Goal: Transaction & Acquisition: Obtain resource

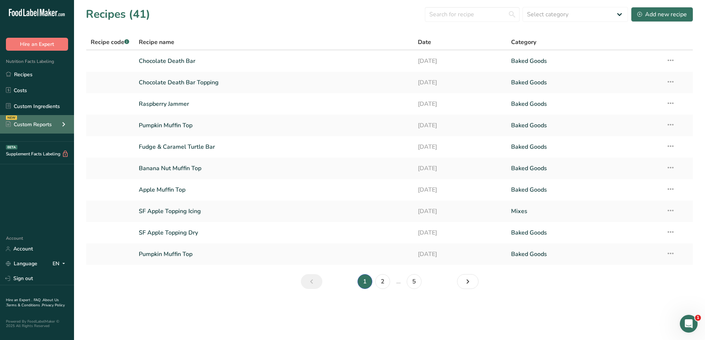
click at [41, 126] on div "Custom Reports" at bounding box center [29, 125] width 46 height 8
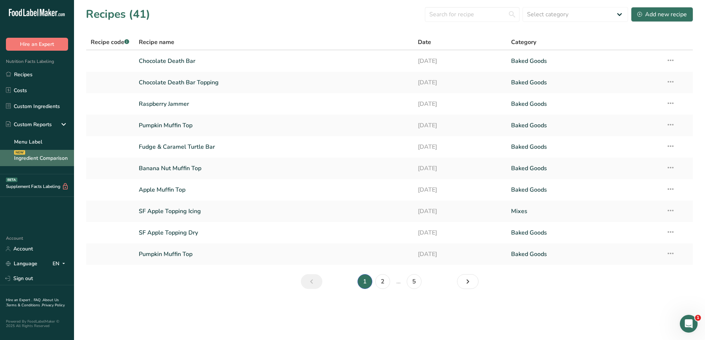
click at [49, 154] on link "Ingredient Comparison NEW" at bounding box center [37, 158] width 74 height 16
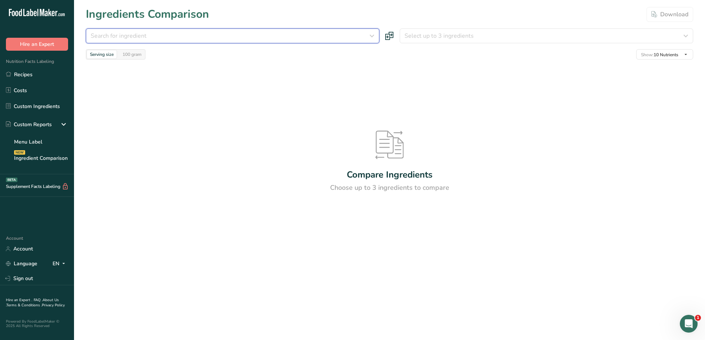
click at [256, 34] on div "Search for ingredient" at bounding box center [231, 35] width 280 height 9
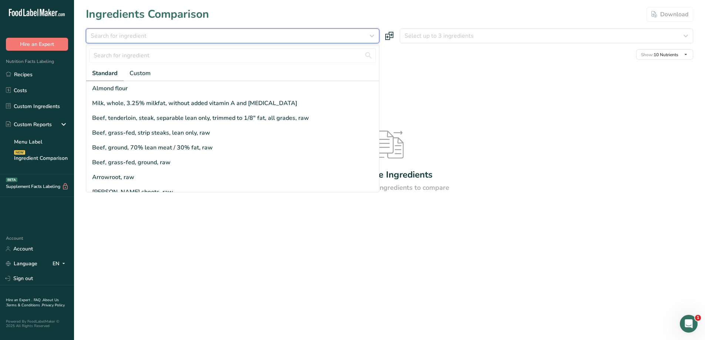
click at [325, 33] on div "Search for ingredient" at bounding box center [231, 35] width 280 height 9
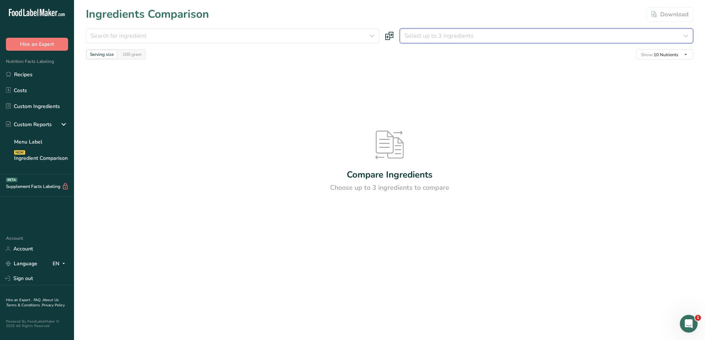
click at [453, 32] on span "Select up to 3 ingredients" at bounding box center [439, 35] width 69 height 9
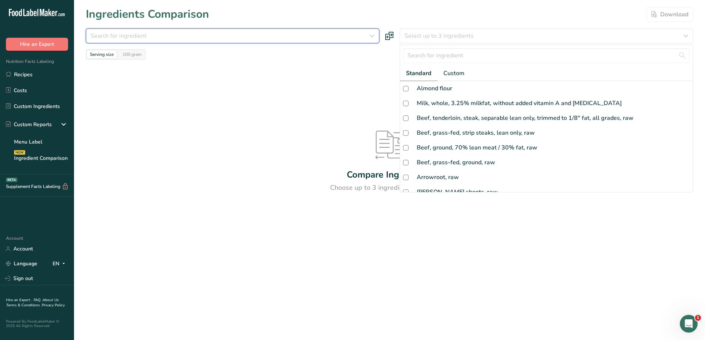
click at [293, 32] on div "Search for ingredient" at bounding box center [231, 35] width 280 height 9
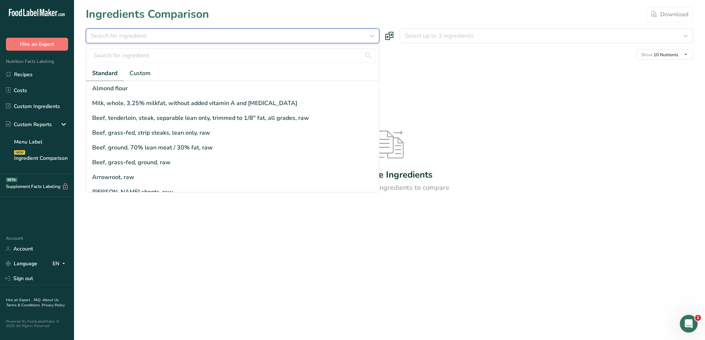
click at [293, 32] on div "Search for ingredient" at bounding box center [231, 35] width 280 height 9
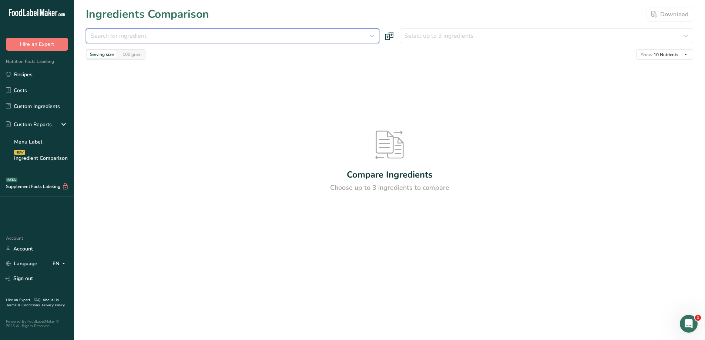
click at [134, 39] on span "Search for ingredient" at bounding box center [119, 35] width 56 height 9
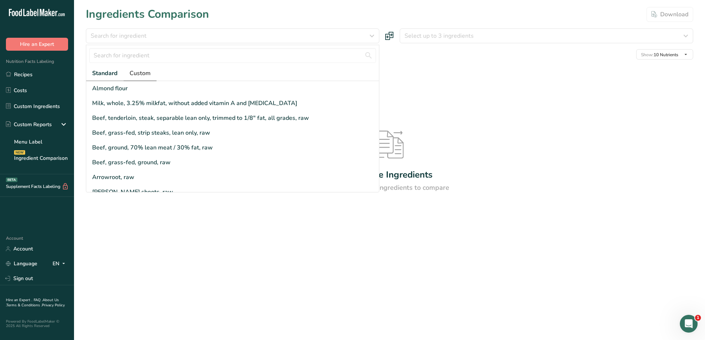
click at [143, 71] on span "Custom" at bounding box center [140, 73] width 21 height 9
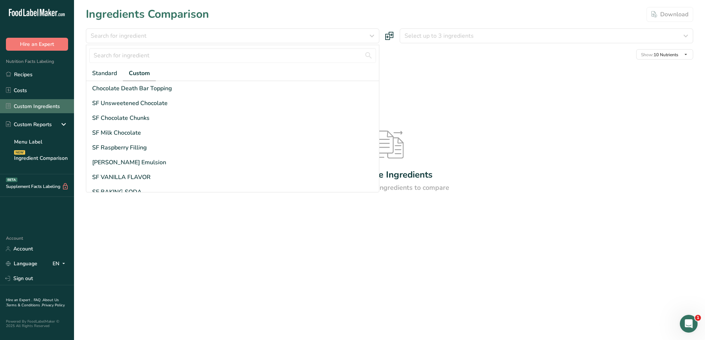
click at [40, 107] on link "Custom Ingredients" at bounding box center [37, 106] width 74 height 14
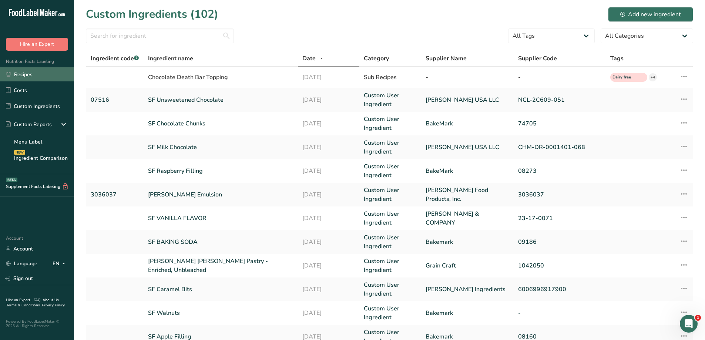
click at [32, 72] on link "Recipes" at bounding box center [37, 74] width 74 height 14
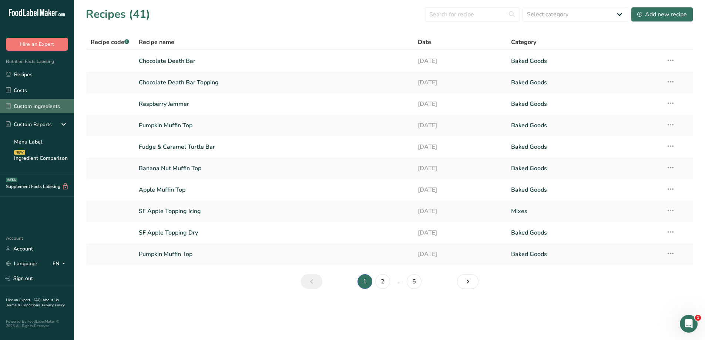
click at [49, 106] on link "Custom Ingredients" at bounding box center [37, 106] width 74 height 14
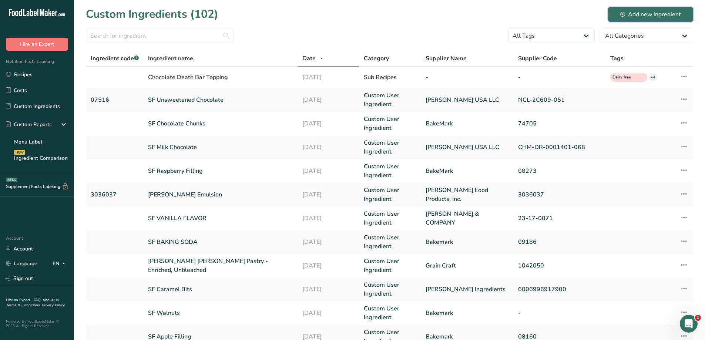
click at [658, 18] on div "Add new ingredient" at bounding box center [651, 14] width 61 height 9
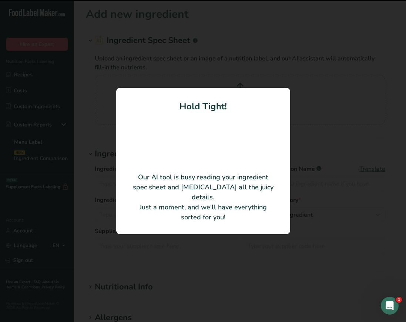
type input "EXCEPTIONAL™ R&H® SPEEDY CREME® VANILLA FILLING MIX"
type input "Dawn Food Products, Inc."
type input "01148908"
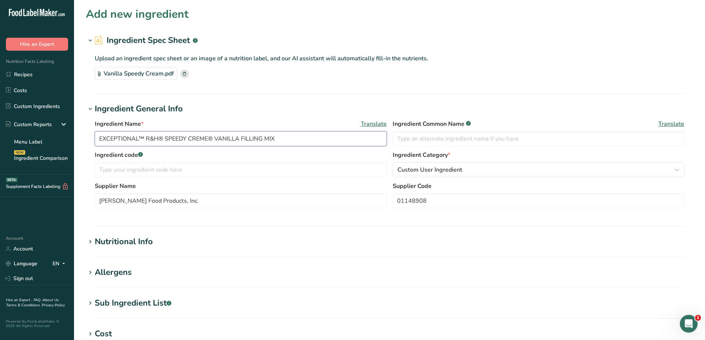
click at [220, 143] on input "EXCEPTIONAL™ R&H® SPEEDY CREME® VANILLA FILLING MIX" at bounding box center [241, 138] width 292 height 15
type input "SF SPEEDY CREME VANILLA"
drag, startPoint x: 41, startPoint y: 76, endPoint x: 26, endPoint y: 106, distance: 33.6
click at [26, 106] on link "Custom Ingredients" at bounding box center [37, 106] width 74 height 14
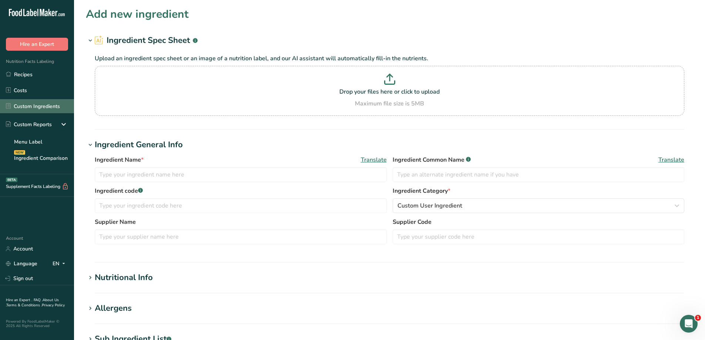
click at [36, 108] on link "Custom Ingredients" at bounding box center [37, 106] width 74 height 14
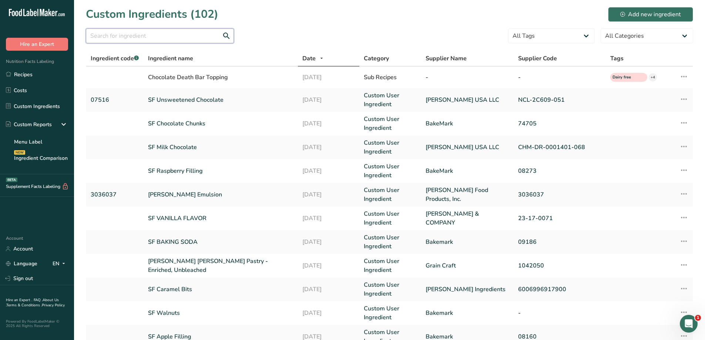
click at [161, 38] on input "text" at bounding box center [160, 36] width 148 height 15
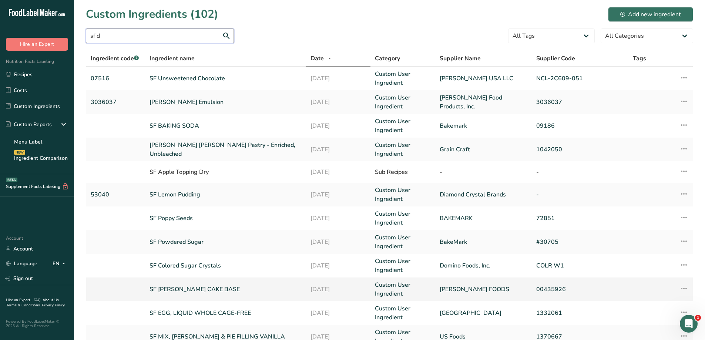
type input "sf d"
click at [226, 285] on link "SF DAWN CAKE BASE" at bounding box center [226, 289] width 152 height 9
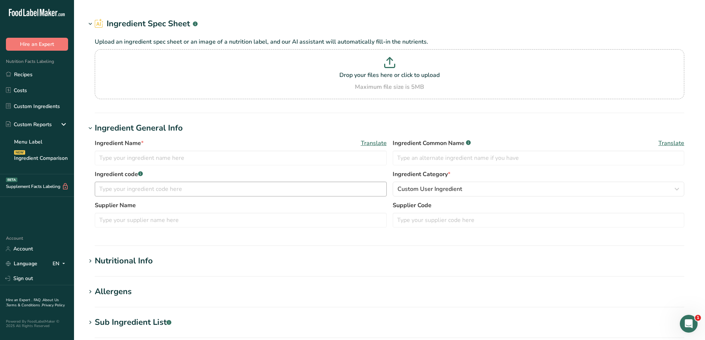
type input "SF DAWN CAKE BASE"
type input "MUFFIN MIX"
type input "DAWN FOODS"
type input "00435926"
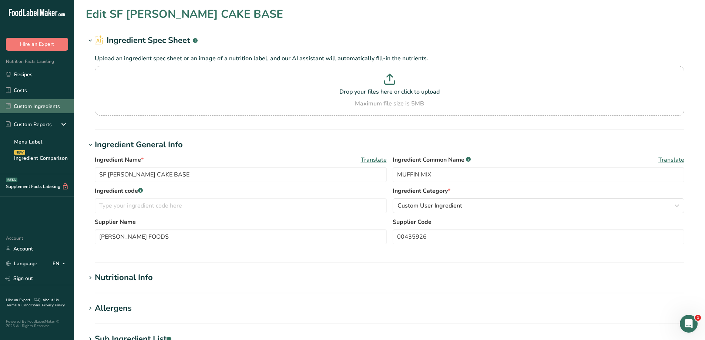
click at [47, 104] on link "Custom Ingredients" at bounding box center [37, 106] width 74 height 14
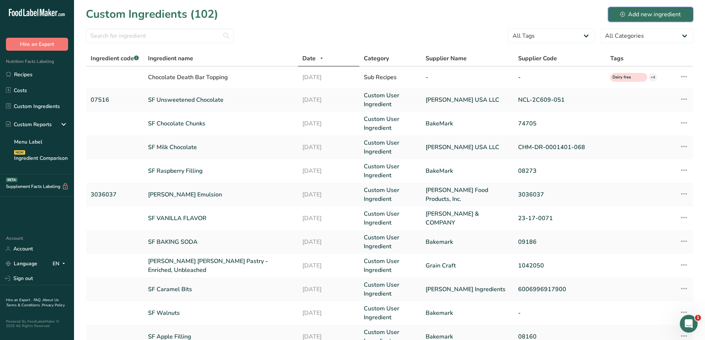
click at [651, 11] on div "Add new ingredient" at bounding box center [651, 14] width 61 height 9
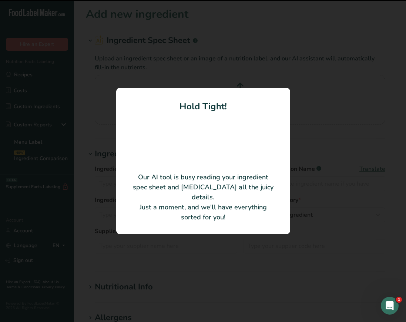
type input "EXCEPTIONAL™ R&H® SPEEDY CREME® VANILLA FILLING MIX"
type input "Dawn Food Products, Inc."
type input "01148908"
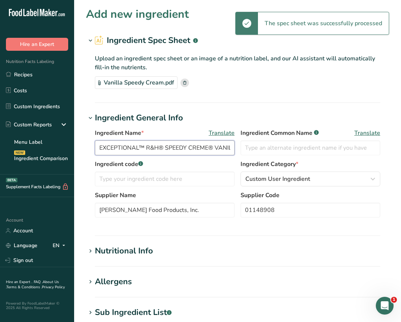
click at [143, 149] on input "EXCEPTIONAL™ R&H® SPEEDY CREME® VANILLA FILLING MIX" at bounding box center [165, 147] width 140 height 15
drag, startPoint x: 162, startPoint y: 147, endPoint x: 79, endPoint y: 147, distance: 83.7
click at [79, 147] on section "Add new ingredient Ingredient Spec Sheet .a-a{fill:#347362;}.b-a{fill:#fff;} Up…" at bounding box center [237, 258] width 327 height 517
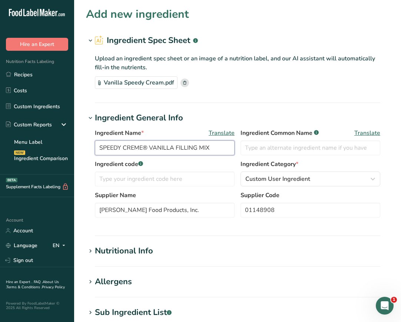
click at [148, 147] on input "SPEEDY CREME® VANILLA FILLING MIX" at bounding box center [165, 147] width 140 height 15
click at [206, 148] on input "SPEEDY CREME VANILLA FILLING MIX" at bounding box center [165, 147] width 140 height 15
click at [98, 149] on input "SPEEDY CREME VANILLA" at bounding box center [165, 147] width 140 height 15
type input "SF SPEEDY CREME VANILLA"
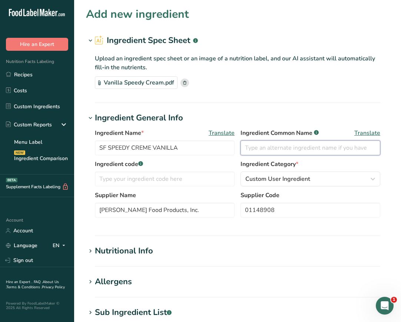
click at [324, 151] on input "text" at bounding box center [310, 147] width 140 height 15
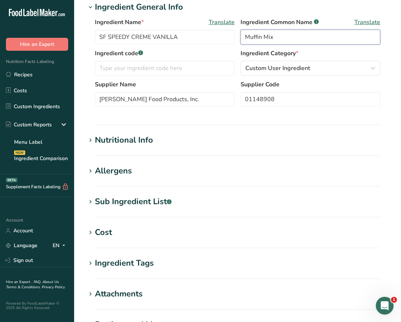
scroll to position [111, 0]
type input "Muffin Mix"
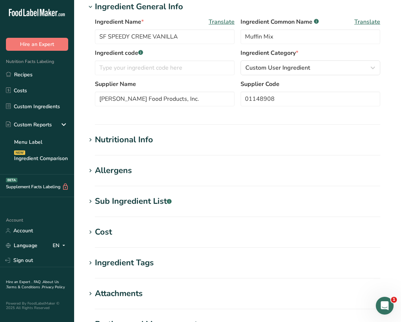
click at [154, 143] on h1 "Nutritional Info" at bounding box center [237, 140] width 303 height 12
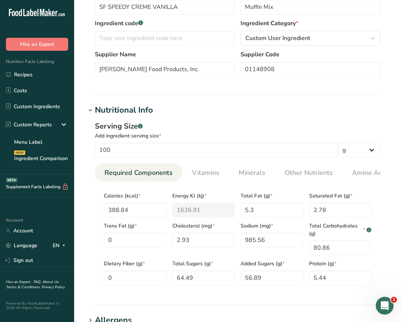
scroll to position [222, 0]
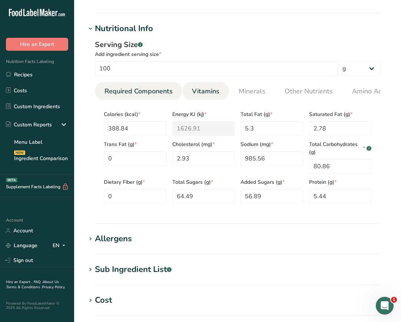
click at [204, 94] on span "Vitamins" at bounding box center [205, 91] width 27 height 10
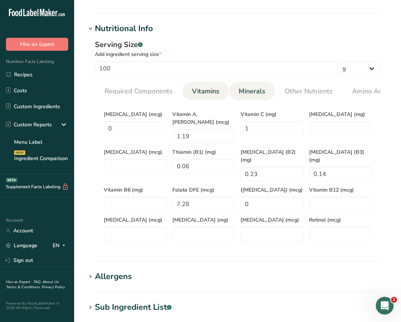
click at [251, 91] on span "Minerals" at bounding box center [251, 91] width 27 height 10
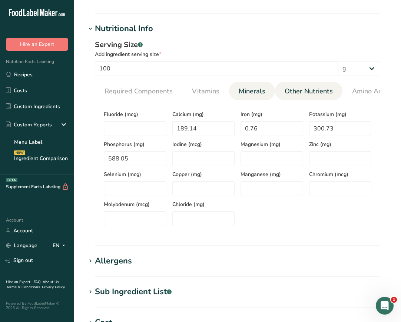
click at [281, 91] on link "Other Nutrients" at bounding box center [308, 91] width 54 height 19
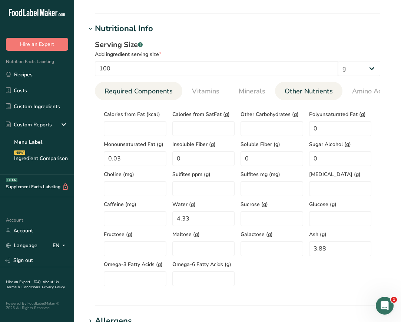
click at [157, 96] on span "Required Components" at bounding box center [138, 91] width 68 height 10
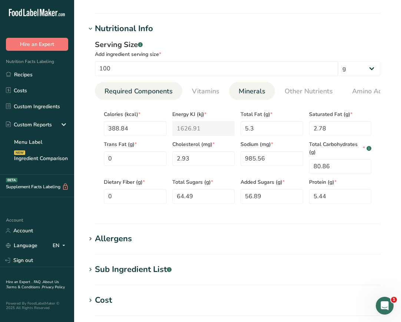
click at [248, 91] on span "Minerals" at bounding box center [251, 91] width 27 height 10
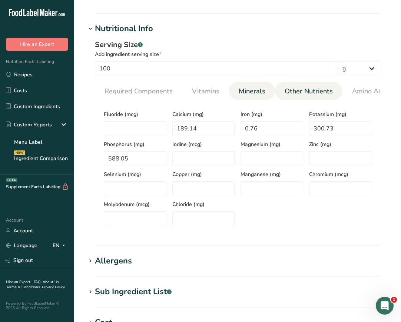
click at [288, 90] on span "Other Nutrients" at bounding box center [308, 91] width 48 height 10
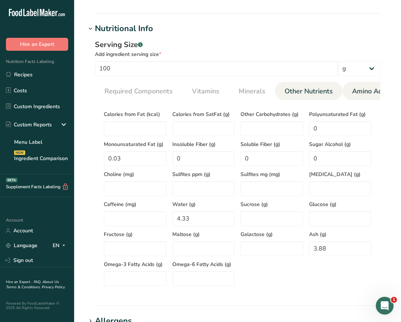
click at [355, 92] on span "Amino Acid Profile" at bounding box center [380, 91] width 57 height 10
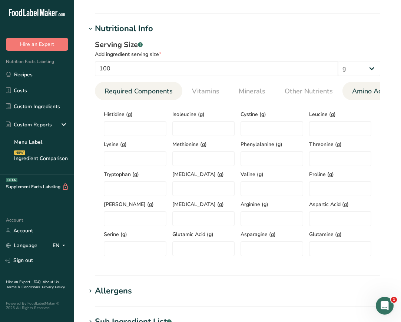
click at [178, 93] on li "Required Components" at bounding box center [138, 91] width 87 height 18
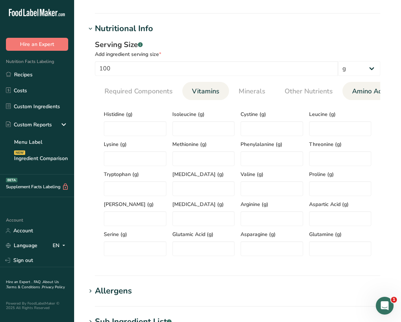
click at [198, 91] on span "Vitamins" at bounding box center [205, 91] width 27 height 10
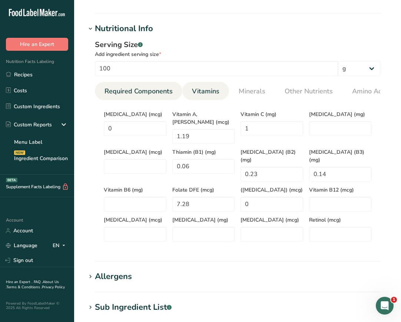
click at [133, 90] on span "Required Components" at bounding box center [138, 91] width 68 height 10
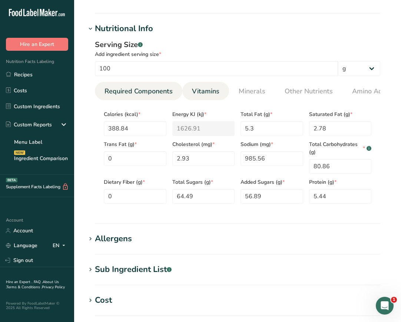
click at [214, 93] on span "Vitamins" at bounding box center [205, 91] width 27 height 10
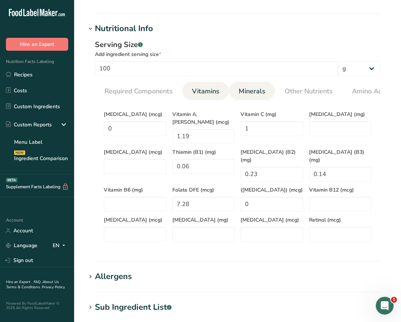
click at [271, 88] on li "Minerals" at bounding box center [252, 91] width 46 height 18
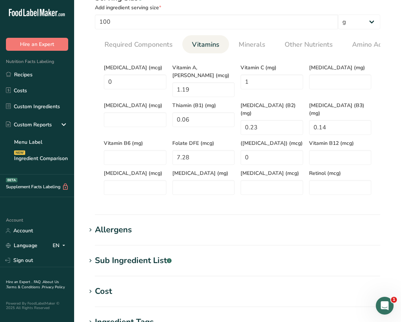
scroll to position [296, 0]
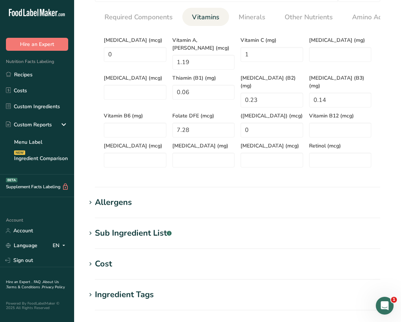
click at [151, 227] on div "Sub Ingredient List .a-a{fill:#347362;}.b-a{fill:#fff;}" at bounding box center [133, 233] width 77 height 12
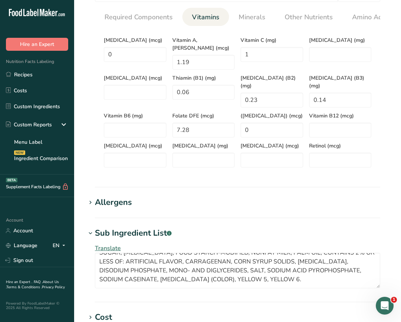
scroll to position [475, 0]
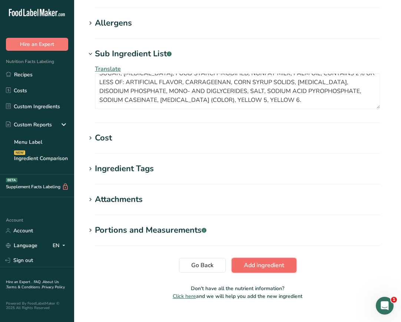
click at [271, 261] on span "Add ingredient" at bounding box center [264, 265] width 40 height 9
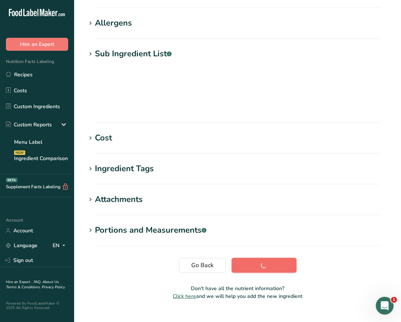
scroll to position [70, 0]
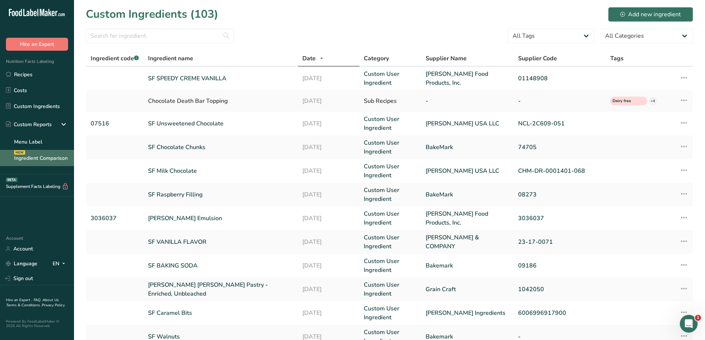
click at [55, 159] on link "Ingredient Comparison NEW" at bounding box center [37, 158] width 74 height 16
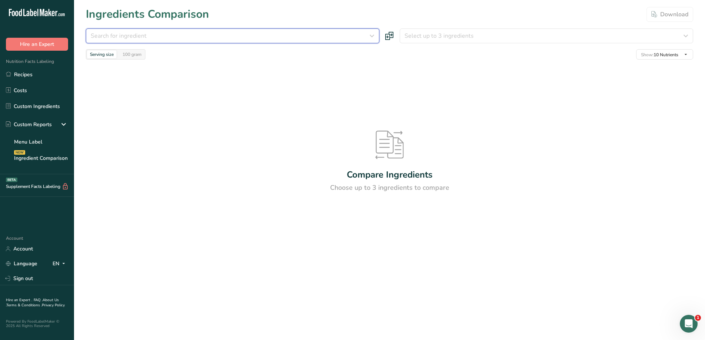
click at [352, 33] on div "Search for ingredient" at bounding box center [231, 35] width 280 height 9
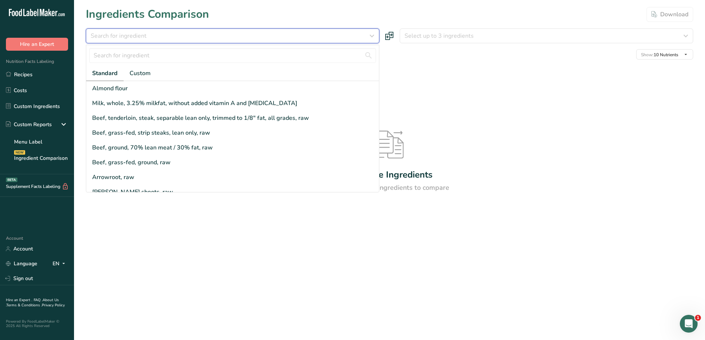
click at [241, 33] on div "Search for ingredient" at bounding box center [231, 35] width 280 height 9
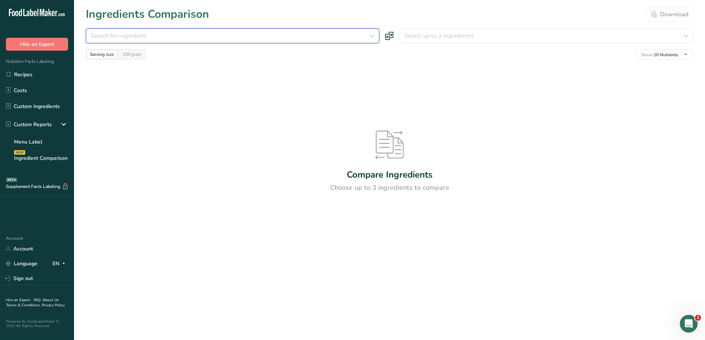
click at [224, 37] on div "Search for ingredient" at bounding box center [231, 35] width 280 height 9
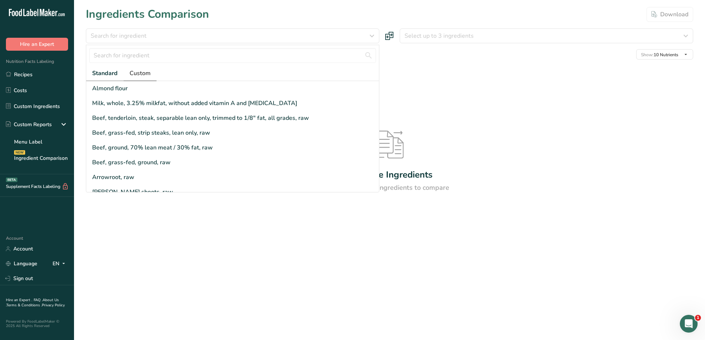
click at [136, 73] on span "Custom" at bounding box center [140, 73] width 21 height 9
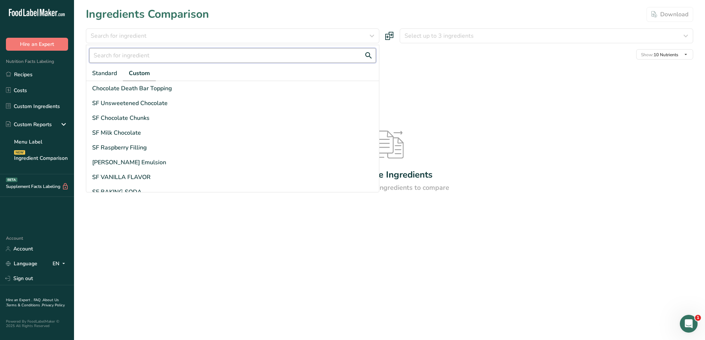
click at [140, 57] on input "text" at bounding box center [232, 55] width 287 height 15
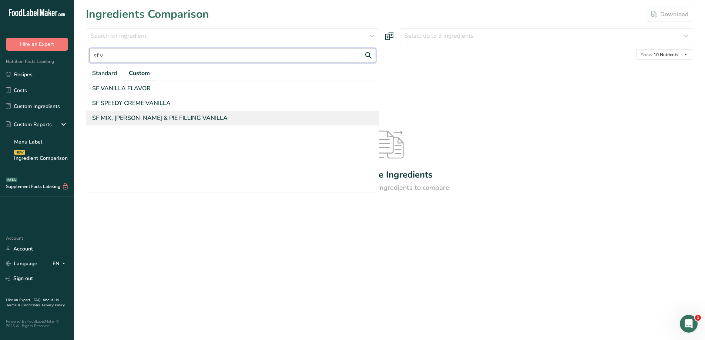
type input "sf v"
click at [203, 120] on div "SF MIX, PUDDING & PIE FILLING VANILLA" at bounding box center [160, 118] width 136 height 9
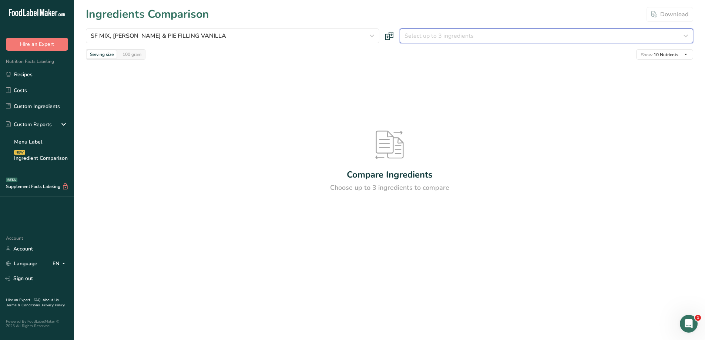
click at [442, 37] on span "Select up to 3 ingredients" at bounding box center [439, 35] width 69 height 9
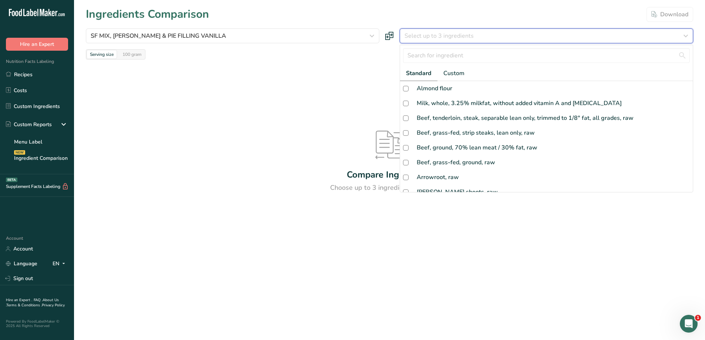
click at [440, 37] on span "Select up to 3 ingredients" at bounding box center [439, 35] width 69 height 9
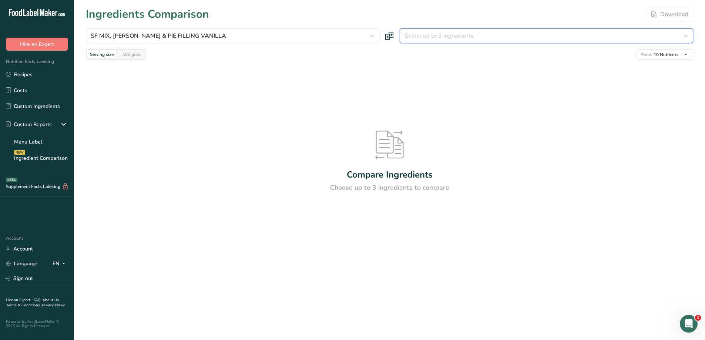
click at [687, 39] on icon "button" at bounding box center [686, 35] width 9 height 13
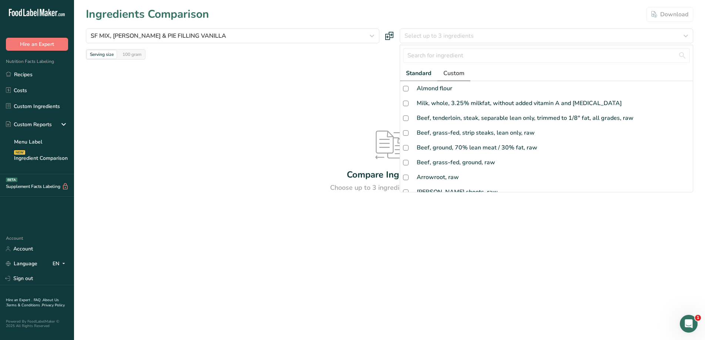
click at [459, 72] on span "Custom" at bounding box center [454, 73] width 21 height 9
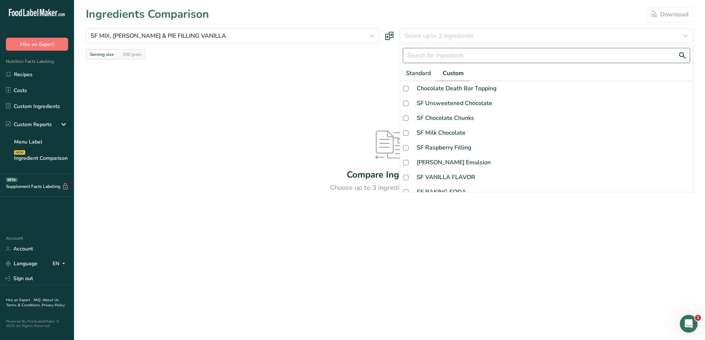
click at [459, 59] on input "text" at bounding box center [546, 55] width 287 height 15
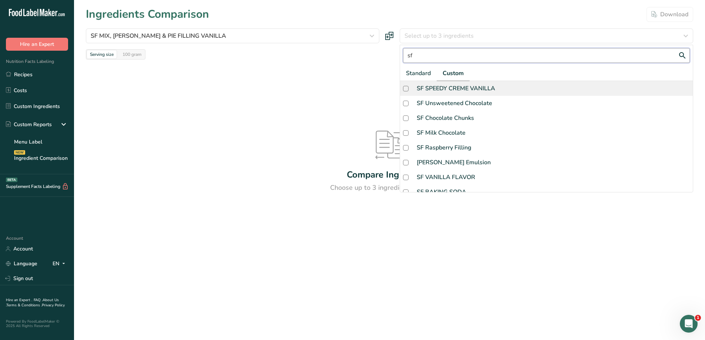
type input "sf"
click at [466, 87] on div "SF SPEEDY CREME VANILLA" at bounding box center [456, 88] width 79 height 9
checkbox input "true"
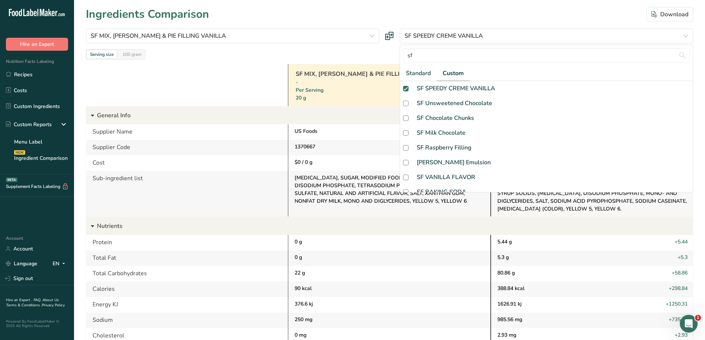
click at [216, 69] on div at bounding box center [187, 85] width 202 height 42
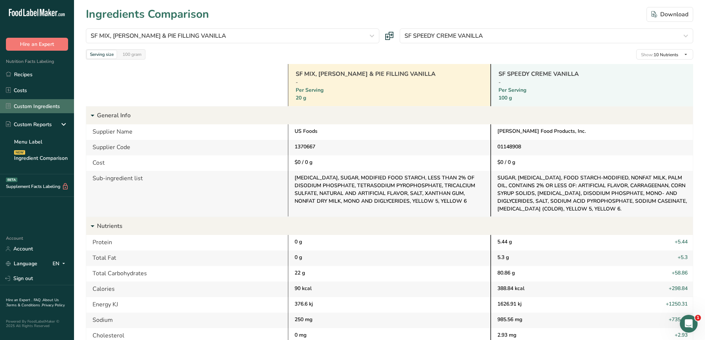
click at [42, 110] on link "Custom Ingredients" at bounding box center [37, 106] width 74 height 14
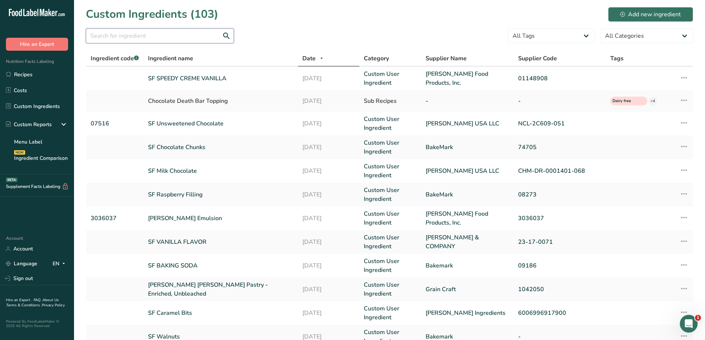
click at [165, 38] on input "text" at bounding box center [160, 36] width 148 height 15
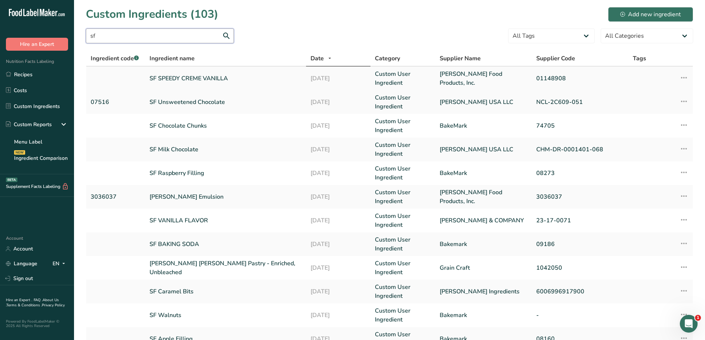
type input "sf"
click at [215, 81] on link "SF SPEEDY CREME VANILLA" at bounding box center [226, 78] width 152 height 9
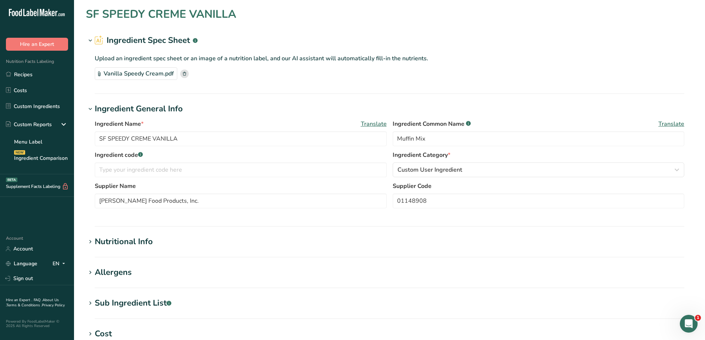
type input "SF SPEEDY CREME VANILLA"
click at [437, 137] on input "Muffin Mix" at bounding box center [539, 138] width 292 height 15
click at [23, 106] on link "Custom Ingredients" at bounding box center [37, 106] width 74 height 14
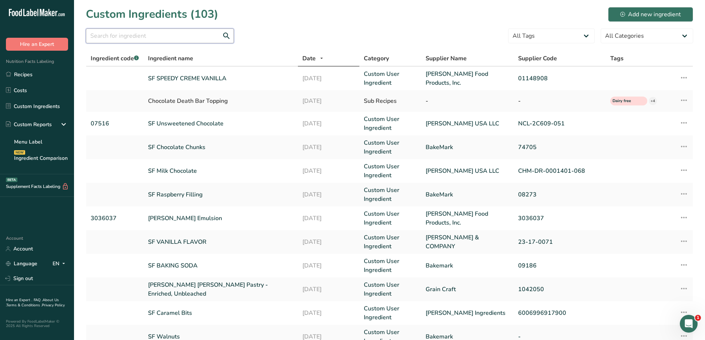
click at [136, 36] on input "text" at bounding box center [160, 36] width 148 height 15
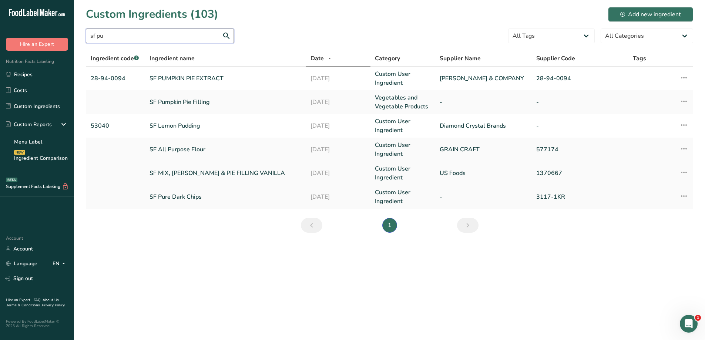
type input "sf pu"
click at [195, 173] on link "SF MIX, PUDDING & PIE FILLING VANILLA" at bounding box center [226, 173] width 152 height 9
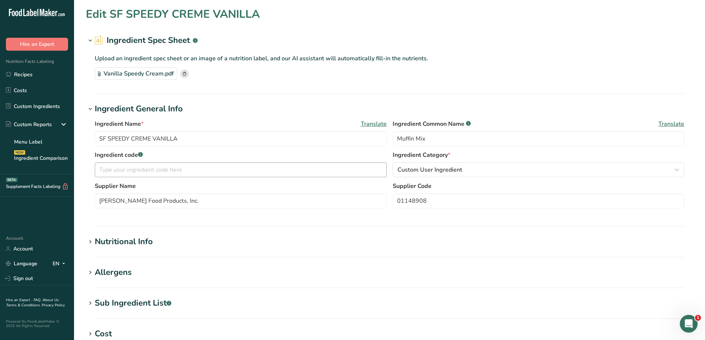
type input "SF MIX, PUDDING & PIE FILLING VANILLA"
type input "Pie Filling"
type input "US Foods"
type input "1370667"
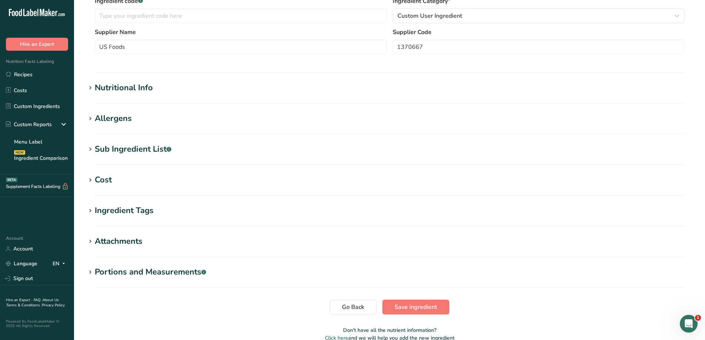
scroll to position [227, 0]
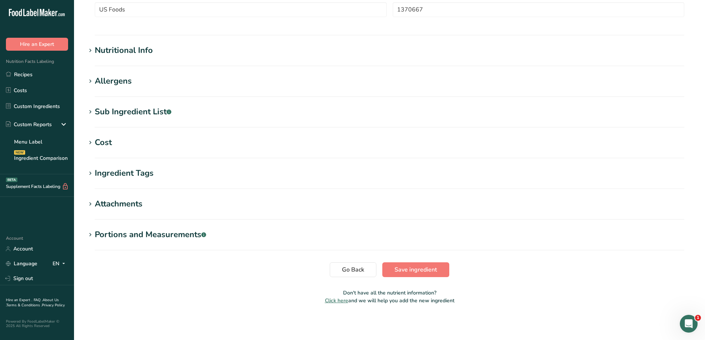
click at [203, 56] on h1 "Nutritional Info" at bounding box center [390, 50] width 608 height 12
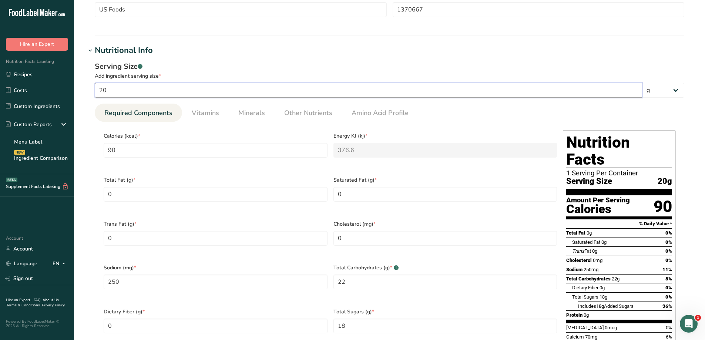
drag, startPoint x: 451, startPoint y: 94, endPoint x: 113, endPoint y: 64, distance: 339.1
click at [113, 64] on div "Serving Size .a-a{fill:#347362;}.b-a{fill:#fff;} Add ingredient serving size * …" at bounding box center [390, 79] width 590 height 37
type input "2"
type input "9"
type KJ "37.66"
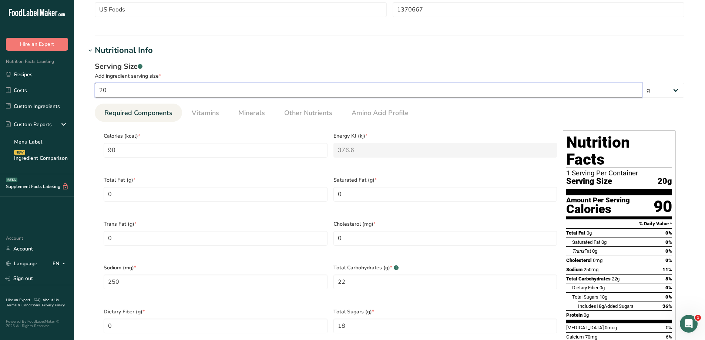
type input "25"
type Carbohydrates "2.2"
type Sugars "1.8"
type input "1"
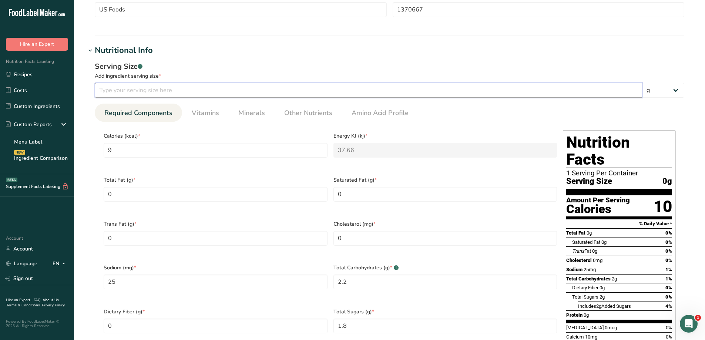
type input "4.5"
type KJ "18.83"
type input "12.5"
type Carbohydrates "1.1"
type Sugars "0.9"
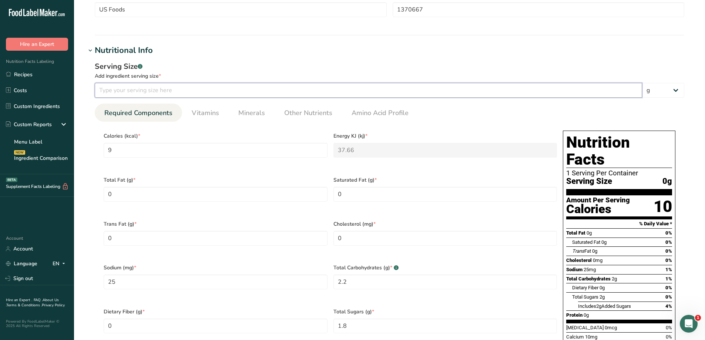
type Sugars "0.9"
type input "10"
type input "45"
type KJ "188.3"
type input "125"
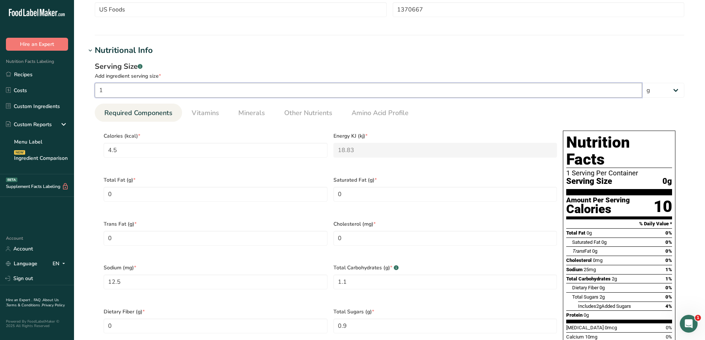
type Carbohydrates "11"
type Sugars "9"
type input "100"
type input "450"
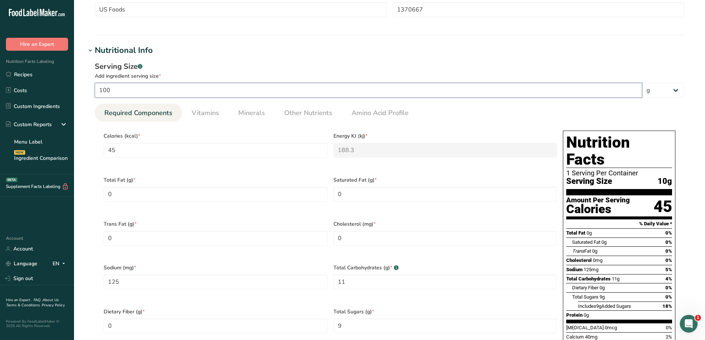
type KJ "1883"
type input "1250"
type Carbohydrates "110"
type Sugars "90"
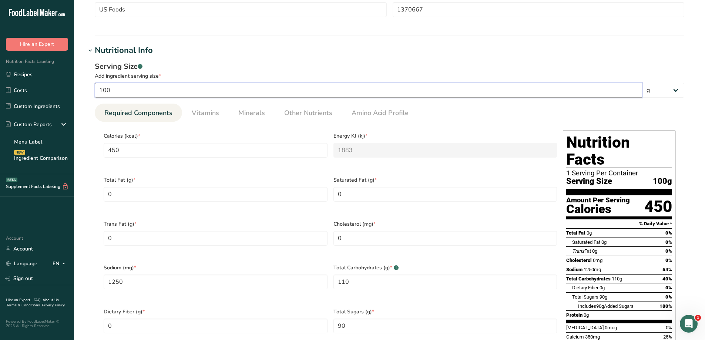
type input "100"
click at [473, 58] on div "Serving Size .a-a{fill:#347362;}.b-a{fill:#fff;} Add ingredient serving size * …" at bounding box center [390, 229] width 608 height 345
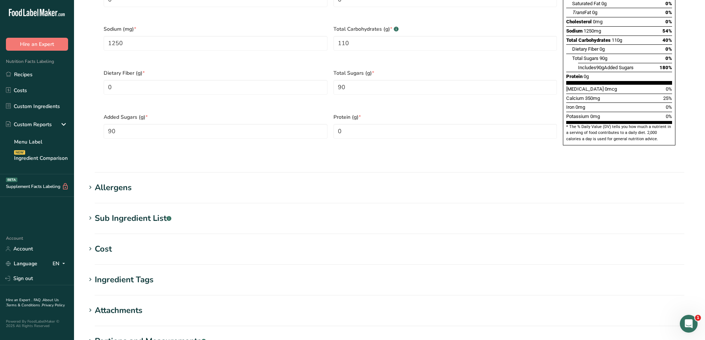
scroll to position [555, 0]
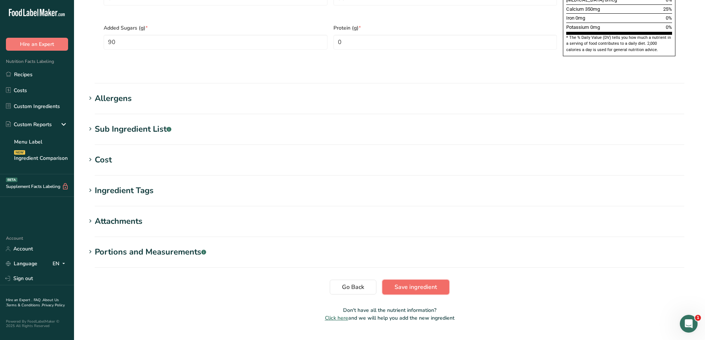
click at [408, 283] on span "Save ingredient" at bounding box center [416, 287] width 43 height 9
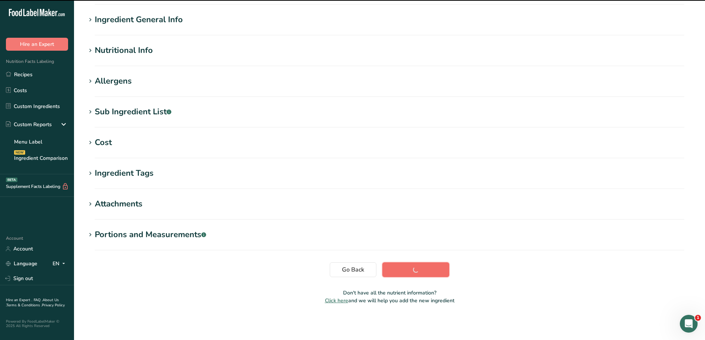
scroll to position [51, 0]
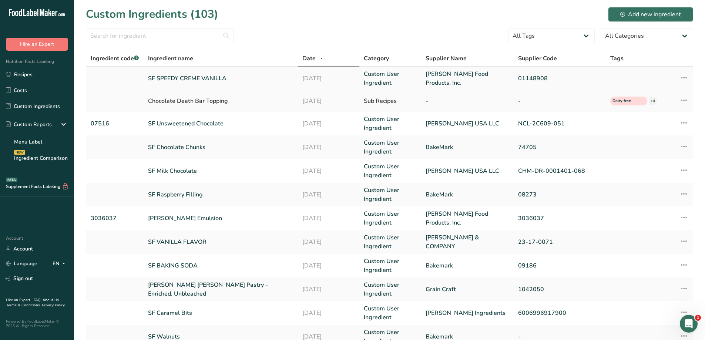
click at [194, 77] on link "SF SPEEDY CREME VANILLA" at bounding box center [220, 78] width 145 height 9
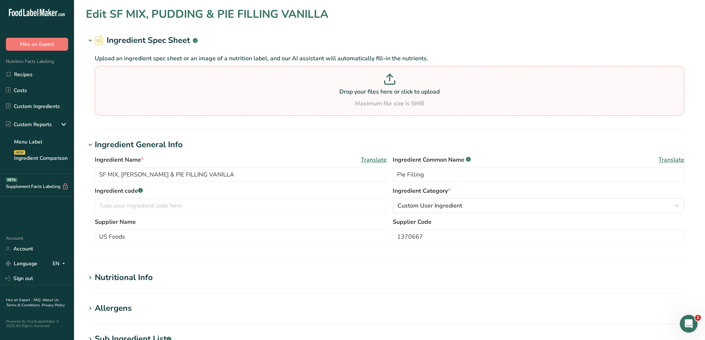
type input "SF SPEEDY CREME VANILLA"
type input "Muffin Mix"
type input "Dawn Food Products, Inc."
type input "01148908"
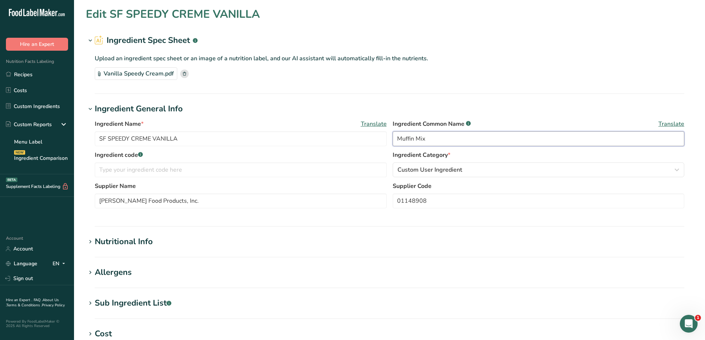
click at [449, 141] on input "Muffin Mix" at bounding box center [539, 138] width 292 height 15
type input "M"
type input "p"
type input "Pie Filing"
click at [504, 169] on div "Custom User Ingredient" at bounding box center [537, 170] width 278 height 9
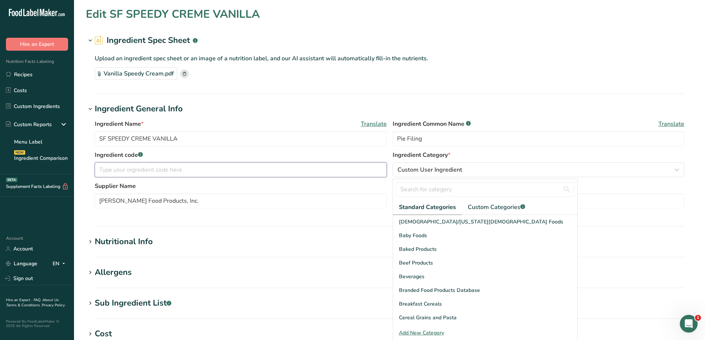
click at [349, 168] on input "text" at bounding box center [241, 170] width 292 height 15
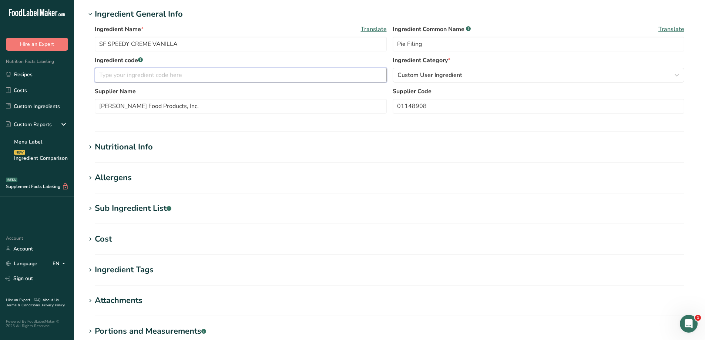
scroll to position [191, 0]
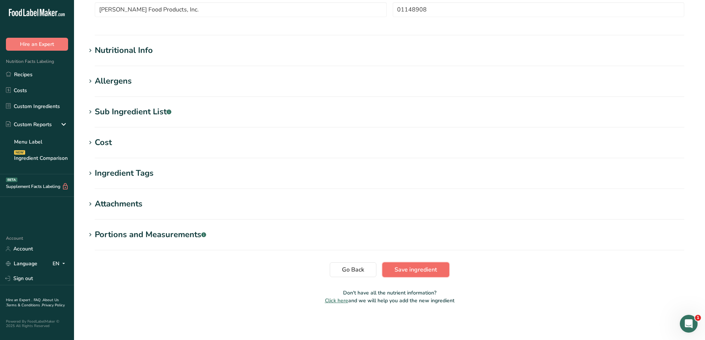
click at [440, 269] on button "Save ingredient" at bounding box center [416, 270] width 67 height 15
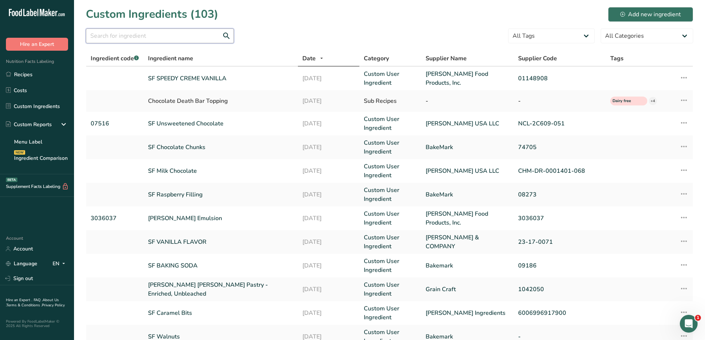
click at [112, 38] on input "text" at bounding box center [160, 36] width 148 height 15
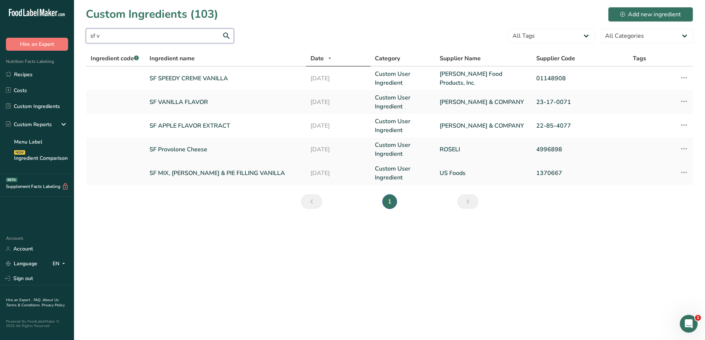
type input "sf v"
click at [228, 173] on link "SF MIX, PUDDING & PIE FILLING VANILLA" at bounding box center [226, 173] width 152 height 9
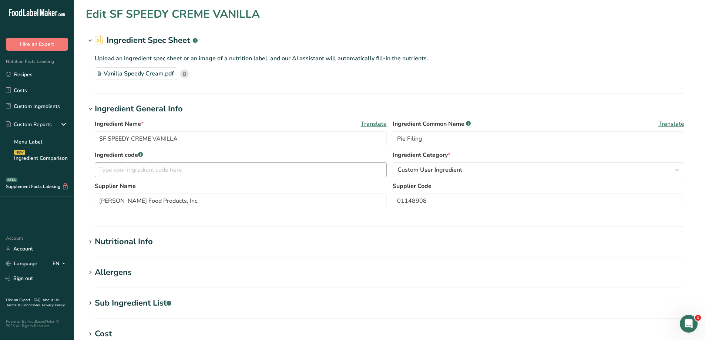
type input "SF MIX, PUDDING & PIE FILLING VANILLA"
type input "Pie Filling"
type input "US Foods"
type input "1370667"
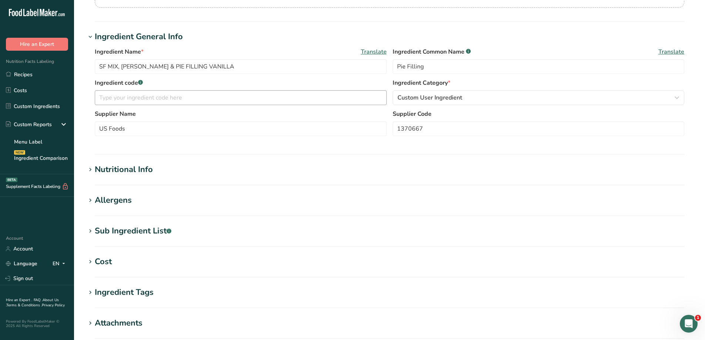
scroll to position [111, 0]
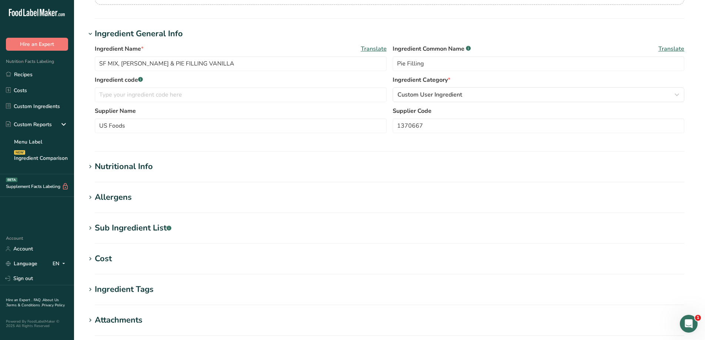
click at [178, 167] on h1 "Nutritional Info" at bounding box center [390, 167] width 608 height 12
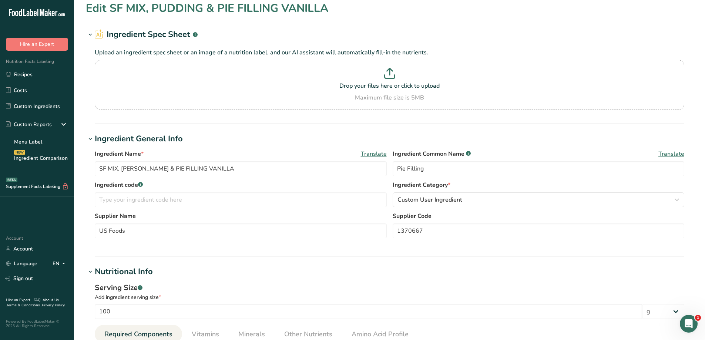
scroll to position [0, 0]
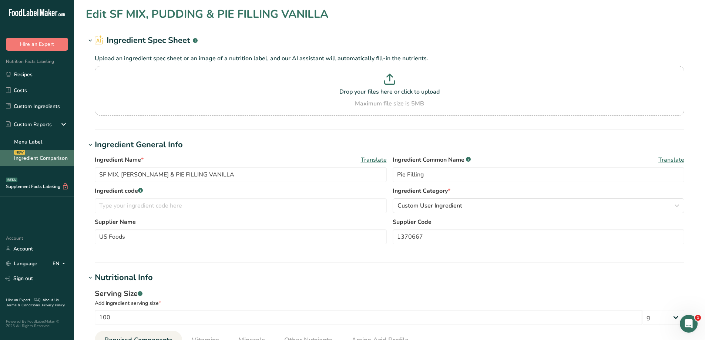
click at [49, 158] on link "Ingredient Comparison NEW" at bounding box center [37, 158] width 74 height 16
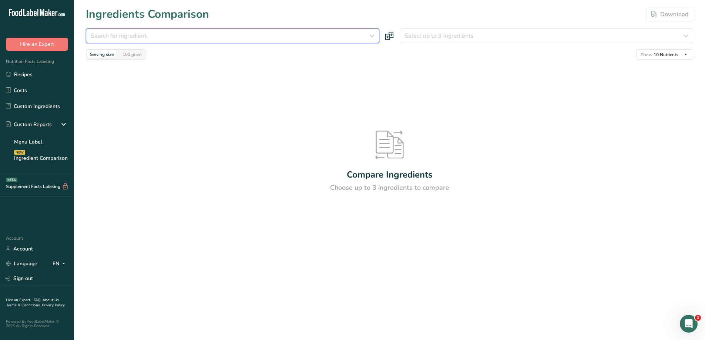
click at [368, 34] on icon "button" at bounding box center [372, 35] width 9 height 13
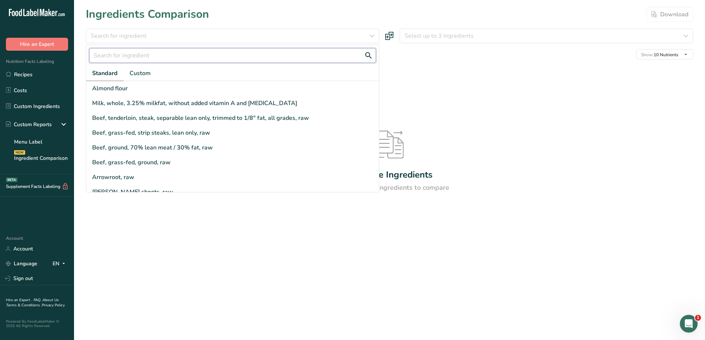
click at [157, 56] on input "text" at bounding box center [232, 55] width 287 height 15
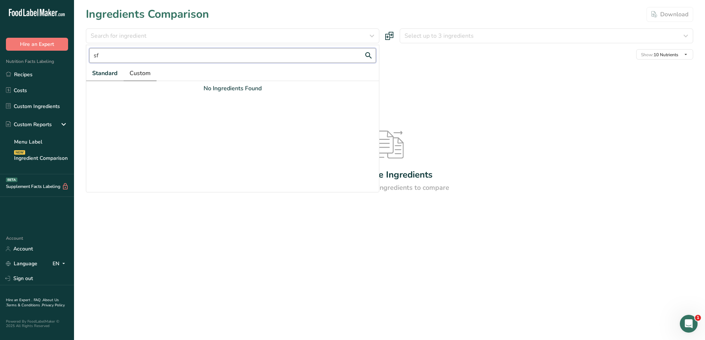
type input "sf"
click at [142, 73] on span "Custom" at bounding box center [140, 73] width 21 height 9
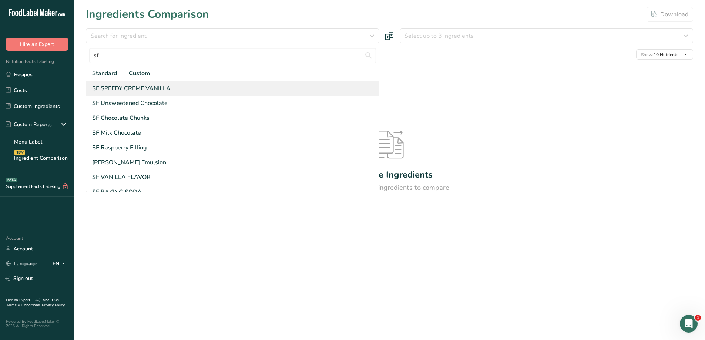
click at [164, 91] on div "SF SPEEDY CREME VANILLA" at bounding box center [131, 88] width 79 height 9
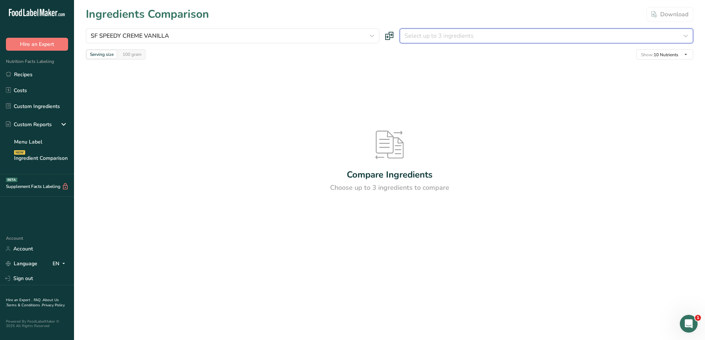
click at [492, 40] on div "Select up to 3 ingredients" at bounding box center [545, 35] width 280 height 9
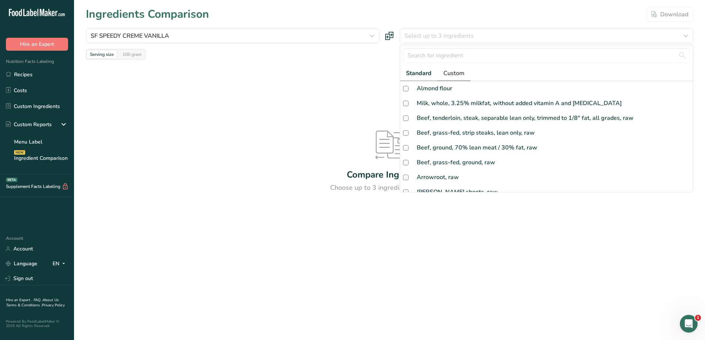
click at [458, 77] on span "Custom" at bounding box center [454, 73] width 21 height 9
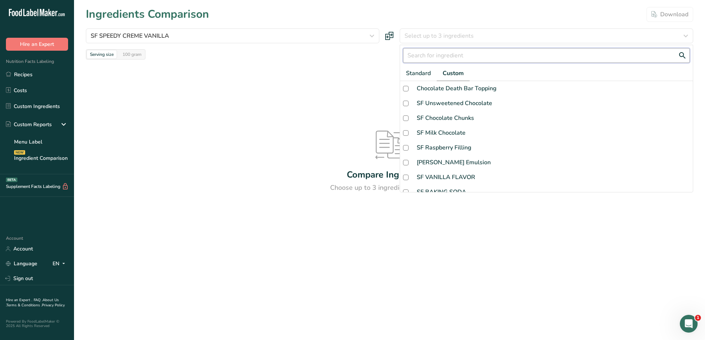
click at [462, 57] on input "text" at bounding box center [546, 55] width 287 height 15
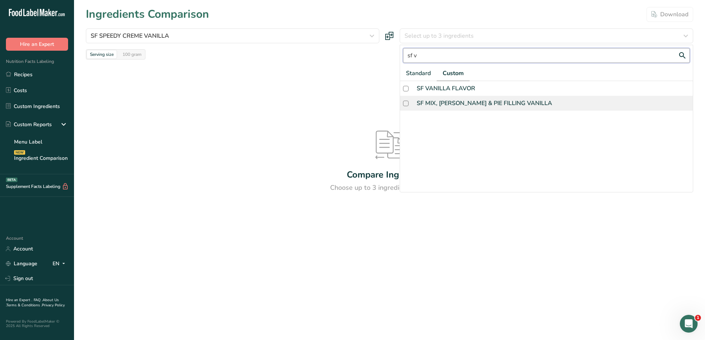
type input "sf v"
click at [494, 104] on div "SF MIX, PUDDING & PIE FILLING VANILLA" at bounding box center [485, 103] width 136 height 9
checkbox input "true"
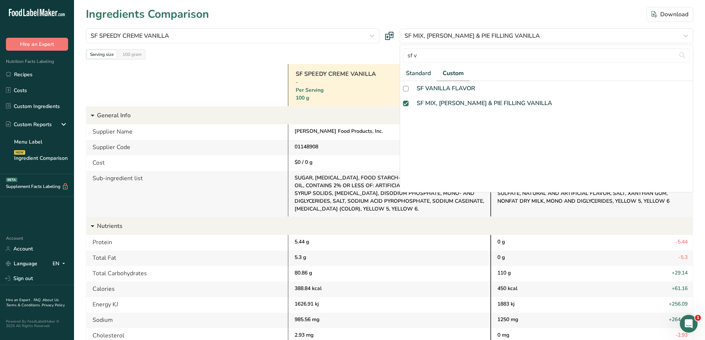
click at [257, 65] on div at bounding box center [187, 85] width 202 height 42
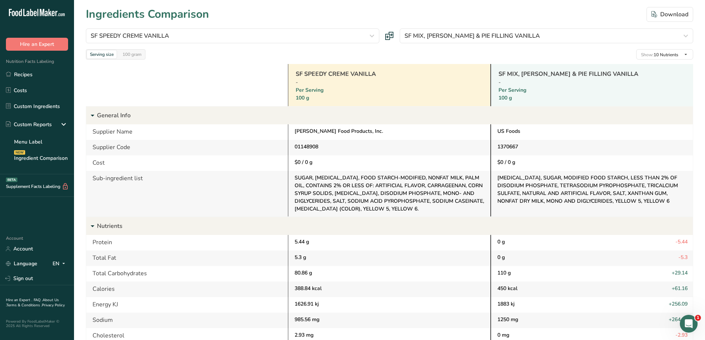
click at [387, 37] on icon at bounding box center [389, 36] width 9 height 9
click at [392, 36] on icon at bounding box center [389, 36] width 9 height 9
click at [387, 36] on icon at bounding box center [389, 36] width 9 height 9
click at [373, 35] on icon "button" at bounding box center [372, 35] width 9 height 13
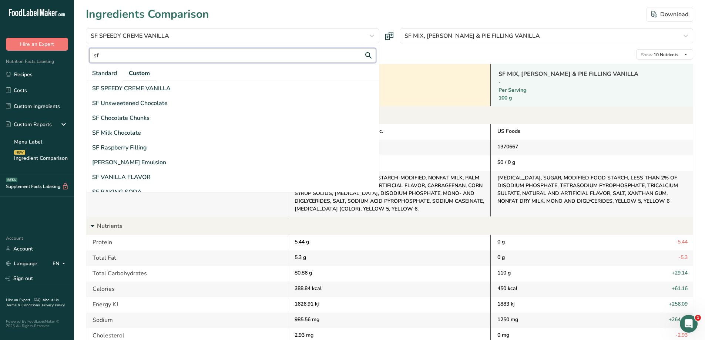
click at [205, 56] on input "sf" at bounding box center [232, 55] width 287 height 15
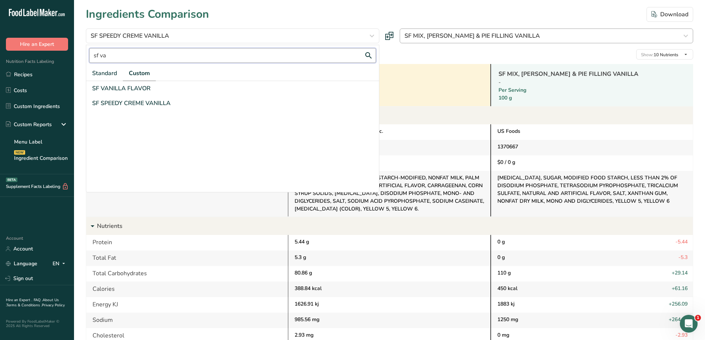
type input "sf va"
click at [479, 34] on span "SF MIX, PUDDING & PIE FILLING VANILLA" at bounding box center [473, 35] width 136 height 9
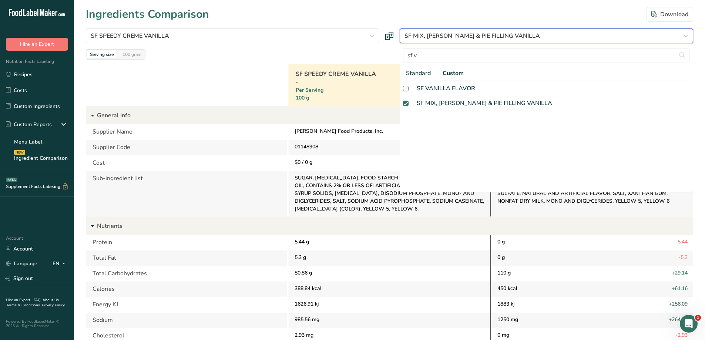
click at [613, 35] on div "SF MIX, PUDDING & PIE FILLING VANILLA" at bounding box center [545, 35] width 280 height 9
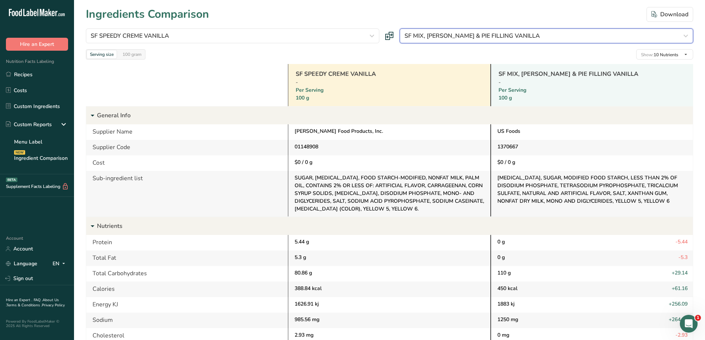
click at [541, 33] on div "SF MIX, PUDDING & PIE FILLING VANILLA" at bounding box center [545, 35] width 280 height 9
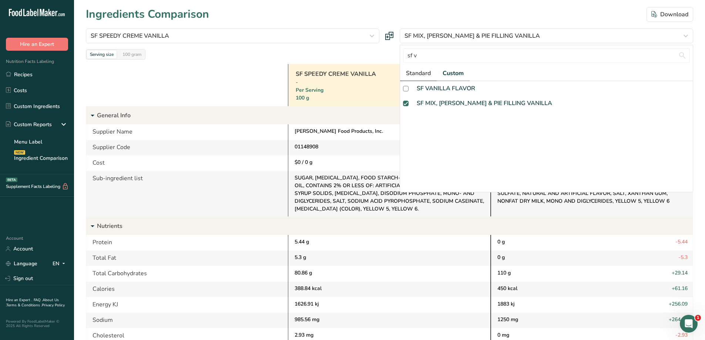
click at [430, 76] on span "Standard" at bounding box center [418, 73] width 25 height 9
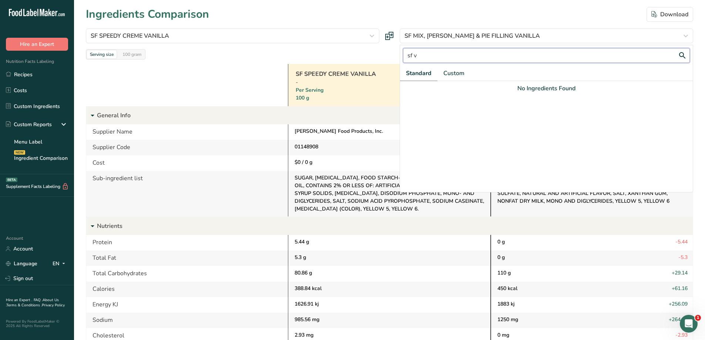
click at [430, 57] on input "sf v" at bounding box center [546, 55] width 287 height 15
type input "s"
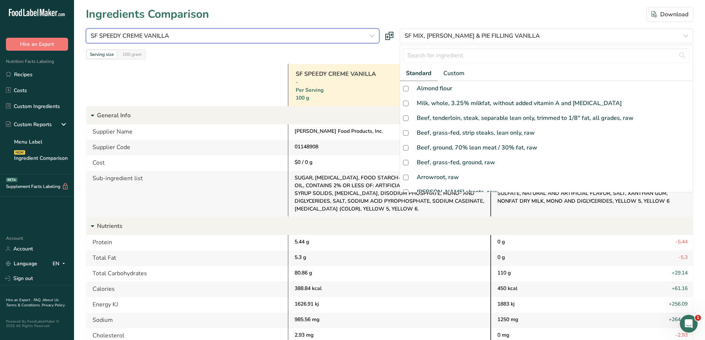
click at [182, 39] on div "SF SPEEDY CREME VANILLA" at bounding box center [231, 35] width 280 height 9
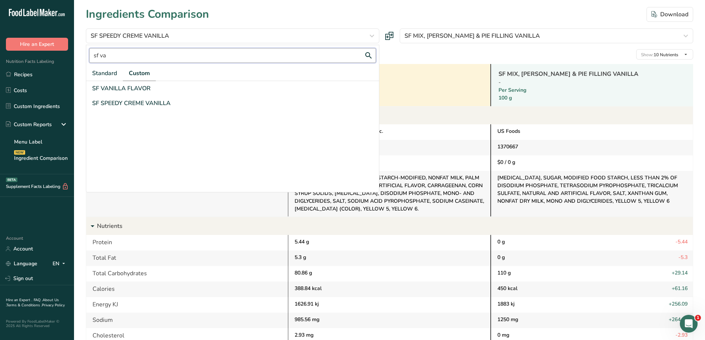
click at [130, 59] on input "sf va" at bounding box center [232, 55] width 287 height 15
type input "s"
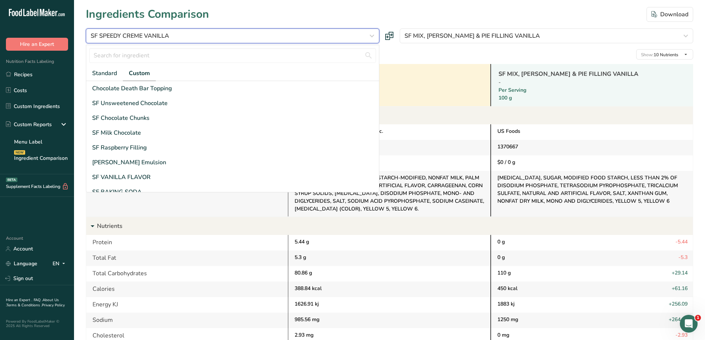
click at [176, 36] on div "SF SPEEDY CREME VANILLA" at bounding box center [231, 35] width 280 height 9
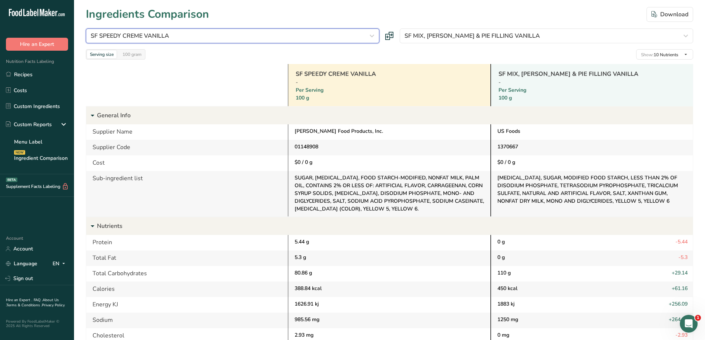
click at [366, 34] on div "SF SPEEDY CREME VANILLA" at bounding box center [231, 35] width 280 height 9
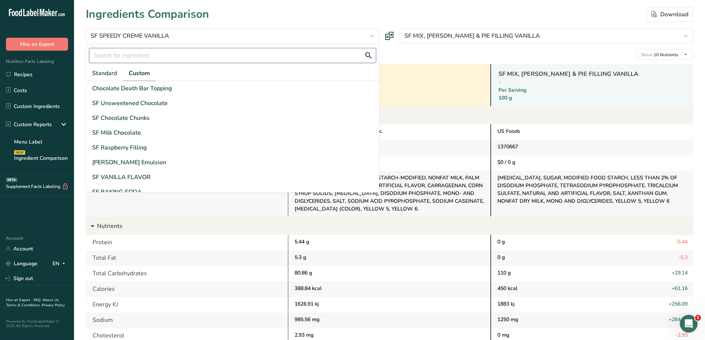
click at [246, 52] on input "text" at bounding box center [232, 55] width 287 height 15
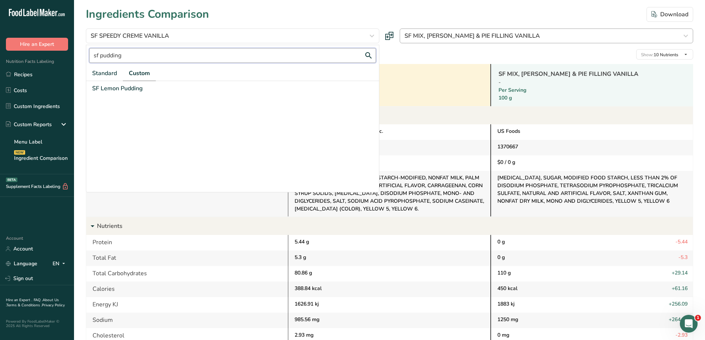
type input "sf pudding"
click at [517, 42] on button "SF MIX, PUDDING & PIE FILLING VANILLA" at bounding box center [547, 36] width 294 height 15
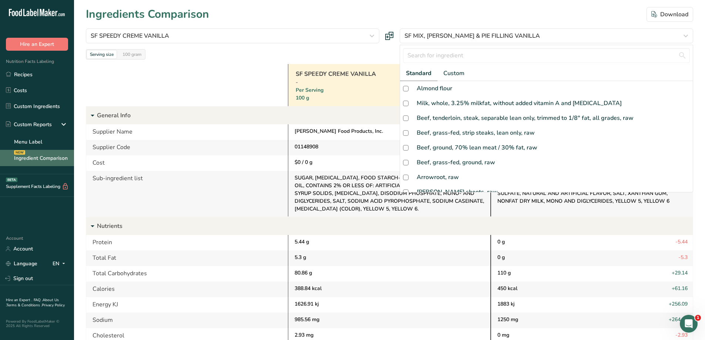
click at [46, 161] on link "Ingredient Comparison NEW" at bounding box center [37, 158] width 74 height 16
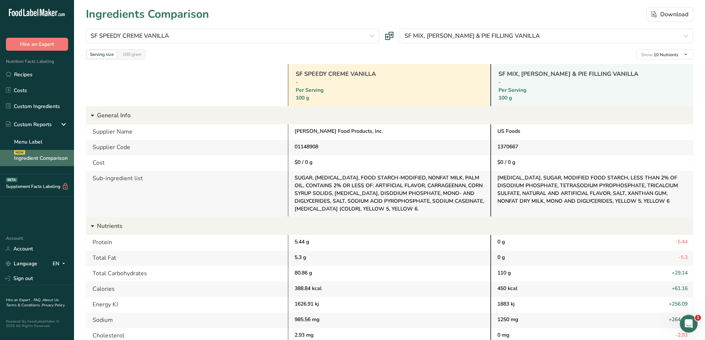
click at [38, 158] on link "Ingredient Comparison NEW" at bounding box center [37, 158] width 74 height 16
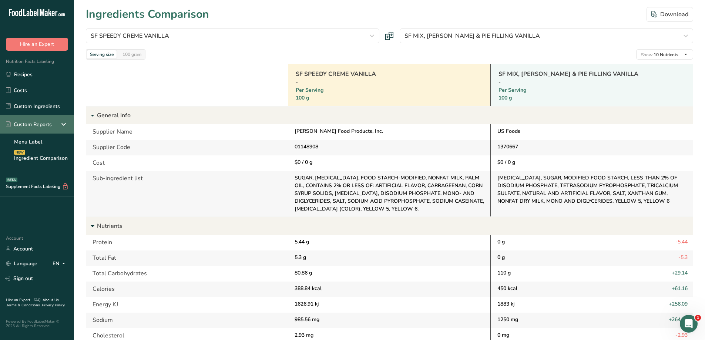
click at [34, 125] on div "Custom Reports" at bounding box center [29, 125] width 46 height 8
click at [42, 128] on div "Custom Reports" at bounding box center [29, 125] width 46 height 8
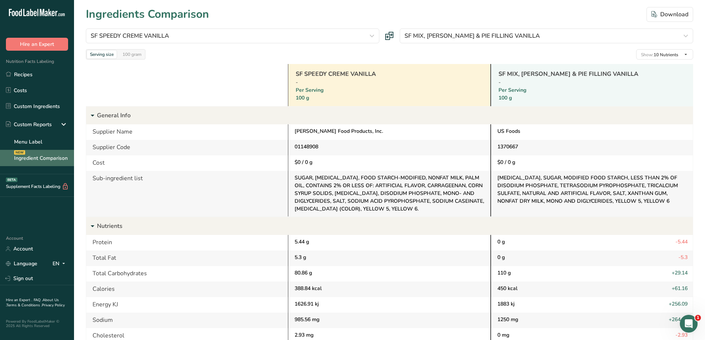
click at [47, 157] on link "Ingredient Comparison NEW" at bounding box center [37, 158] width 74 height 16
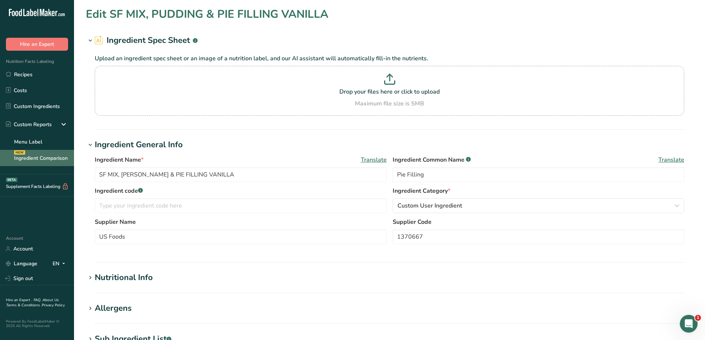
click at [36, 159] on link "Ingredient Comparison NEW" at bounding box center [37, 158] width 74 height 16
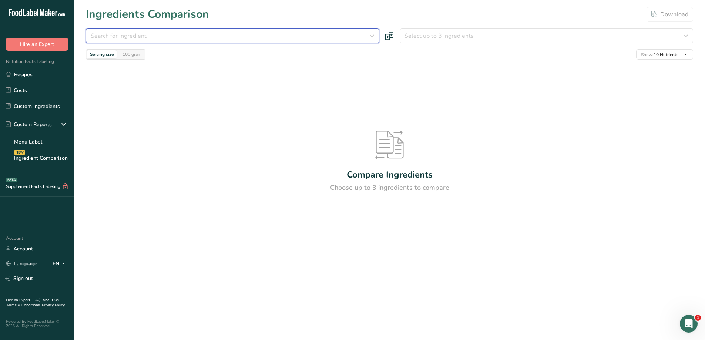
click at [369, 36] on icon "button" at bounding box center [372, 35] width 9 height 13
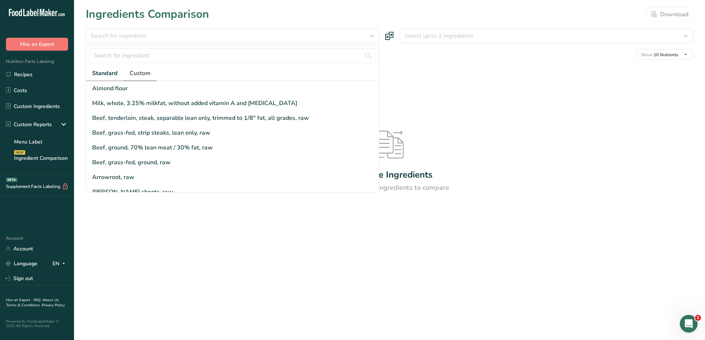
click at [142, 69] on span "Custom" at bounding box center [140, 73] width 21 height 9
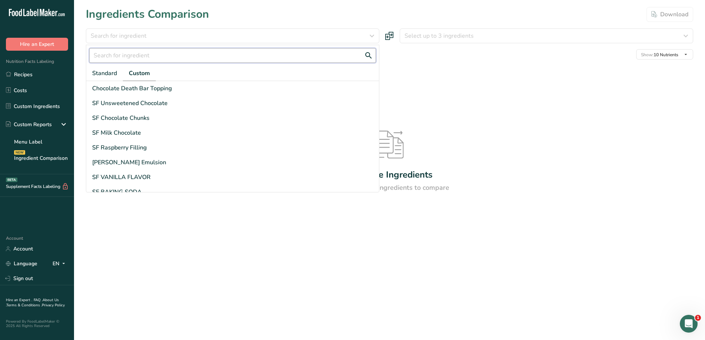
click at [171, 54] on input "text" at bounding box center [232, 55] width 287 height 15
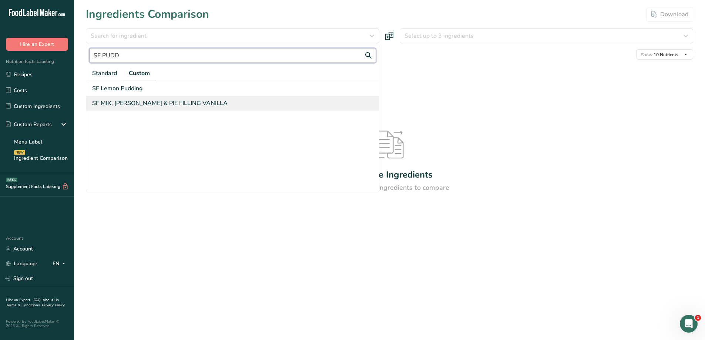
type input "SF PUDD"
click at [176, 107] on div "SF MIX, PUDDING & PIE FILLING VANILLA" at bounding box center [160, 103] width 136 height 9
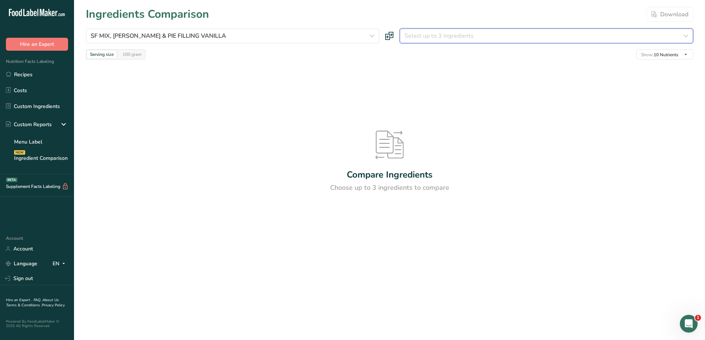
click at [460, 35] on span "Select up to 3 ingredients" at bounding box center [439, 35] width 69 height 9
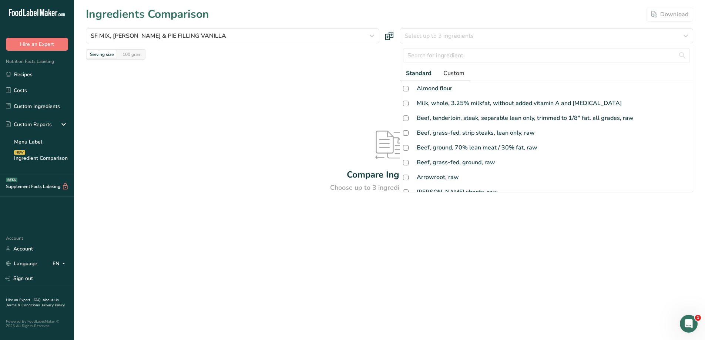
click at [459, 72] on span "Custom" at bounding box center [454, 73] width 21 height 9
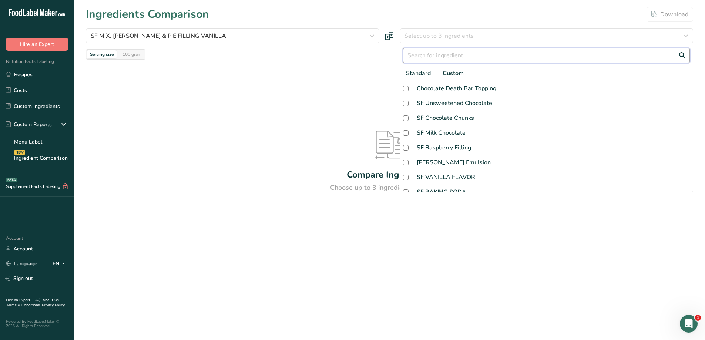
click at [462, 60] on input "text" at bounding box center [546, 55] width 287 height 15
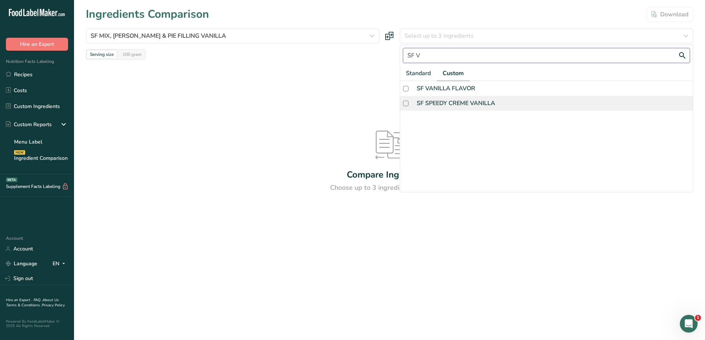
type input "SF V"
click at [448, 105] on div "SF SPEEDY CREME VANILLA" at bounding box center [456, 103] width 79 height 9
checkbox input "true"
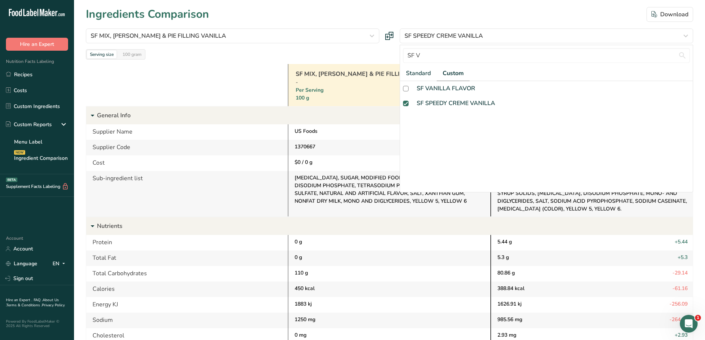
click at [213, 70] on div at bounding box center [187, 85] width 202 height 42
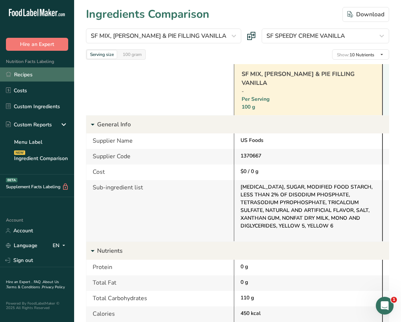
click at [49, 80] on link "Recipes" at bounding box center [37, 74] width 74 height 14
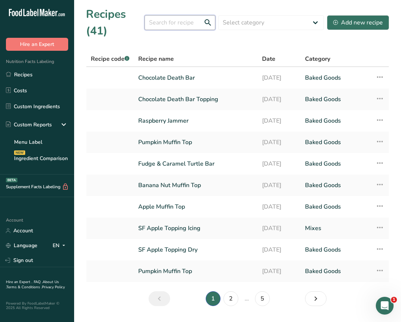
click at [168, 21] on input "text" at bounding box center [179, 22] width 71 height 15
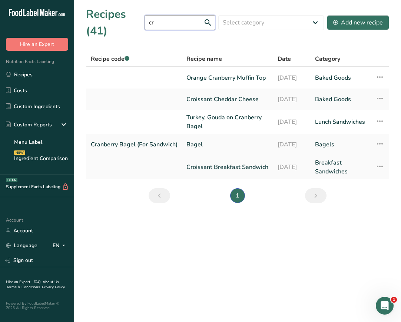
type input "cr"
click at [233, 165] on link "Croissant Breakfast Sandwich" at bounding box center [227, 167] width 82 height 18
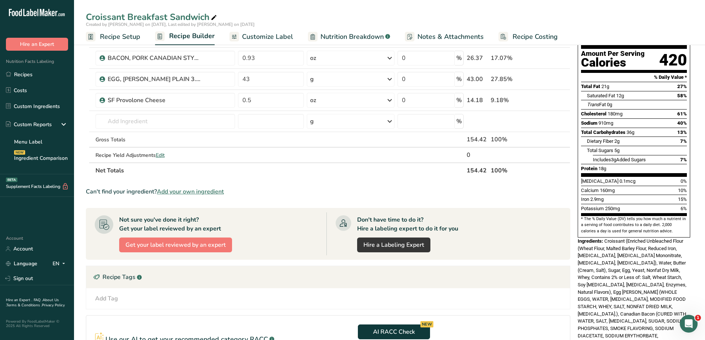
scroll to position [143, 0]
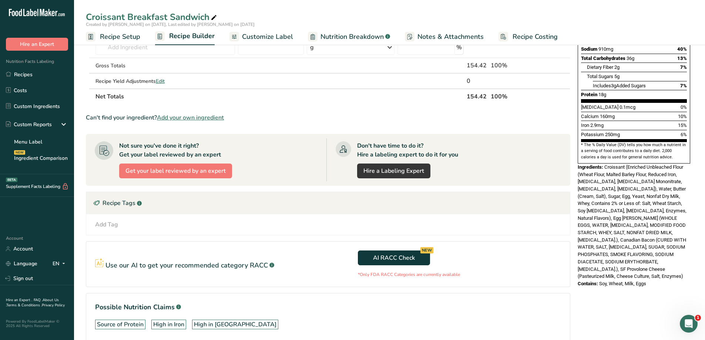
drag, startPoint x: 651, startPoint y: 264, endPoint x: 605, endPoint y: 152, distance: 120.4
click at [605, 152] on div "Nutrition Facts 1 Serving Per Container Serving Size 154g Amount Per Serving Ca…" at bounding box center [634, 99] width 118 height 384
copy div "Croissant (Enriched Unbleached Flour (Wheat Flour, Malted Barley Flour, Reduced…"
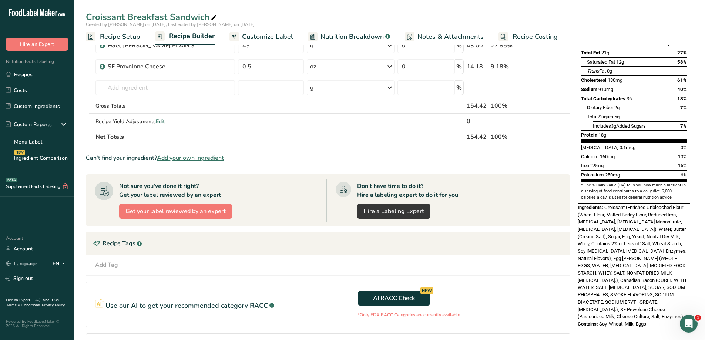
scroll to position [0, 0]
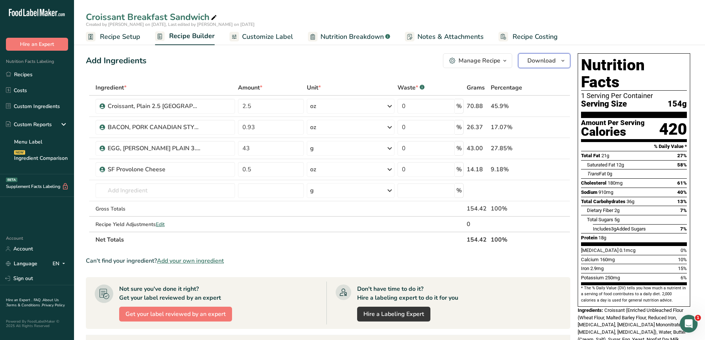
click at [543, 61] on span "Download" at bounding box center [542, 60] width 28 height 9
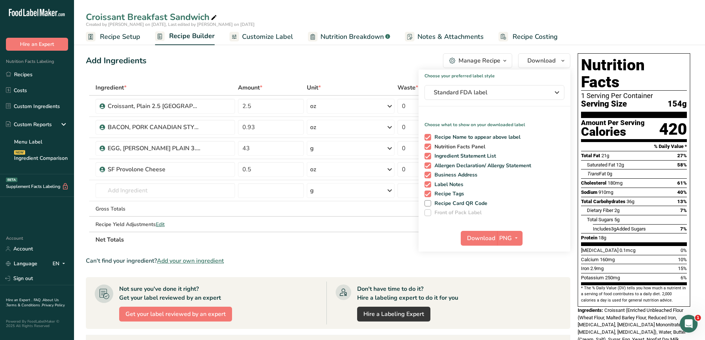
click at [429, 146] on span at bounding box center [428, 147] width 7 height 7
click at [429, 146] on input "Nutrition Facts Panel" at bounding box center [427, 146] width 5 height 5
click at [429, 146] on span at bounding box center [428, 147] width 7 height 7
click at [429, 146] on input "Nutrition Facts Panel" at bounding box center [427, 146] width 5 height 5
checkbox input "true"
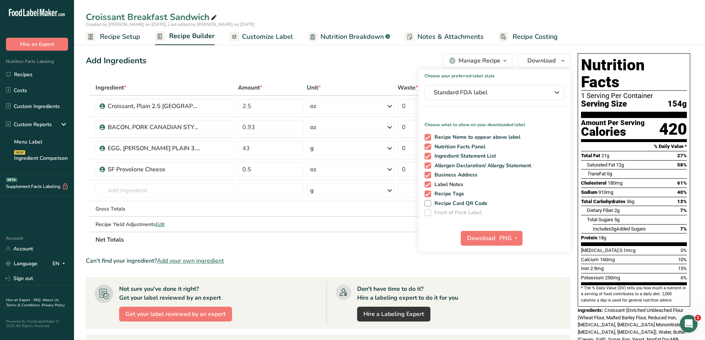
click at [429, 184] on span at bounding box center [428, 184] width 7 height 7
click at [429, 184] on input "Label Notes" at bounding box center [427, 184] width 5 height 5
checkbox input "false"
click at [430, 193] on span at bounding box center [428, 194] width 7 height 7
click at [430, 193] on input "Recipe Tags" at bounding box center [427, 193] width 5 height 5
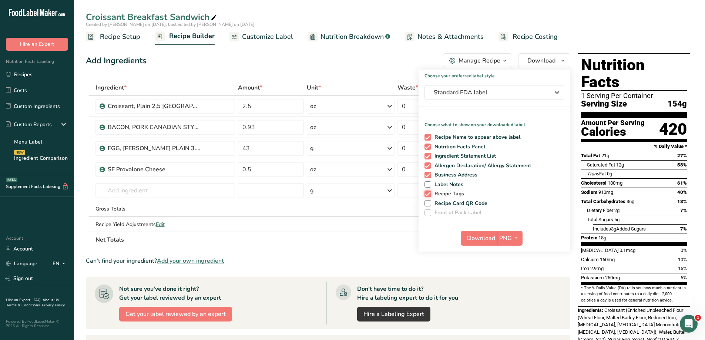
checkbox input "false"
click at [427, 137] on span at bounding box center [428, 137] width 7 height 7
click at [427, 137] on input "Recipe Name to appear above label" at bounding box center [427, 137] width 5 height 5
click at [430, 138] on span at bounding box center [428, 137] width 7 height 7
click at [430, 138] on input "Recipe Name to appear above label" at bounding box center [427, 137] width 5 height 5
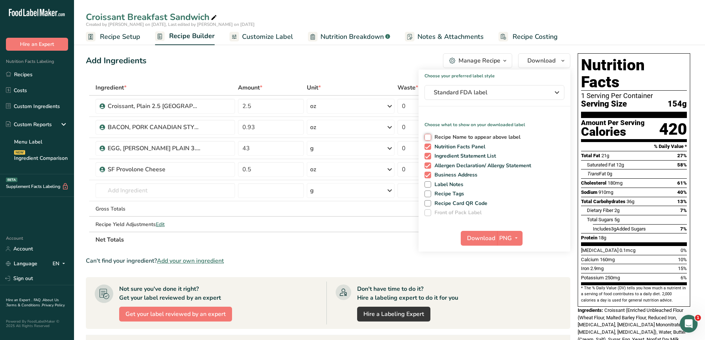
checkbox input "true"
click at [431, 160] on div "Recipe Name to appear above label Nutrition Facts Panel Ingredient Statement Li…" at bounding box center [495, 173] width 152 height 85
click at [428, 156] on span at bounding box center [428, 156] width 7 height 7
click at [428, 156] on input "Ingredient Statement List" at bounding box center [427, 156] width 5 height 5
checkbox input "false"
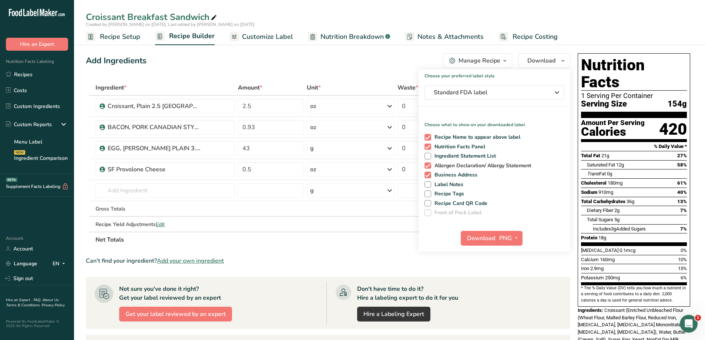
click at [427, 166] on span at bounding box center [428, 166] width 7 height 7
click at [427, 166] on input "Allergen Declaration/ Allergy Statement" at bounding box center [427, 165] width 5 height 5
checkbox input "false"
click at [429, 177] on span at bounding box center [428, 175] width 7 height 7
click at [429, 177] on input "Business Address" at bounding box center [427, 175] width 5 height 5
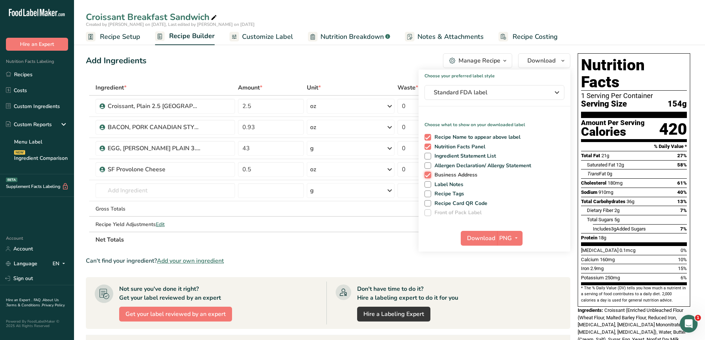
checkbox input "false"
click at [507, 237] on span "PNG" at bounding box center [506, 238] width 13 height 9
click at [510, 252] on link "PNG" at bounding box center [511, 253] width 24 height 12
click at [489, 237] on span "Download" at bounding box center [481, 238] width 28 height 9
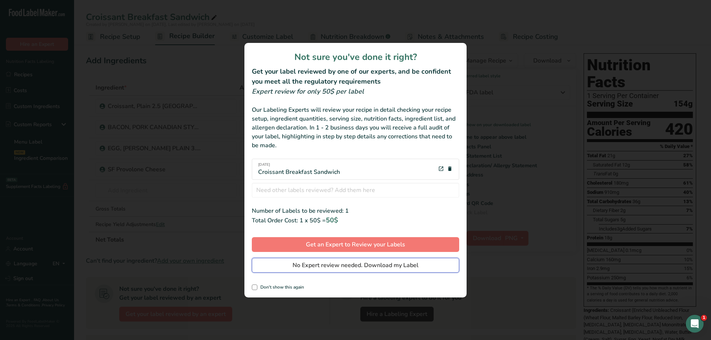
click at [312, 268] on span "No Expert review needed. Download my Label" at bounding box center [356, 265] width 126 height 9
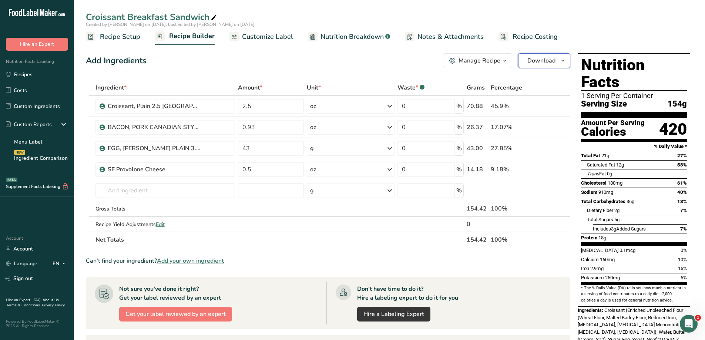
click at [537, 64] on span "Download" at bounding box center [542, 60] width 28 height 9
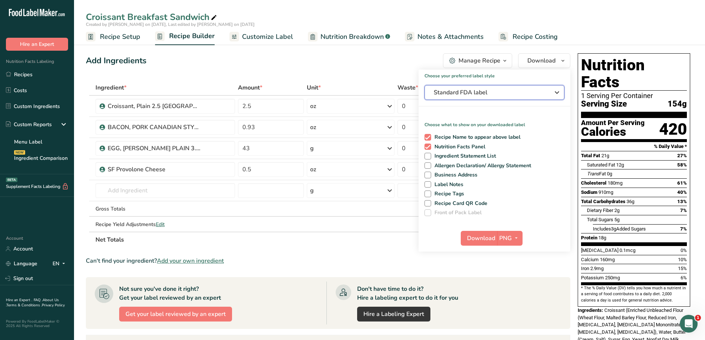
click at [534, 94] on span "Standard FDA label" at bounding box center [489, 92] width 111 height 9
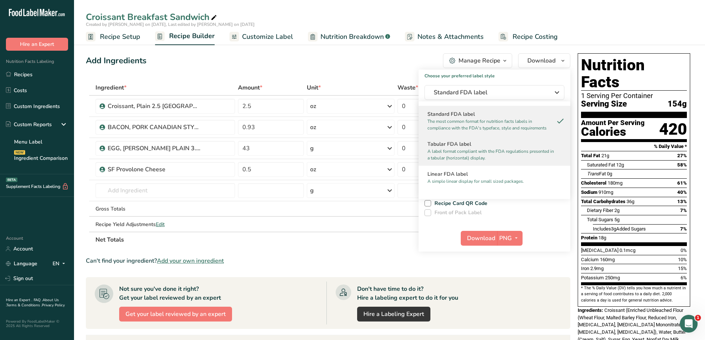
click at [533, 144] on h2 "Tabular FDA label" at bounding box center [495, 144] width 134 height 8
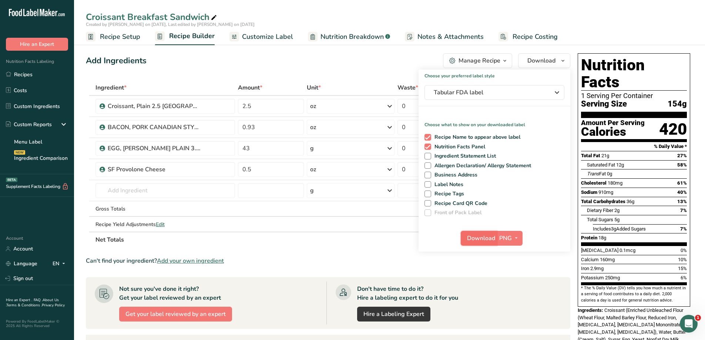
click at [491, 241] on span "Download" at bounding box center [481, 238] width 28 height 9
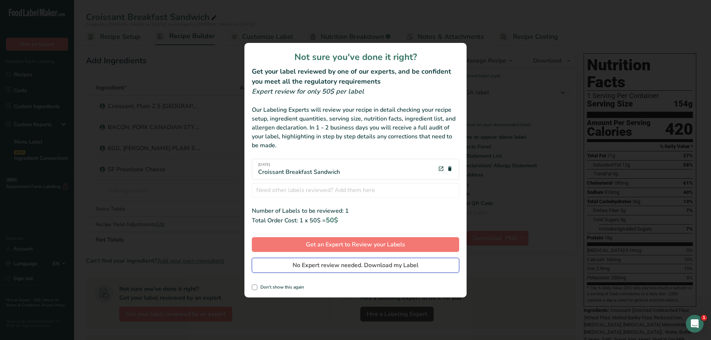
click at [390, 268] on span "No Expert review needed. Download my Label" at bounding box center [356, 265] width 126 height 9
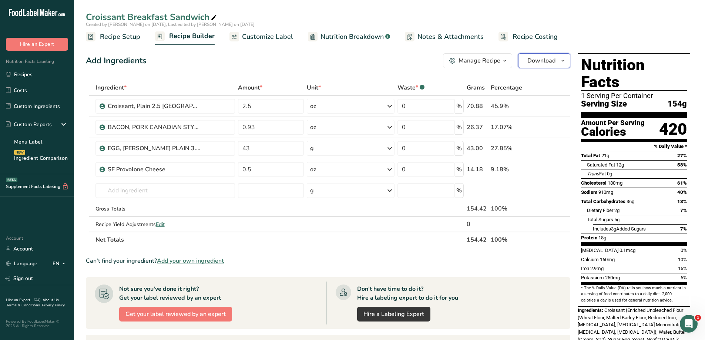
click at [540, 65] on span "Download" at bounding box center [542, 60] width 28 height 9
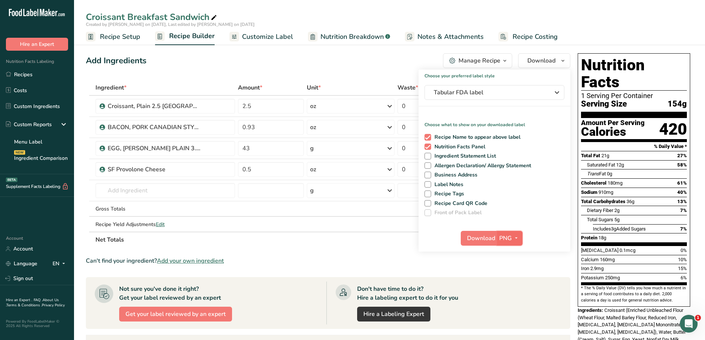
click at [512, 243] on span "button" at bounding box center [516, 238] width 9 height 9
click at [515, 291] on link "PDF" at bounding box center [511, 290] width 24 height 12
click at [544, 95] on span "Tabular FDA label" at bounding box center [489, 92] width 111 height 9
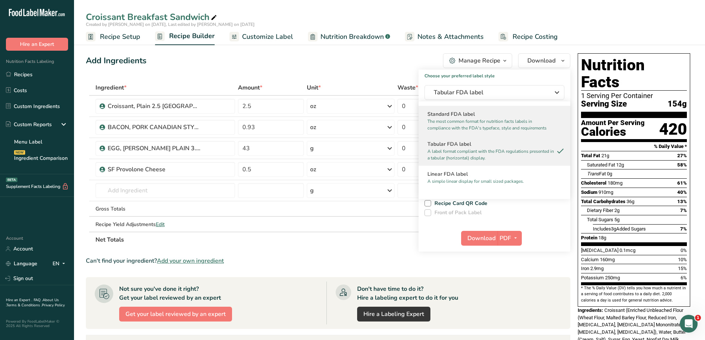
click at [503, 121] on p "The most common format for nutrition facts labels in compliance with the FDA's …" at bounding box center [491, 124] width 127 height 13
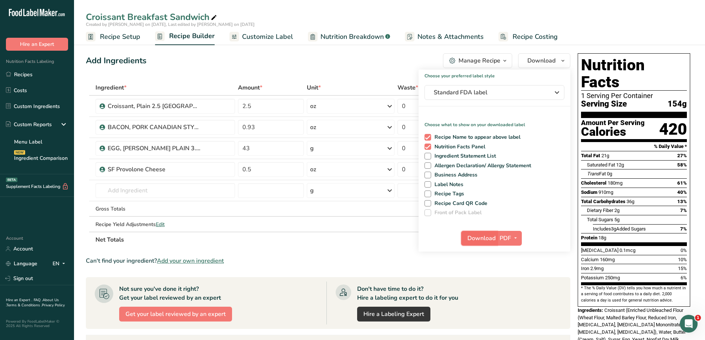
click at [475, 239] on span "Download" at bounding box center [482, 238] width 28 height 9
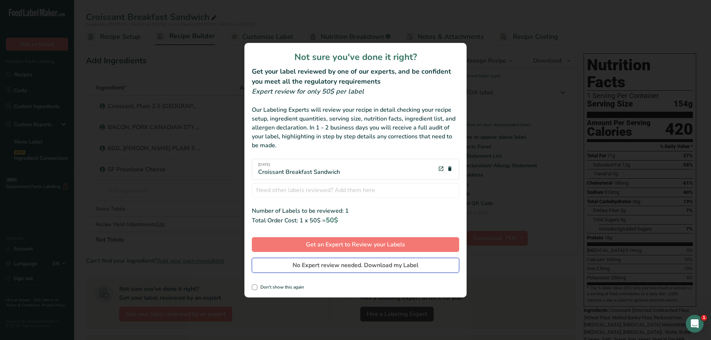
click at [391, 268] on span "No Expert review needed. Download my Label" at bounding box center [356, 265] width 126 height 9
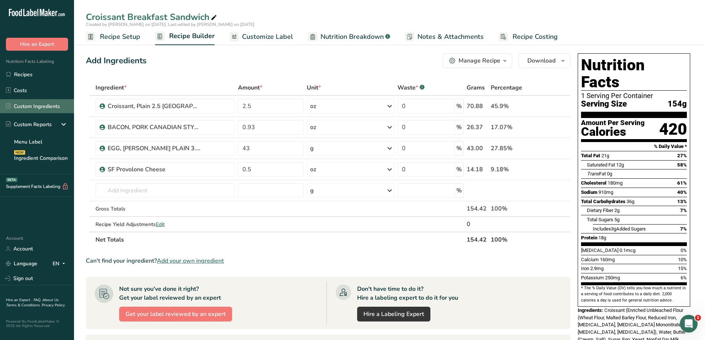
click at [53, 111] on link "Custom Ingredients" at bounding box center [37, 106] width 74 height 14
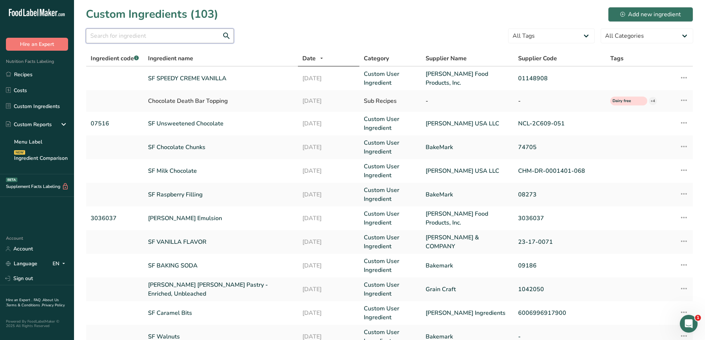
click at [163, 40] on input "text" at bounding box center [160, 36] width 148 height 15
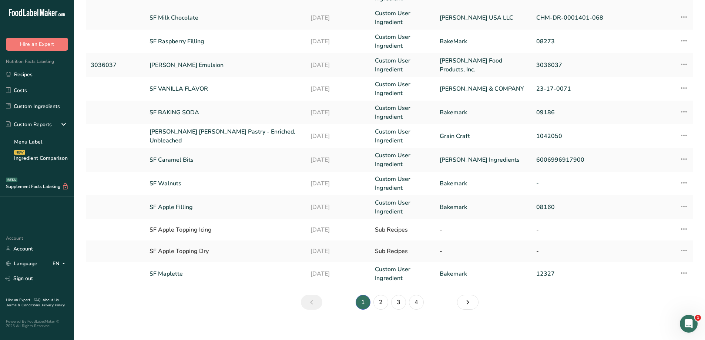
scroll to position [137, 0]
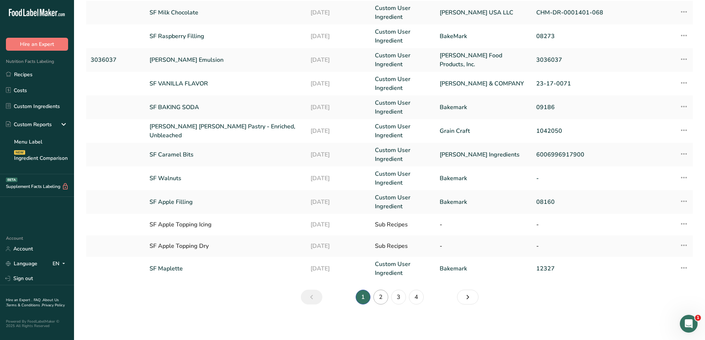
type input "SF"
click at [387, 298] on link "2" at bounding box center [381, 297] width 15 height 15
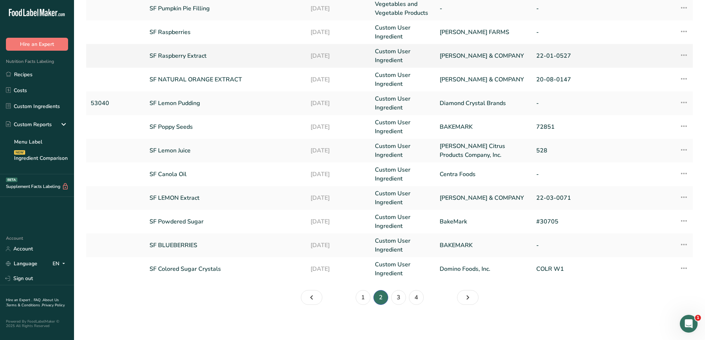
scroll to position [141, 0]
click at [401, 298] on link "3" at bounding box center [398, 297] width 15 height 15
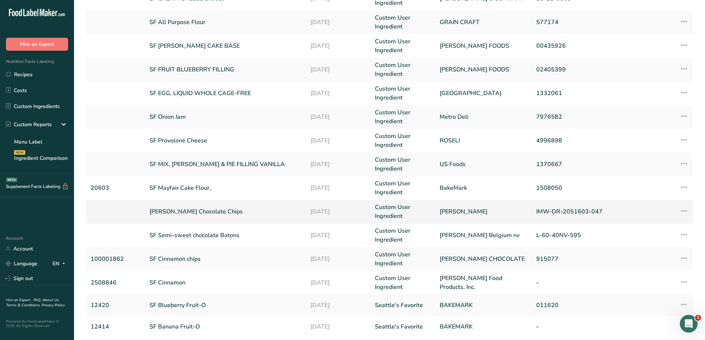
scroll to position [63, 0]
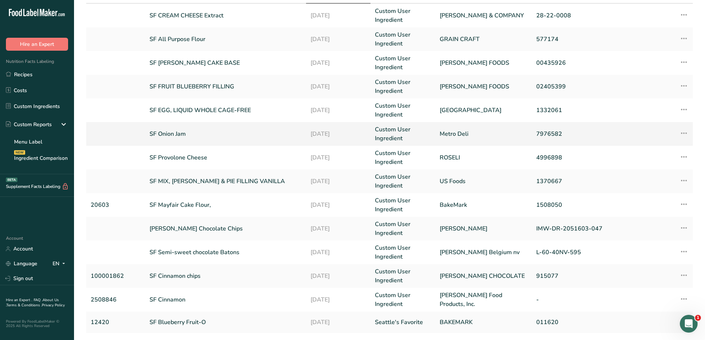
click at [223, 134] on link "SF Onion Jam" at bounding box center [226, 134] width 152 height 9
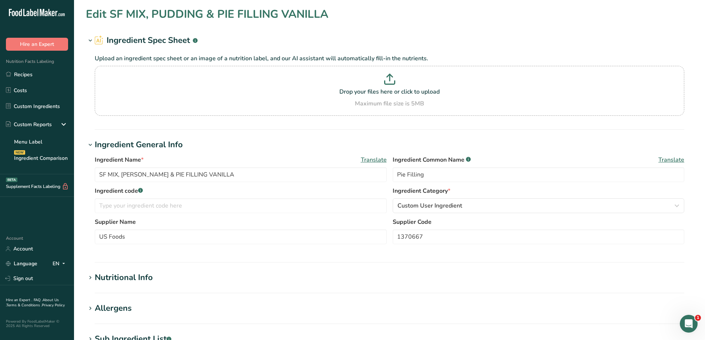
type input "SF Onion Jam"
type input "Onion Jam"
type input "Metro Deli"
type input "7976582"
type input "72"
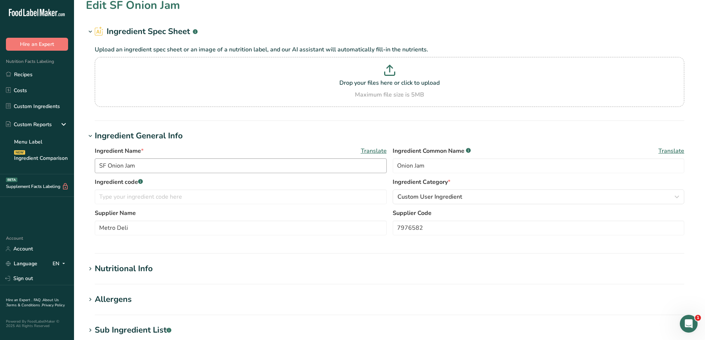
type input "150"
type KJ "627.6"
type Fat "0.5"
type Fat "0"
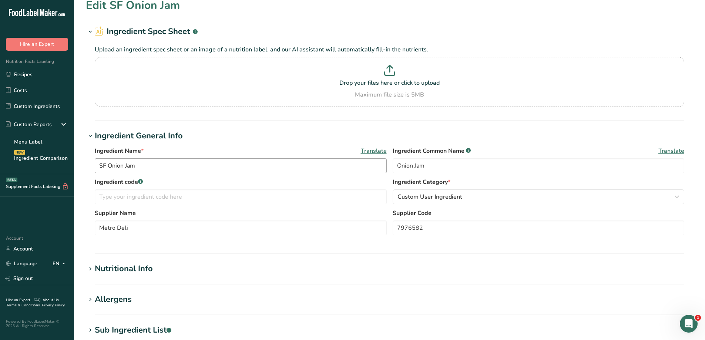
type input "0"
type input "90"
type Carbohydrates "32"
type Fiber "1"
type Sugars "29"
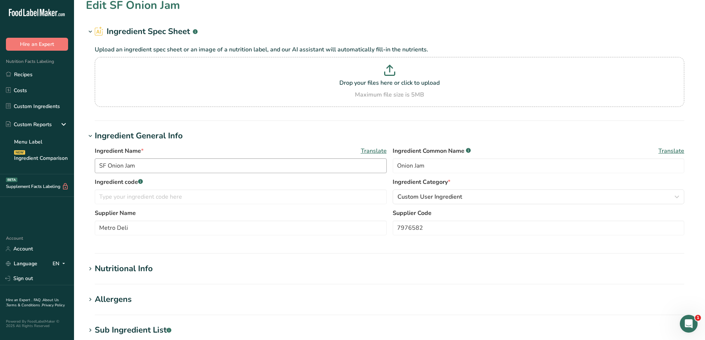
type Sugars "26"
type input "0"
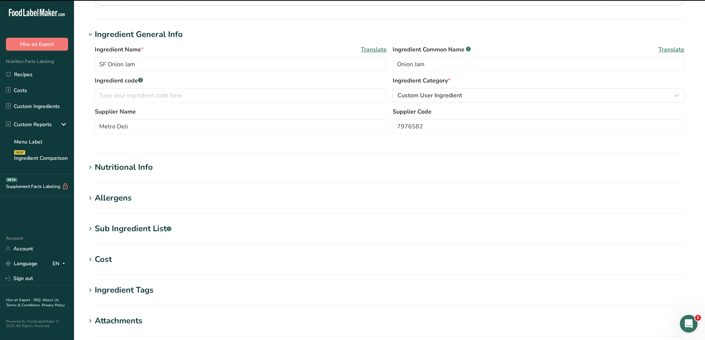
scroll to position [111, 0]
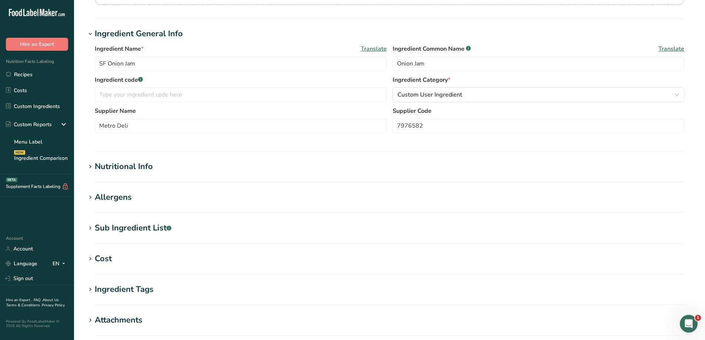
click at [223, 168] on h1 "Nutritional Info" at bounding box center [390, 167] width 608 height 12
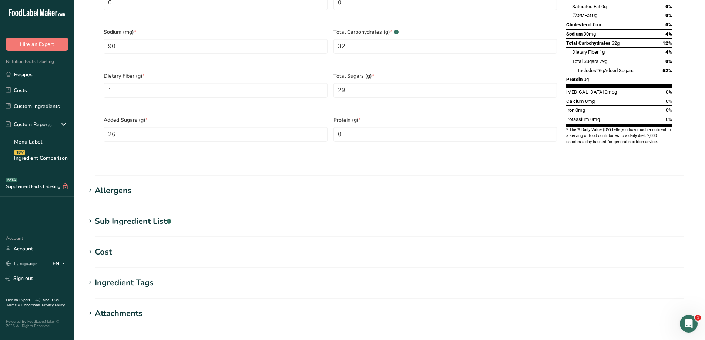
scroll to position [481, 0]
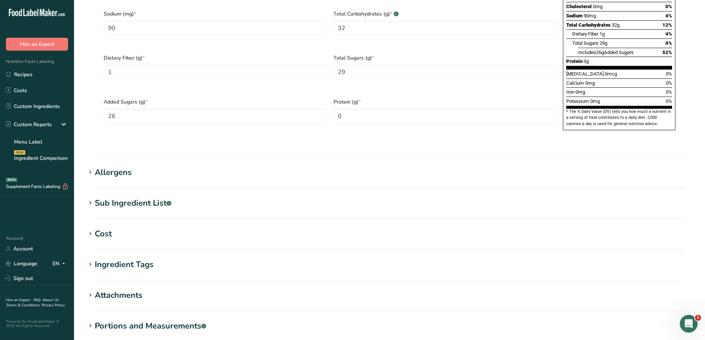
click at [210, 167] on h1 "Allergens" at bounding box center [390, 173] width 608 height 12
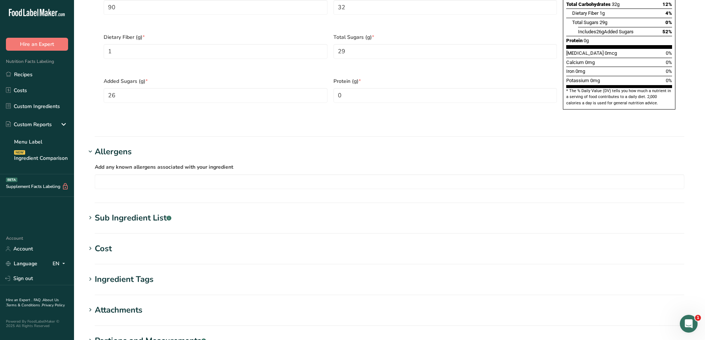
scroll to position [518, 0]
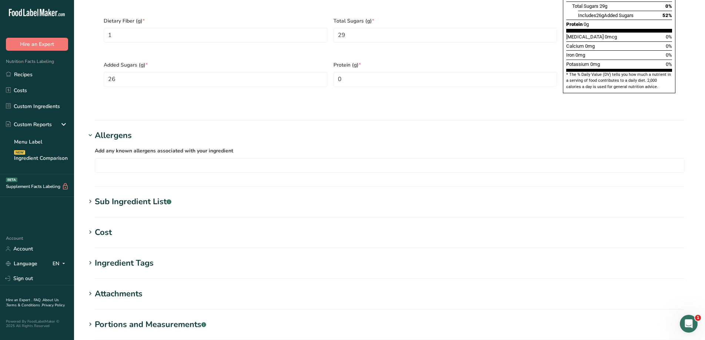
click at [213, 196] on h1 "Sub Ingredient List .a-a{fill:#347362;}.b-a{fill:#fff;}" at bounding box center [390, 202] width 608 height 12
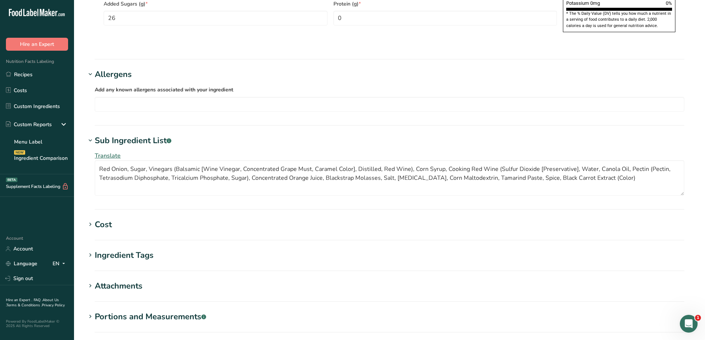
scroll to position [592, 0]
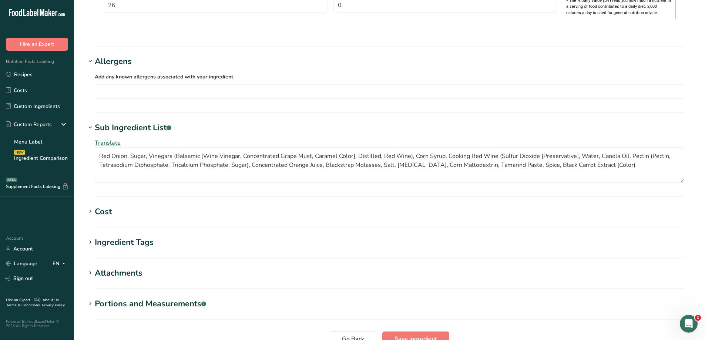
click at [89, 123] on icon at bounding box center [90, 128] width 7 height 10
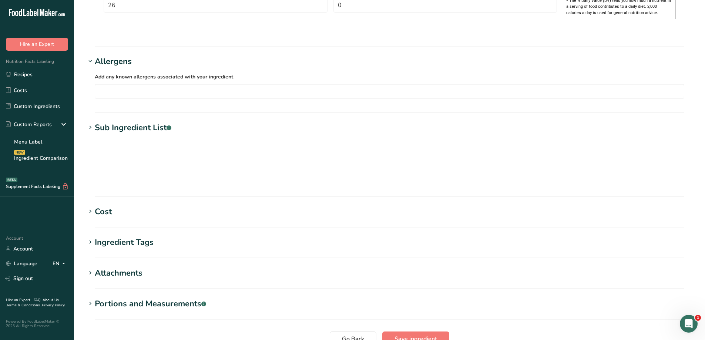
scroll to position [591, 0]
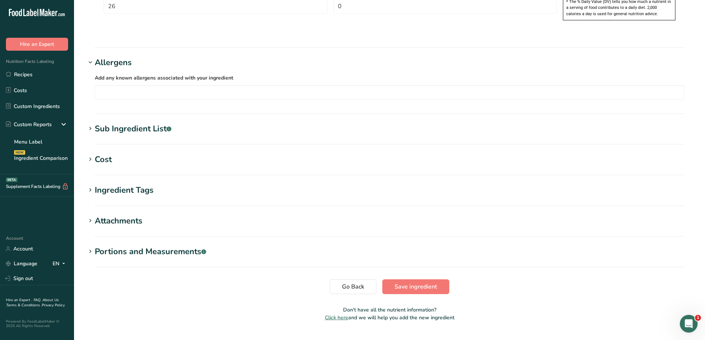
click at [88, 57] on icon at bounding box center [90, 62] width 7 height 10
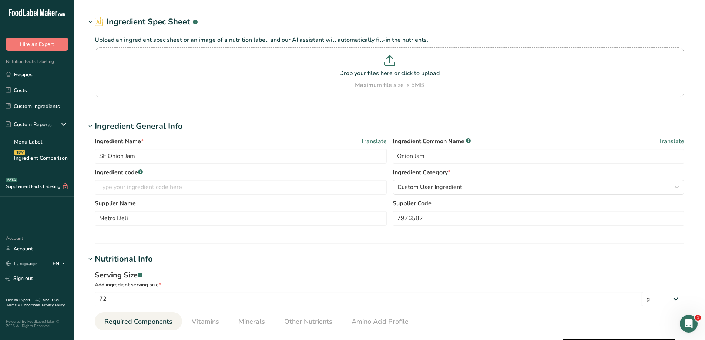
scroll to position [0, 0]
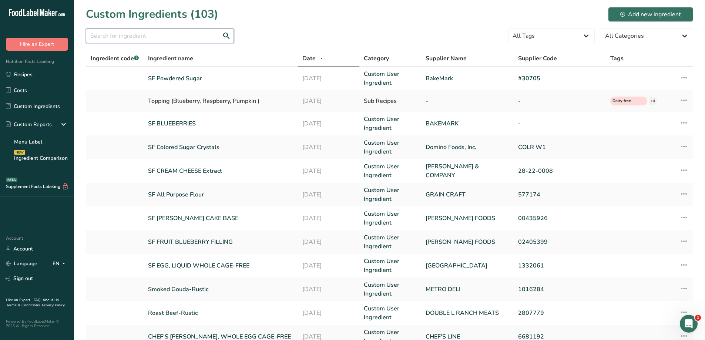
click at [166, 39] on input "text" at bounding box center [160, 36] width 148 height 15
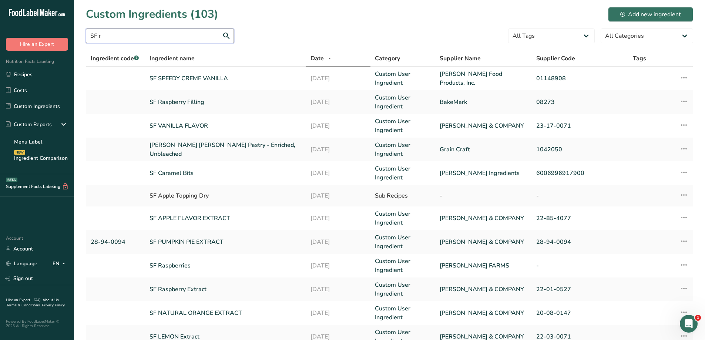
click at [141, 33] on input "SF r" at bounding box center [160, 36] width 148 height 15
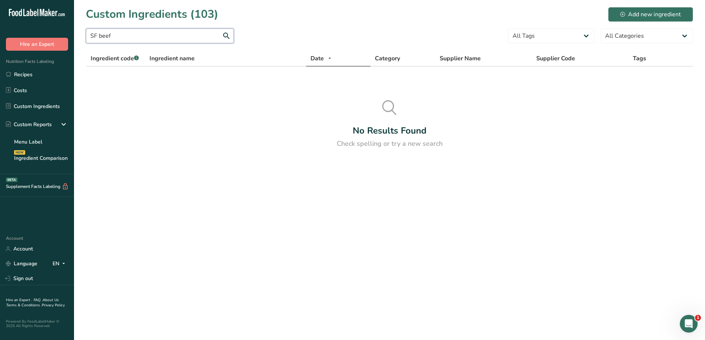
drag, startPoint x: 123, startPoint y: 36, endPoint x: 97, endPoint y: 35, distance: 26.3
click at [97, 35] on input "SF beef" at bounding box center [160, 36] width 148 height 15
type input "S"
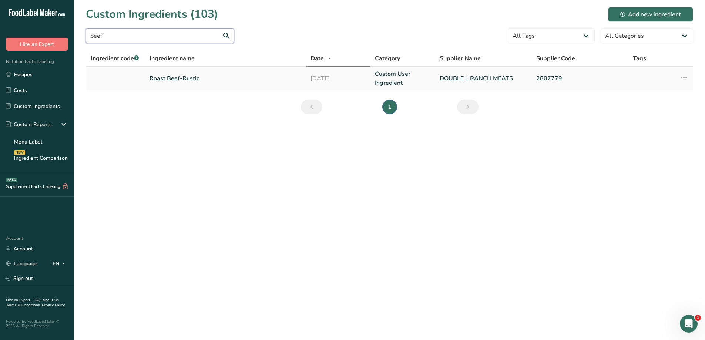
type input "beef"
click at [210, 77] on link "Roast Beef-Rustic" at bounding box center [226, 78] width 152 height 9
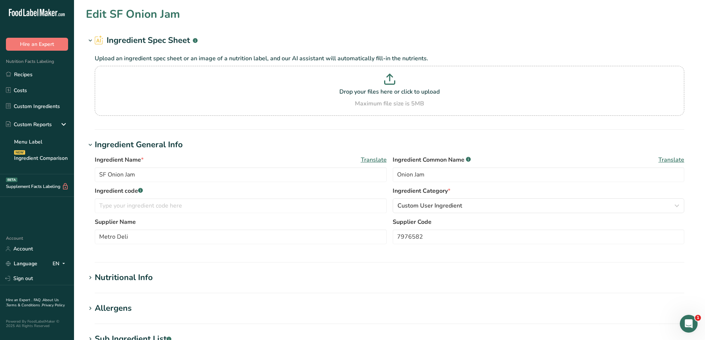
type input "Roast Beef-Rustic"
type input "Roast Beef"
type input "DOUBLE L RANCH MEATS"
type input "2807779"
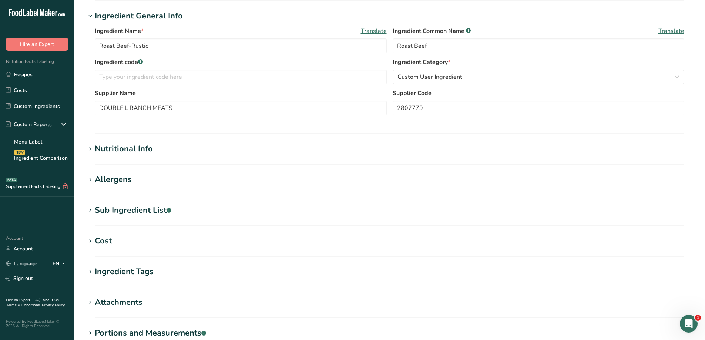
scroll to position [111, 0]
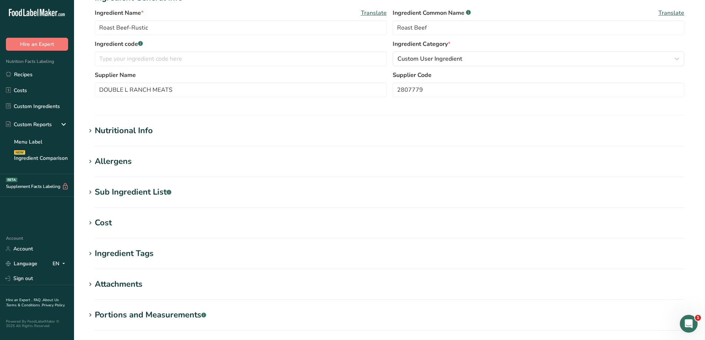
click at [163, 161] on h1 "Allergens" at bounding box center [390, 162] width 608 height 12
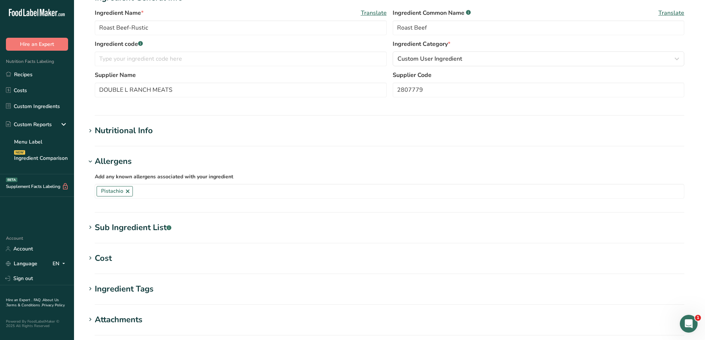
click at [183, 131] on h1 "Nutritional Info" at bounding box center [390, 131] width 608 height 12
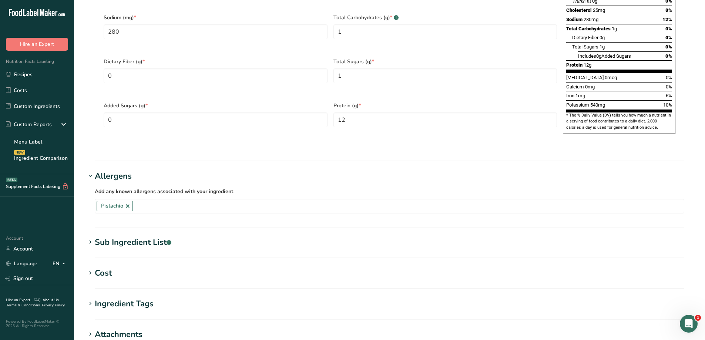
scroll to position [444, 0]
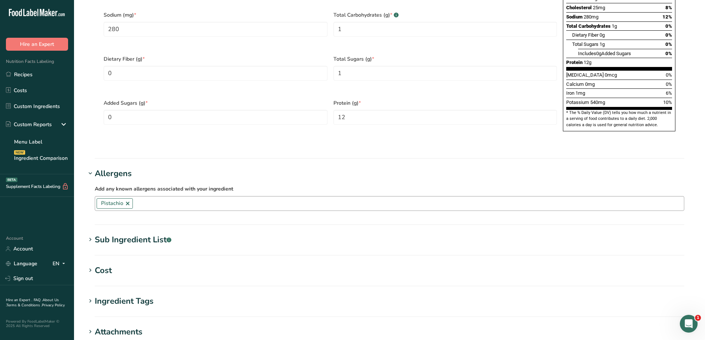
click at [128, 201] on link at bounding box center [128, 204] width 6 height 6
click at [214, 168] on h1 "Allergens" at bounding box center [390, 174] width 608 height 12
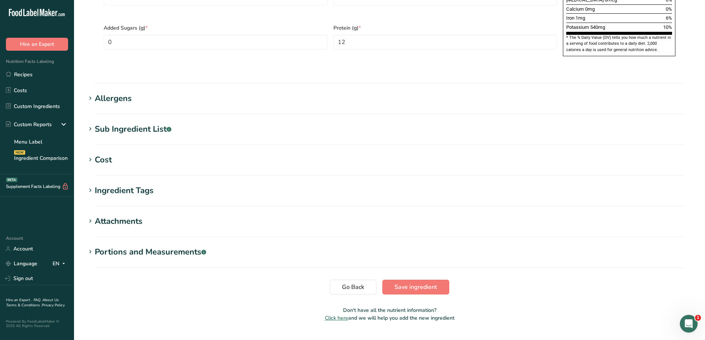
scroll to position [520, 0]
click at [409, 283] on span "Save ingredient" at bounding box center [416, 287] width 43 height 9
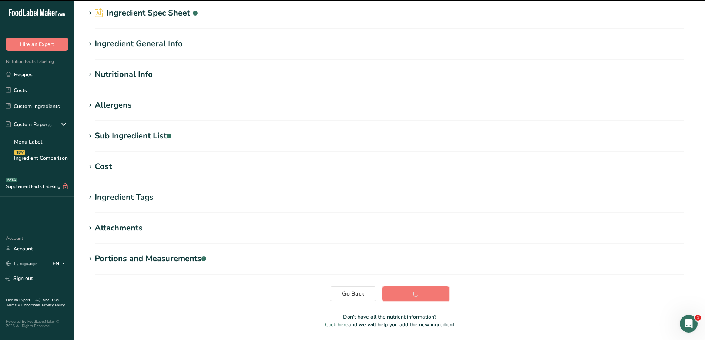
scroll to position [14, 0]
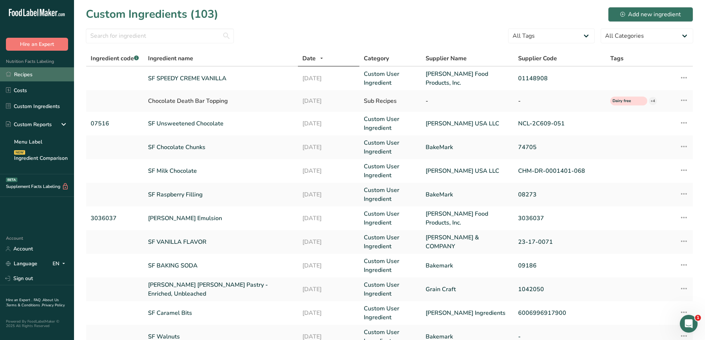
click at [56, 79] on link "Recipes" at bounding box center [37, 74] width 74 height 14
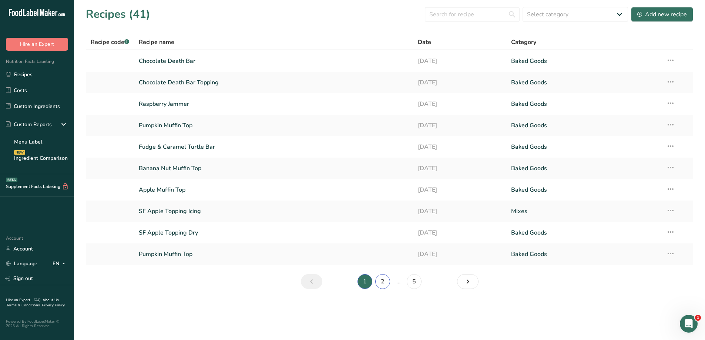
click at [382, 285] on link "2" at bounding box center [382, 281] width 15 height 15
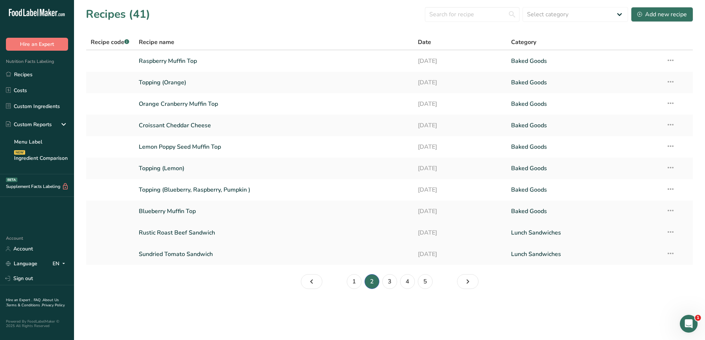
click at [270, 231] on link "Rustic Roast Beef Sandwich" at bounding box center [274, 233] width 271 height 16
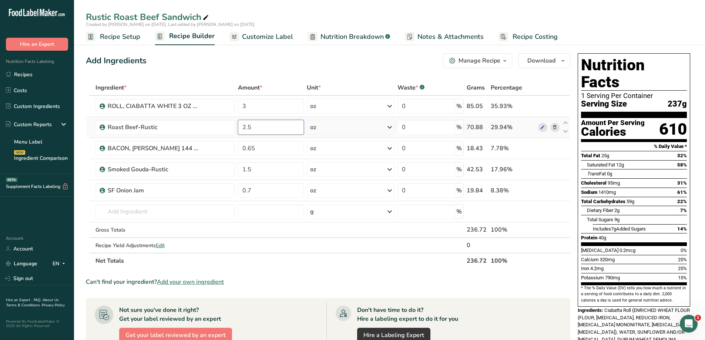
click at [259, 126] on input "2.5" at bounding box center [271, 127] width 66 height 15
click at [283, 147] on div "Ingredient * Amount * Unit * Waste * .a-a{fill:#347362;}.b-a{fill:#fff;} Grams …" at bounding box center [328, 174] width 485 height 189
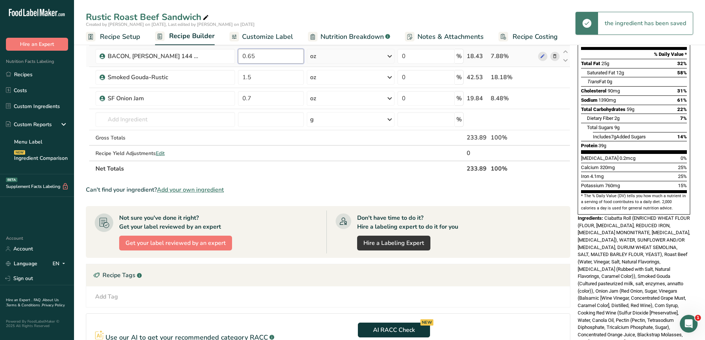
scroll to position [37, 0]
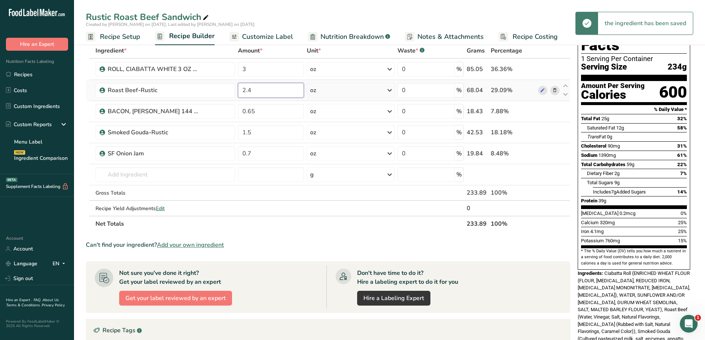
click at [261, 94] on div "Ingredient * Amount * Unit * Waste * .a-a{fill:#347362;}.b-a{fill:#fff;} Grams …" at bounding box center [328, 137] width 485 height 189
click at [272, 106] on div "Ingredient * Amount * Unit * Waste * .a-a{fill:#347362;}.b-a{fill:#fff;} Grams …" at bounding box center [328, 137] width 485 height 189
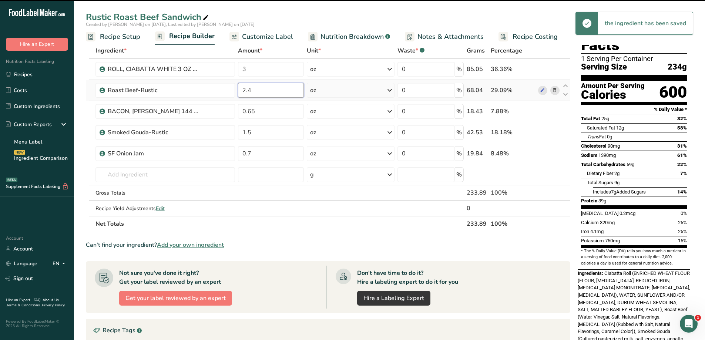
click at [276, 94] on div "Ingredient * Amount * Unit * Waste * .a-a{fill:#347362;}.b-a{fill:#fff;} Grams …" at bounding box center [328, 137] width 485 height 189
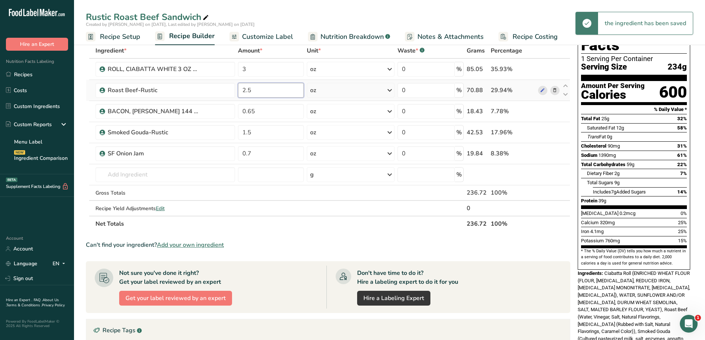
type input "2.5"
click at [327, 86] on div "Ingredient * Amount * Unit * Waste * .a-a{fill:#347362;}.b-a{fill:#fff;} Grams …" at bounding box center [328, 137] width 485 height 189
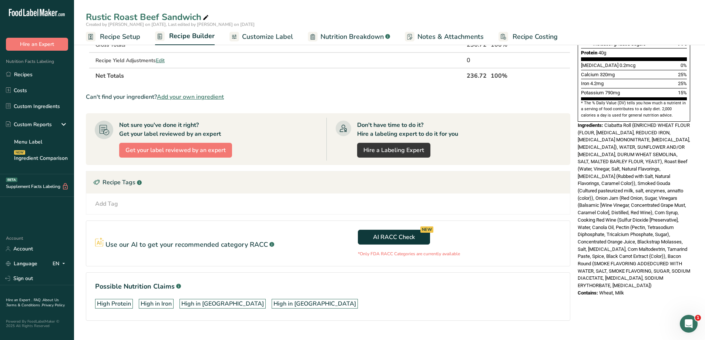
scroll to position [201, 0]
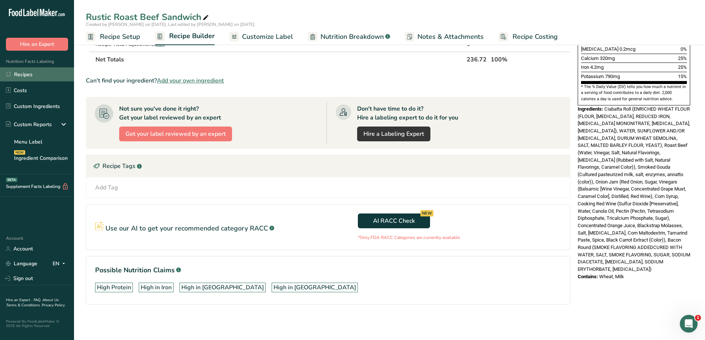
click at [49, 70] on link "Recipes" at bounding box center [37, 74] width 74 height 14
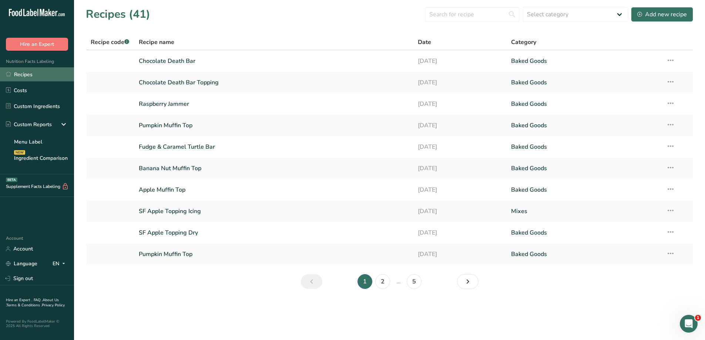
click at [41, 76] on link "Recipes" at bounding box center [37, 74] width 74 height 14
click at [384, 284] on link "2" at bounding box center [382, 281] width 15 height 15
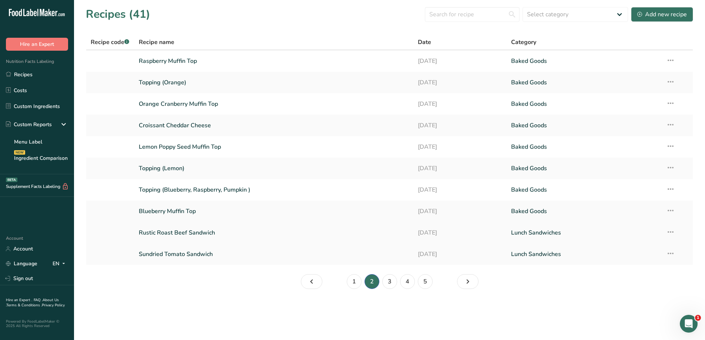
click at [226, 232] on link "Rustic Roast Beef Sandwich" at bounding box center [274, 233] width 271 height 16
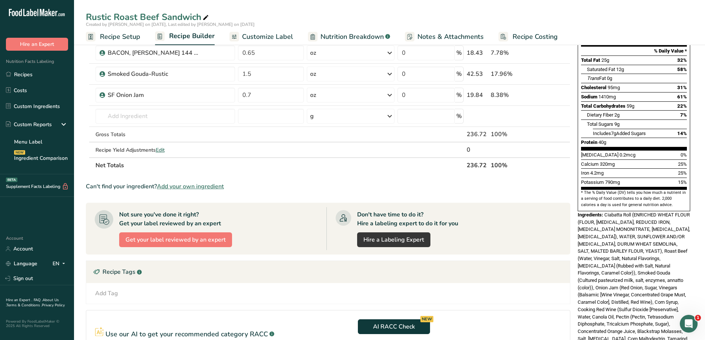
scroll to position [185, 0]
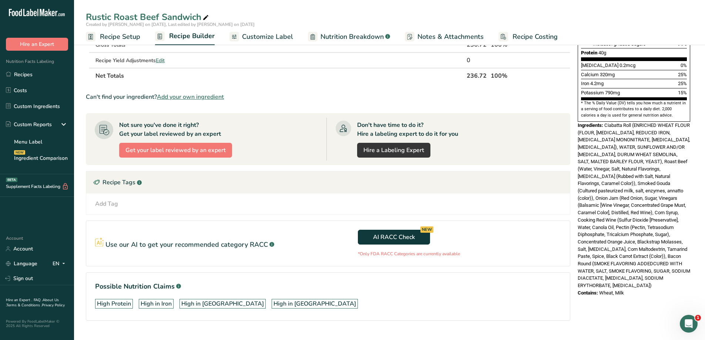
drag, startPoint x: 631, startPoint y: 271, endPoint x: 605, endPoint y: 110, distance: 163.0
click at [605, 110] on div "Nutrition Facts 1 Serving Per Container Serving Size 237g Amount Per Serving Ca…" at bounding box center [634, 82] width 118 height 434
copy div "Ciabatta Roll (ENRICHED WHEAT FLOUR (FLOUR, NIACIN, REDUCED IRON, THIAMINE MONO…"
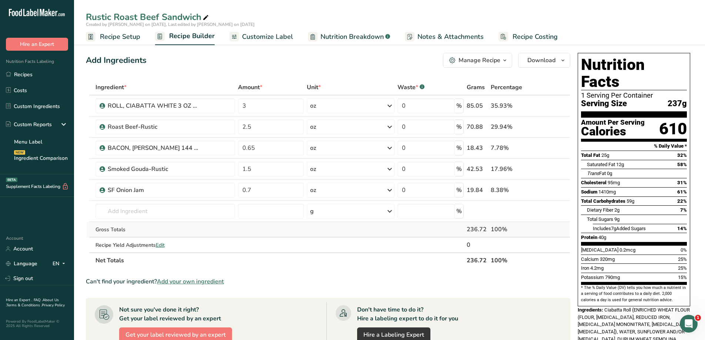
scroll to position [0, 0]
click at [529, 64] on span "Download" at bounding box center [542, 60] width 28 height 9
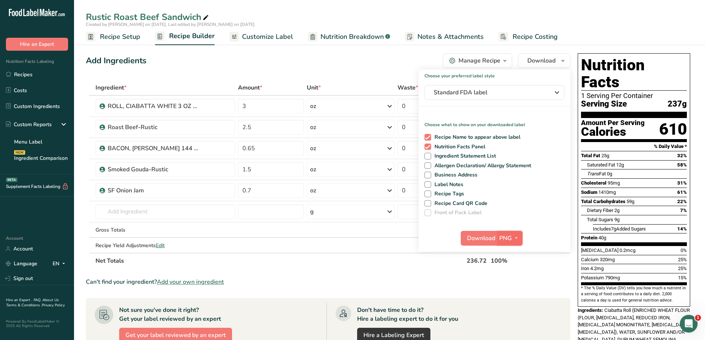
click at [509, 234] on span "PNG" at bounding box center [506, 238] width 13 height 9
click at [511, 289] on link "PDF" at bounding box center [511, 290] width 24 height 12
click at [477, 236] on span "Download" at bounding box center [482, 238] width 28 height 9
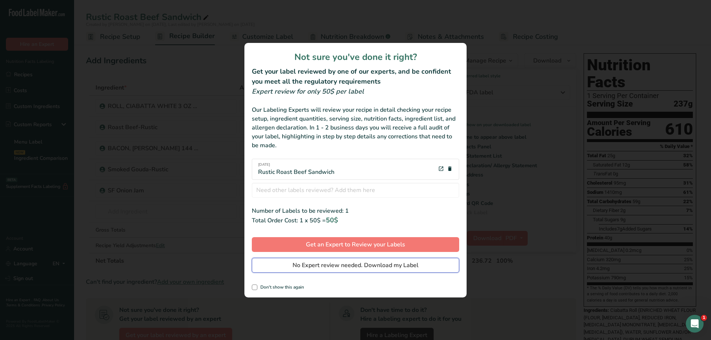
click at [373, 262] on span "No Expert review needed. Download my Label" at bounding box center [356, 265] width 126 height 9
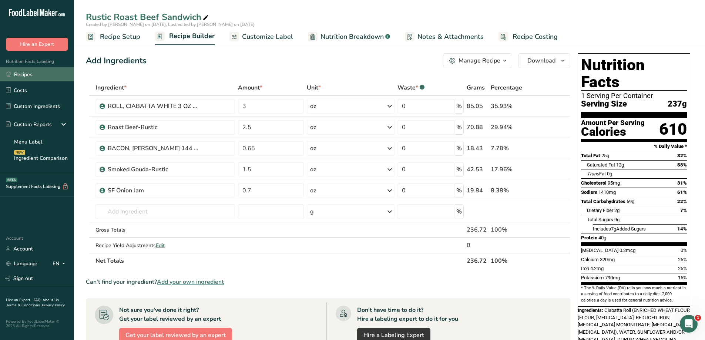
click at [35, 75] on link "Recipes" at bounding box center [37, 74] width 74 height 14
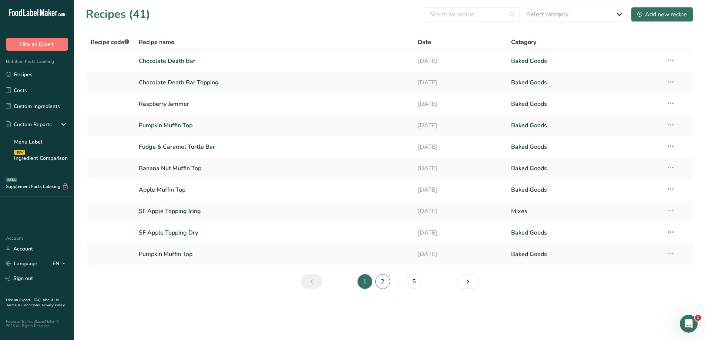
click at [388, 282] on link "2" at bounding box center [382, 281] width 15 height 15
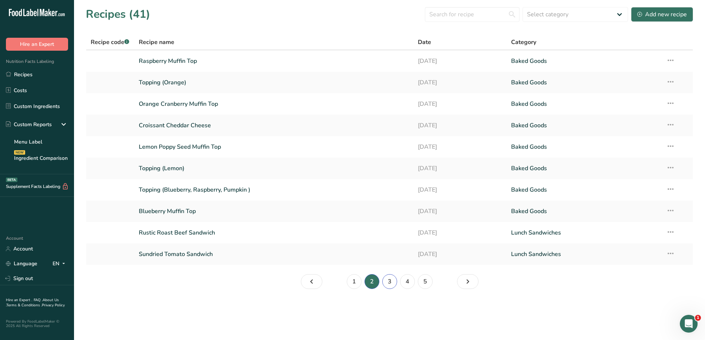
click at [394, 281] on link "3" at bounding box center [390, 281] width 15 height 15
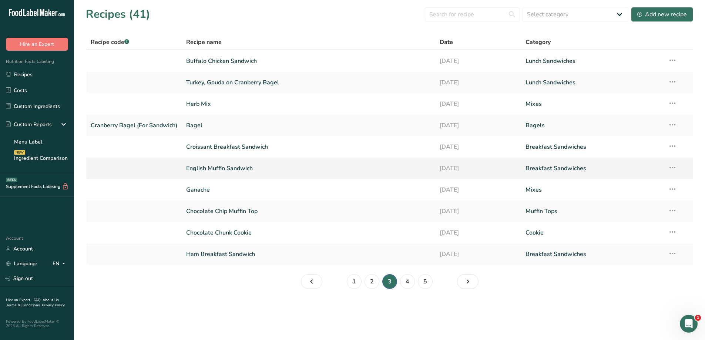
click at [300, 164] on link "English Muffin Sandwich" at bounding box center [308, 169] width 245 height 16
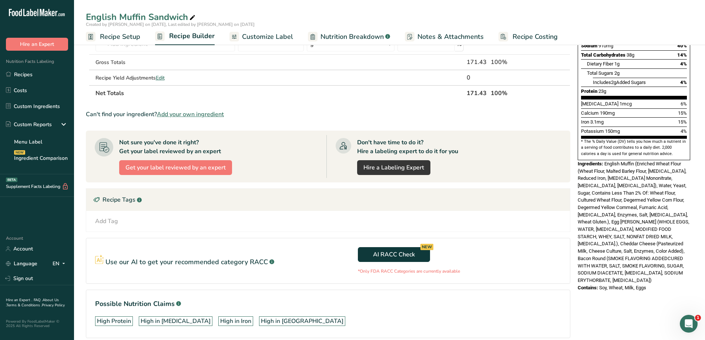
scroll to position [148, 0]
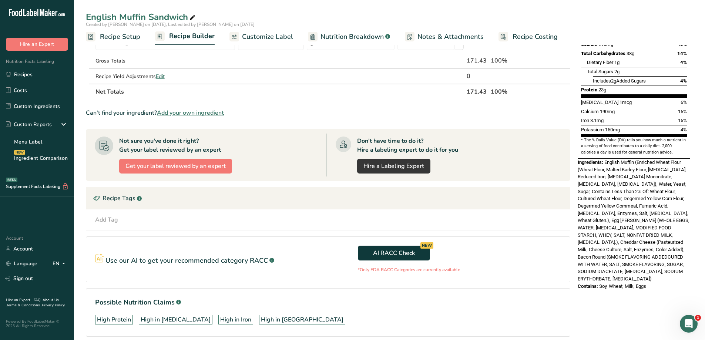
drag, startPoint x: 652, startPoint y: 264, endPoint x: 605, endPoint y: 147, distance: 126.2
click at [605, 147] on div "Nutrition Facts 1 Serving Per Container Serving Size 171g Amount Per Serving Ca…" at bounding box center [634, 97] width 118 height 391
copy div "English Muffin (Enriched Wheat Flour (Wheat Flour, Malted Barley Flour, Niacin,…"
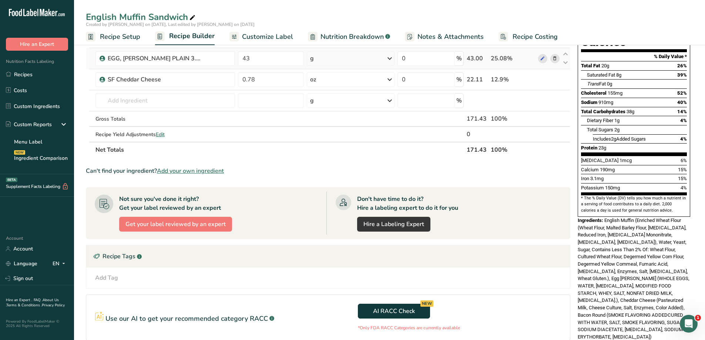
scroll to position [0, 0]
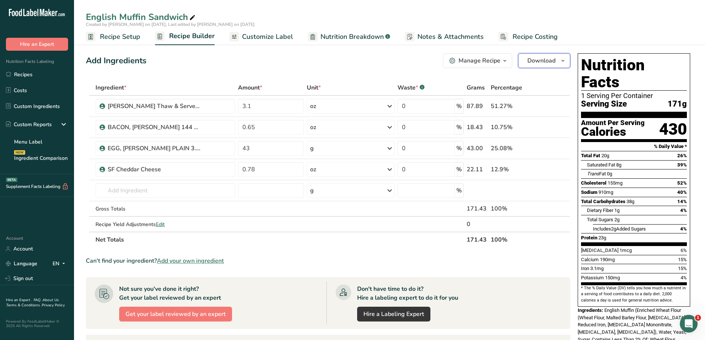
click at [535, 63] on span "Download" at bounding box center [542, 60] width 28 height 9
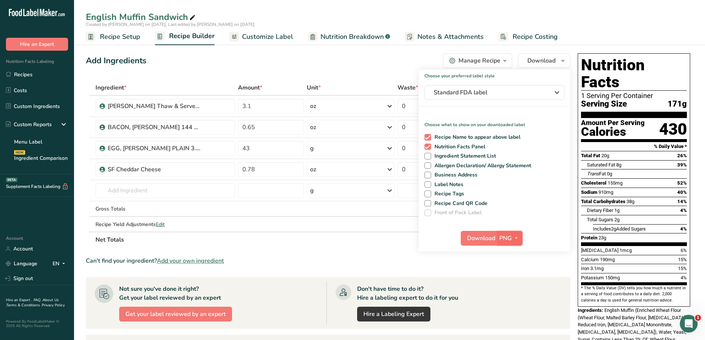
click at [511, 239] on span "PNG" at bounding box center [506, 238] width 13 height 9
click at [514, 285] on link "PDF" at bounding box center [511, 290] width 24 height 12
click at [472, 238] on span "Download" at bounding box center [482, 238] width 28 height 9
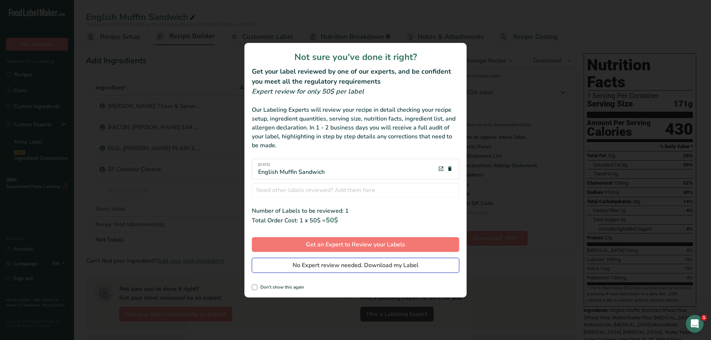
click at [365, 263] on span "No Expert review needed. Download my Label" at bounding box center [356, 265] width 126 height 9
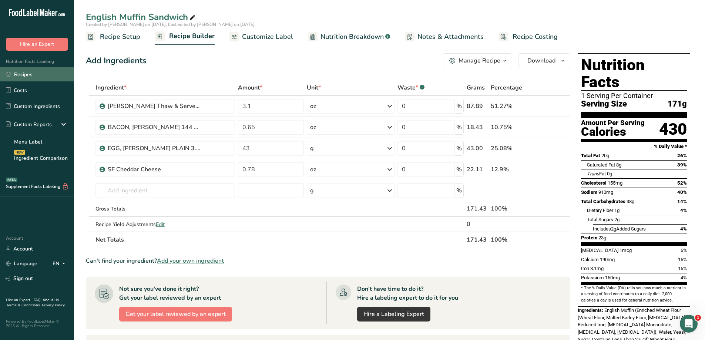
click at [27, 68] on link "Recipes" at bounding box center [37, 74] width 74 height 14
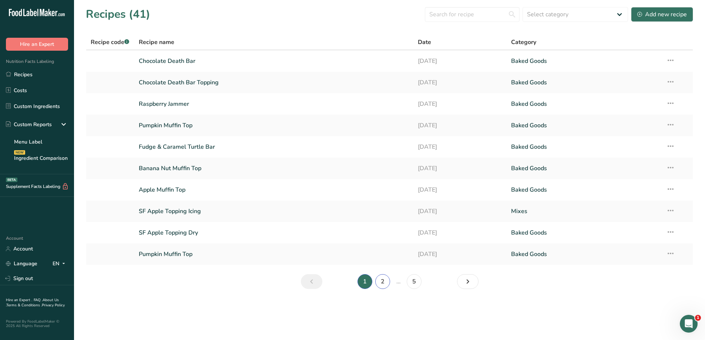
click at [385, 283] on link "2" at bounding box center [382, 281] width 15 height 15
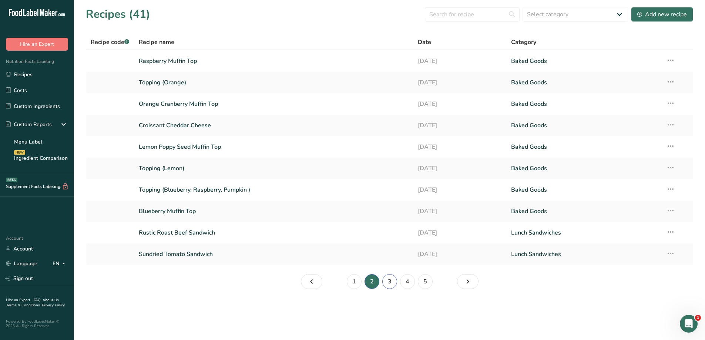
click at [391, 284] on link "3" at bounding box center [390, 281] width 15 height 15
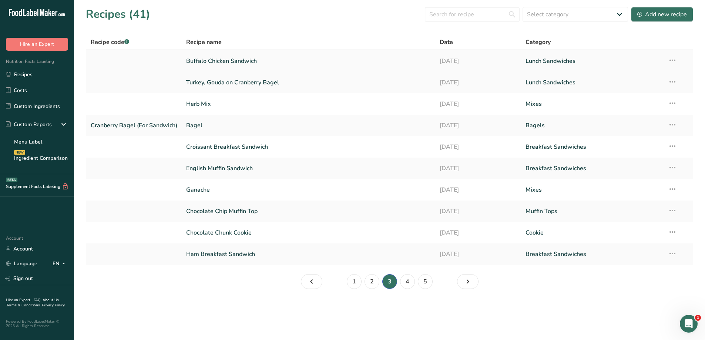
click at [274, 60] on link "Buffalo Chicken Sandwich" at bounding box center [308, 61] width 245 height 16
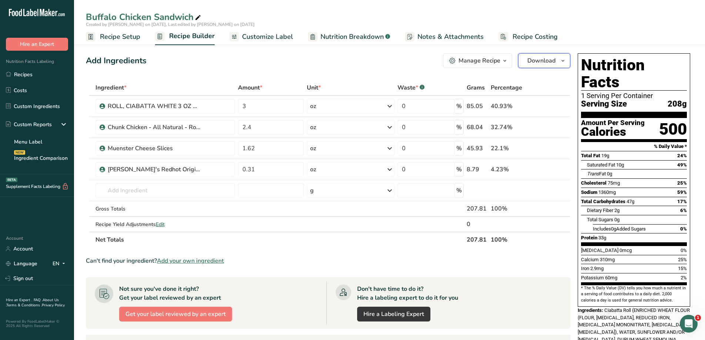
click at [535, 65] on button "Download" at bounding box center [544, 60] width 52 height 15
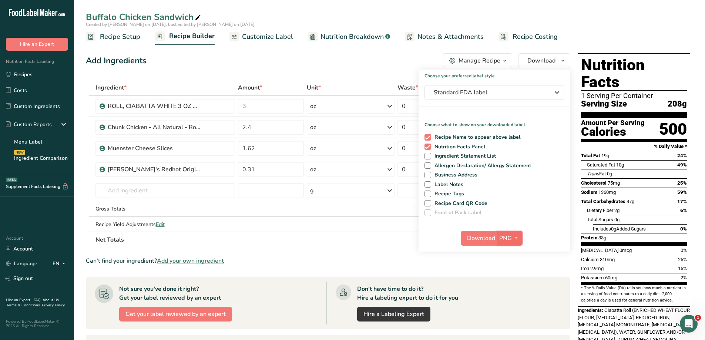
click at [511, 235] on span "PNG" at bounding box center [506, 238] width 13 height 9
click at [512, 289] on link "PDF" at bounding box center [511, 290] width 24 height 12
click at [482, 242] on span "Download" at bounding box center [482, 238] width 28 height 9
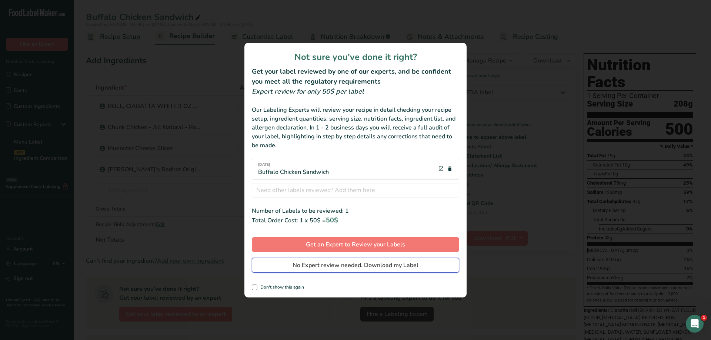
click at [401, 271] on button "No Expert review needed. Download my Label" at bounding box center [355, 265] width 207 height 15
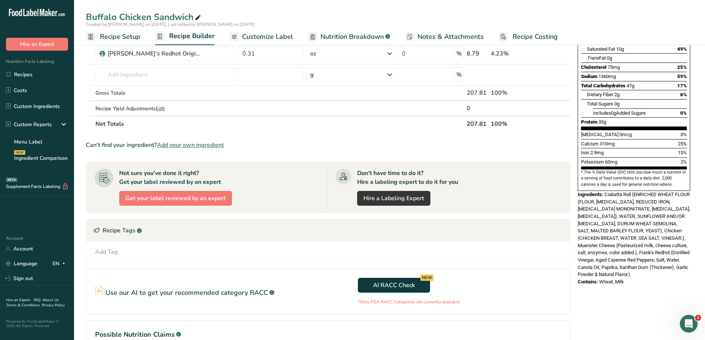
scroll to position [148, 0]
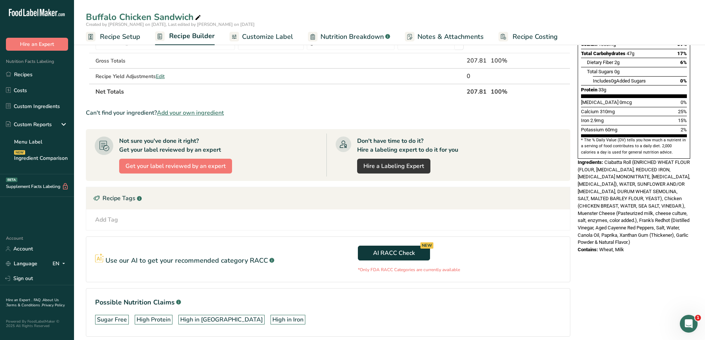
drag, startPoint x: 629, startPoint y: 227, endPoint x: 605, endPoint y: 146, distance: 84.6
click at [605, 146] on div "Nutrition Facts 1 Serving Per Container Serving Size 208g Amount Per Serving Ca…" at bounding box center [634, 79] width 118 height 354
copy div "Ciabatta Roll (ENRICHED WHEAT FLOUR (FLOUR, NIACIN, REDUCED IRON, THIAMINE MONO…"
click at [29, 69] on link "Recipes" at bounding box center [37, 74] width 74 height 14
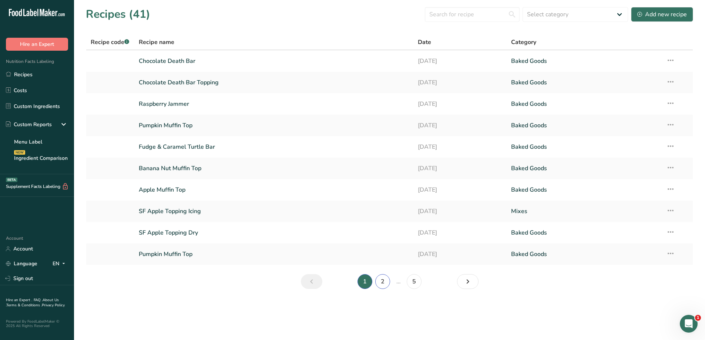
click at [380, 278] on link "2" at bounding box center [382, 281] width 15 height 15
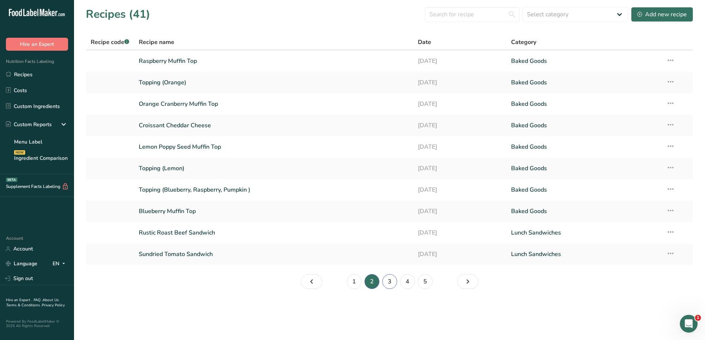
click at [393, 282] on link "3" at bounding box center [390, 281] width 15 height 15
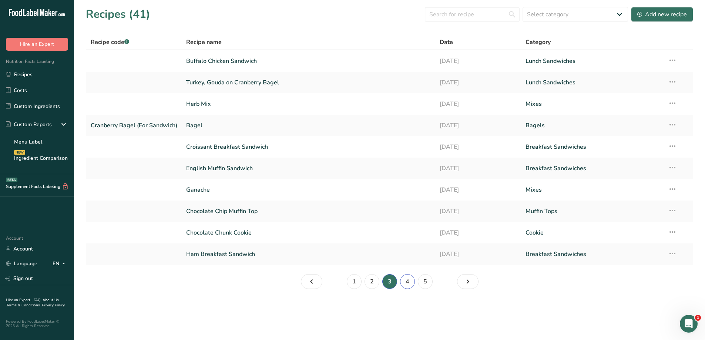
click at [407, 283] on link "4" at bounding box center [407, 281] width 15 height 15
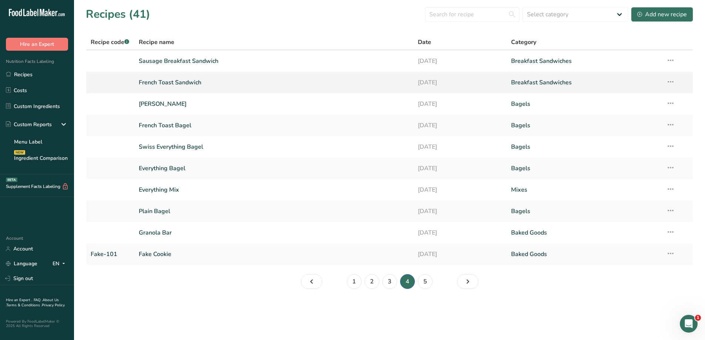
click at [224, 83] on link "French Toast Sandwich" at bounding box center [274, 83] width 271 height 16
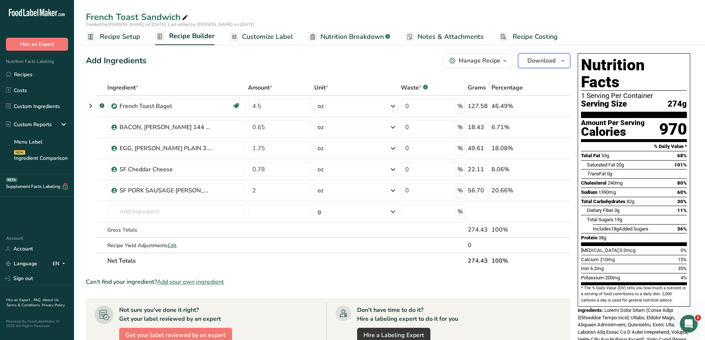
click at [553, 61] on span "Download" at bounding box center [542, 60] width 28 height 9
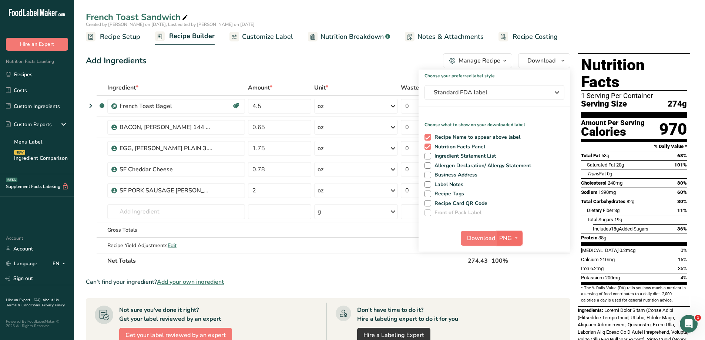
click at [513, 243] on button "PNG" at bounding box center [510, 238] width 26 height 15
click at [512, 287] on link "PDF" at bounding box center [511, 290] width 24 height 12
click at [484, 238] on span "Download" at bounding box center [482, 238] width 28 height 9
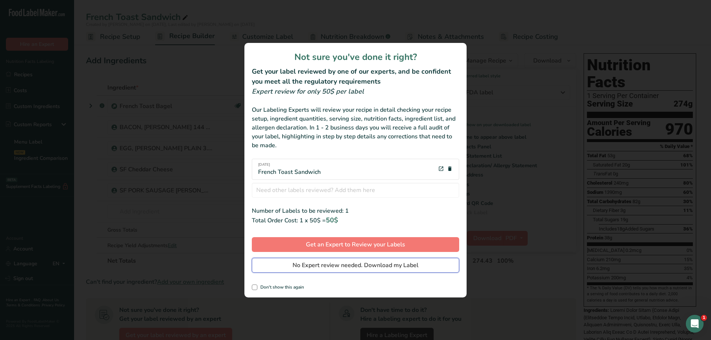
click at [365, 269] on span "No Expert review needed. Download my Label" at bounding box center [356, 265] width 126 height 9
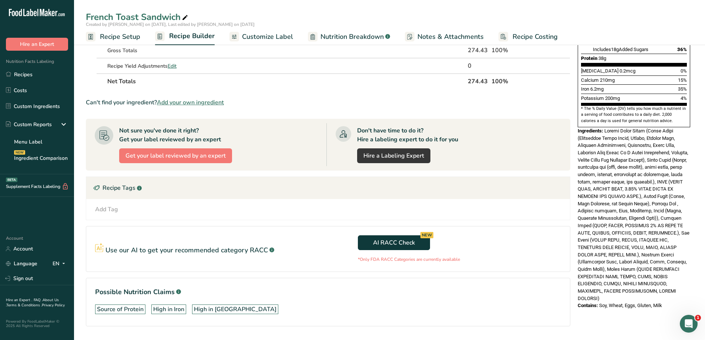
scroll to position [185, 0]
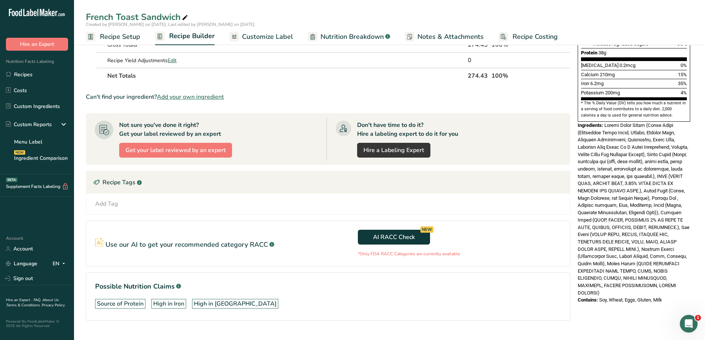
drag, startPoint x: 672, startPoint y: 287, endPoint x: 605, endPoint y: 111, distance: 187.4
click at [605, 111] on div "Nutrition Facts 1 Serving Per Container Serving Size 274g Amount Per Serving Ca…" at bounding box center [634, 86] width 118 height 442
copy div "French Toast Bagel (Wheat Flour (Unbleached Wheat Flour, Niacin, Reduced Iron, …"
click at [45, 72] on link "Recipes" at bounding box center [37, 74] width 74 height 14
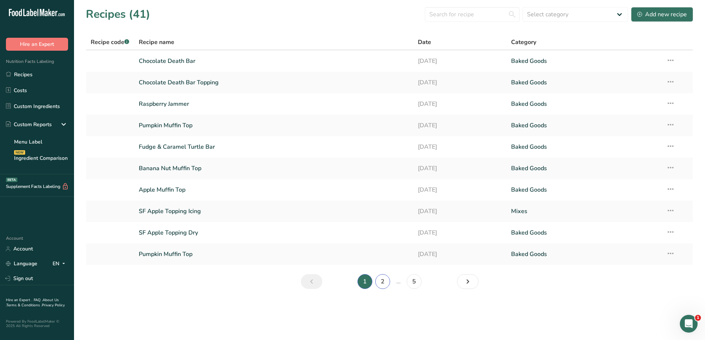
click at [385, 284] on link "2" at bounding box center [382, 281] width 15 height 15
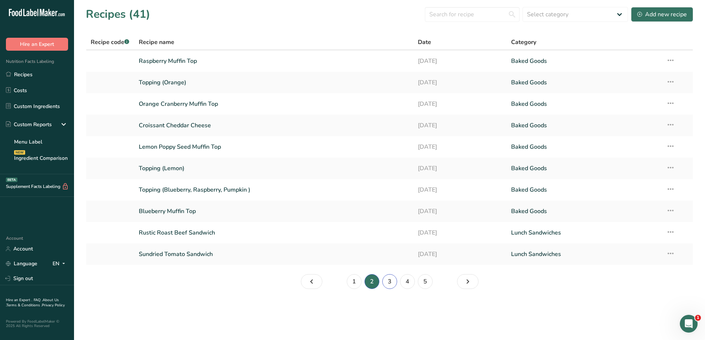
click at [395, 282] on link "3" at bounding box center [390, 281] width 15 height 15
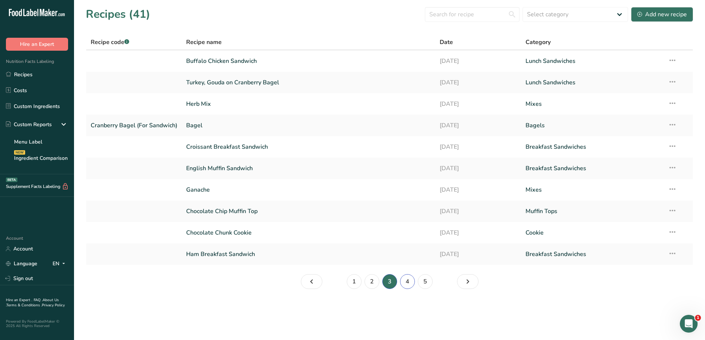
click at [403, 284] on link "4" at bounding box center [407, 281] width 15 height 15
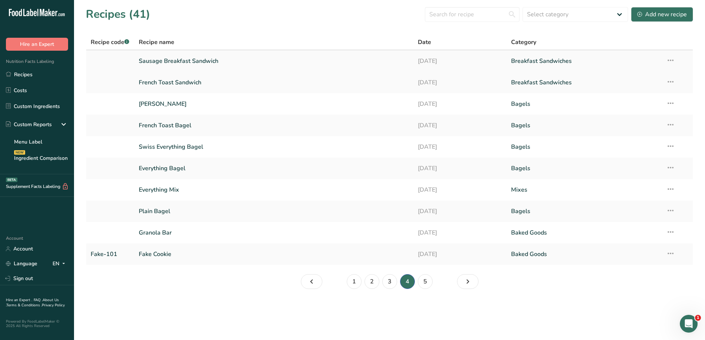
click at [238, 65] on link "Sausage Breakfast Sandwich" at bounding box center [274, 61] width 271 height 16
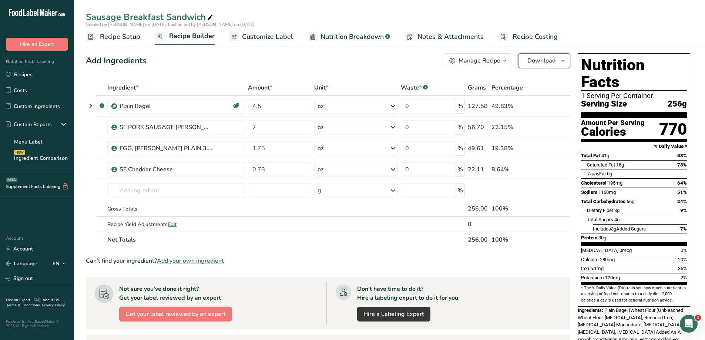
click at [551, 60] on span "Download" at bounding box center [542, 60] width 28 height 9
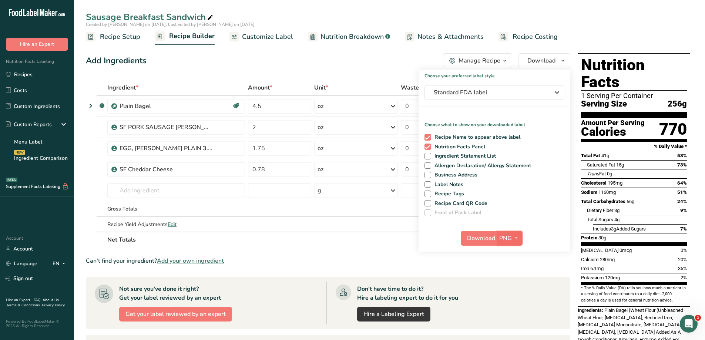
click at [510, 237] on span "PNG" at bounding box center [506, 238] width 13 height 9
click at [514, 288] on link "PDF" at bounding box center [511, 290] width 24 height 12
click at [481, 237] on span "Download" at bounding box center [482, 238] width 28 height 9
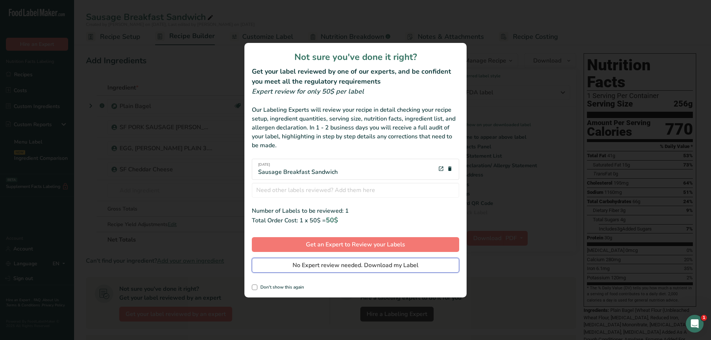
click at [346, 267] on span "No Expert review needed. Download my Label" at bounding box center [356, 265] width 126 height 9
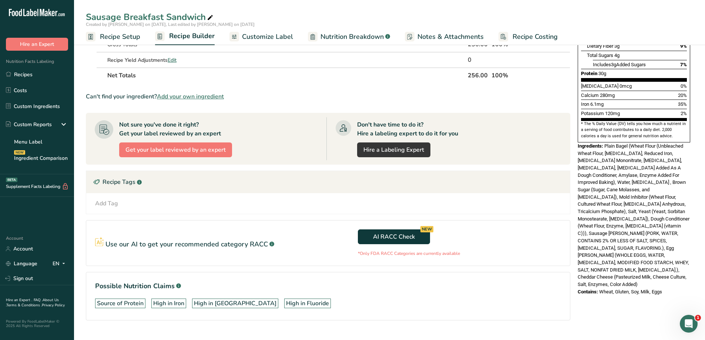
scroll to position [180, 0]
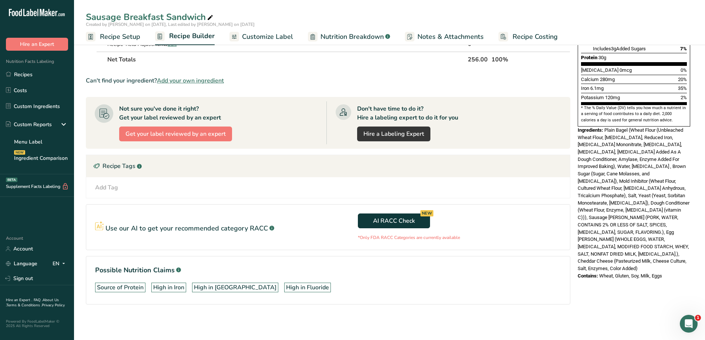
drag, startPoint x: 669, startPoint y: 240, endPoint x: 605, endPoint y: 116, distance: 139.8
click at [605, 116] on div "Nutrition Facts 1 Serving Per Container Serving Size 256g Amount Per Serving Ca…" at bounding box center [634, 76] width 118 height 413
copy div "Plain Bagel (Wheat Flour (Unbleached Wheat Flour, Niacin, Reduced Iron, Thiamin…"
click at [45, 75] on link "Recipes" at bounding box center [37, 74] width 74 height 14
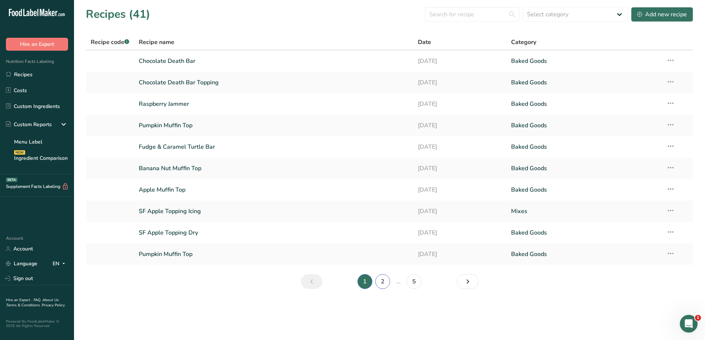
click at [386, 281] on link "2" at bounding box center [382, 281] width 15 height 15
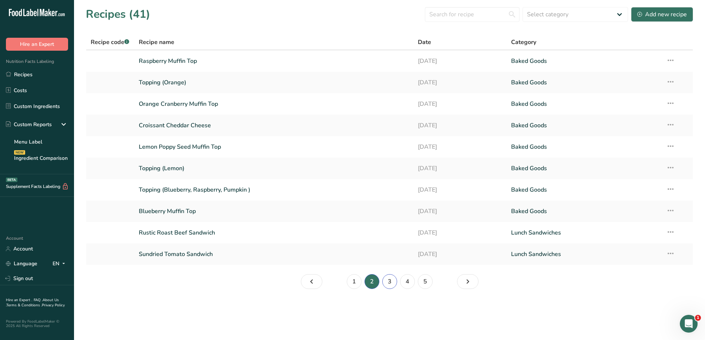
click at [388, 281] on link "3" at bounding box center [390, 281] width 15 height 15
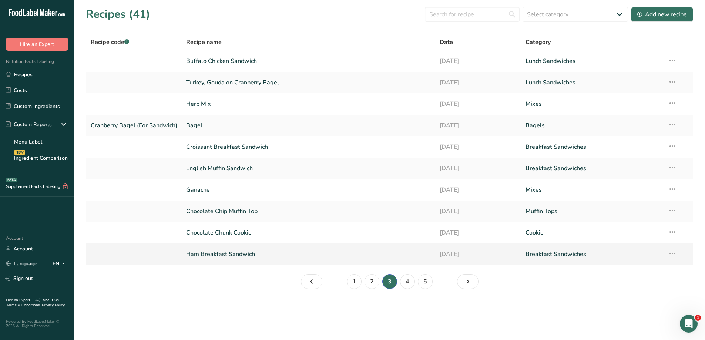
click at [302, 257] on link "Ham Breakfast Sandwich" at bounding box center [308, 255] width 245 height 16
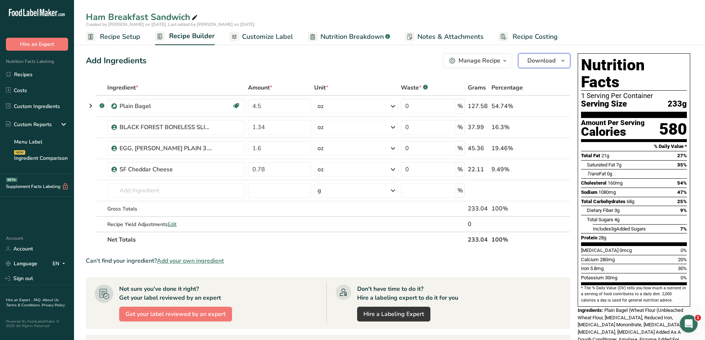
click at [549, 59] on span "Download" at bounding box center [542, 60] width 28 height 9
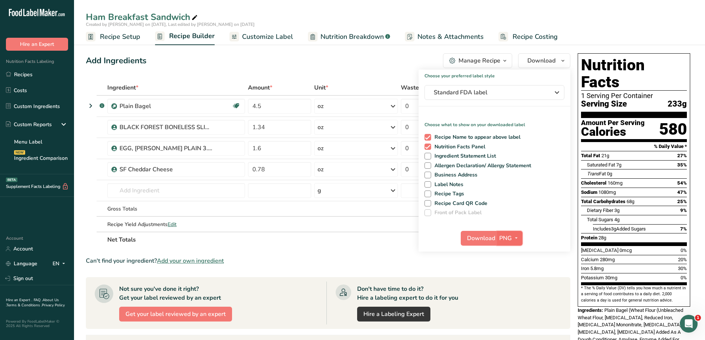
click at [509, 238] on span "PNG" at bounding box center [506, 238] width 13 height 9
click at [512, 285] on link "PDF" at bounding box center [511, 290] width 24 height 12
click at [484, 242] on span "Download" at bounding box center [482, 238] width 28 height 9
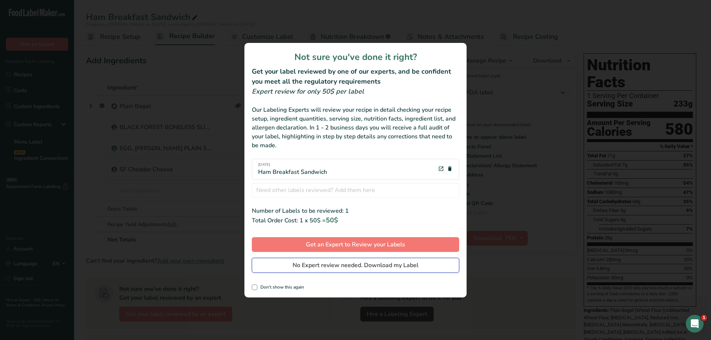
click at [405, 264] on span "No Expert review needed. Download my Label" at bounding box center [356, 265] width 126 height 9
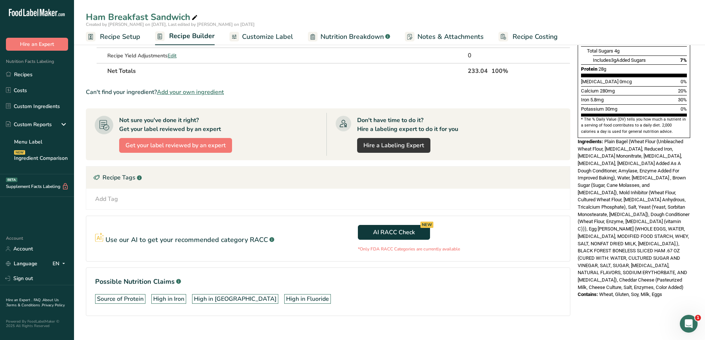
scroll to position [180, 0]
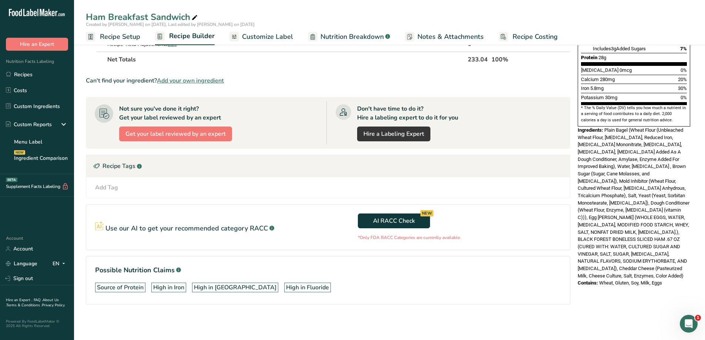
drag, startPoint x: 665, startPoint y: 252, endPoint x: 604, endPoint y: 115, distance: 150.0
click at [604, 115] on div "Nutrition Facts 1 Serving Per Container Serving Size 233g Amount Per Serving Ca…" at bounding box center [634, 80] width 118 height 420
copy div "Plain Bagel (Wheat Flour (Unbleached Wheat Flour, Niacin, Reduced Iron, Thiamin…"
click at [34, 79] on link "Recipes" at bounding box center [37, 74] width 74 height 14
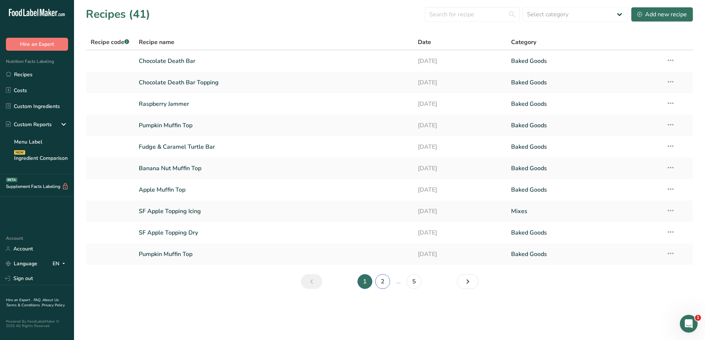
click at [382, 280] on link "2" at bounding box center [382, 281] width 15 height 15
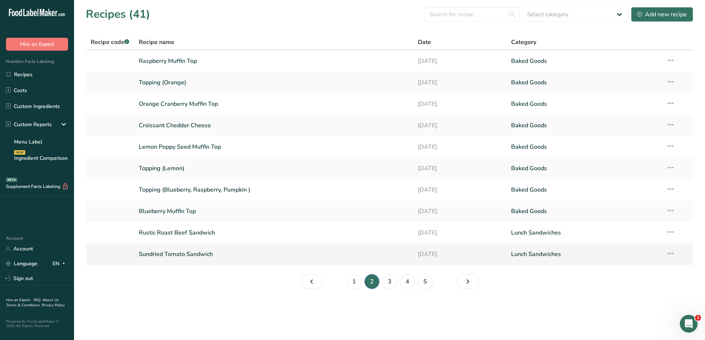
click at [268, 260] on link "Sundried Tomato Sandwich" at bounding box center [274, 255] width 271 height 16
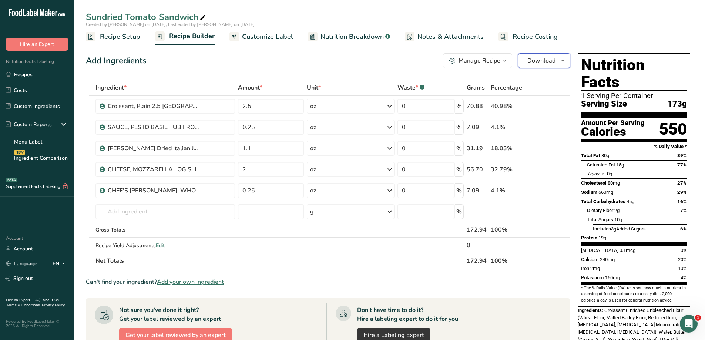
click at [542, 60] on span "Download" at bounding box center [542, 60] width 28 height 9
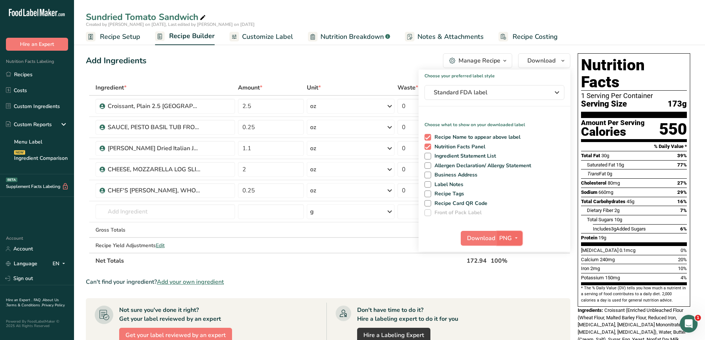
click at [507, 237] on span "PNG" at bounding box center [506, 238] width 13 height 9
click at [515, 290] on link "PDF" at bounding box center [511, 290] width 24 height 12
click at [488, 238] on span "Download" at bounding box center [482, 238] width 28 height 9
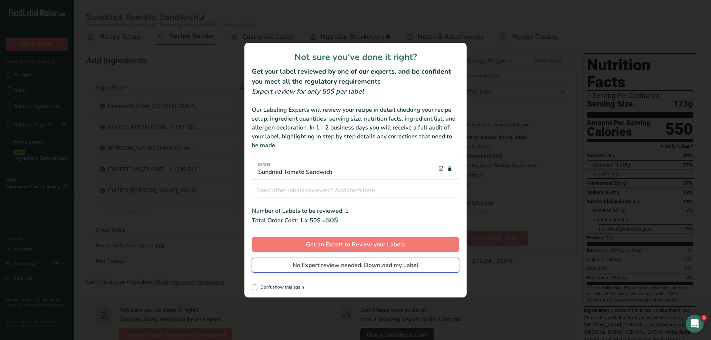
click at [375, 263] on span "No Expert review needed. Download my Label" at bounding box center [356, 265] width 126 height 9
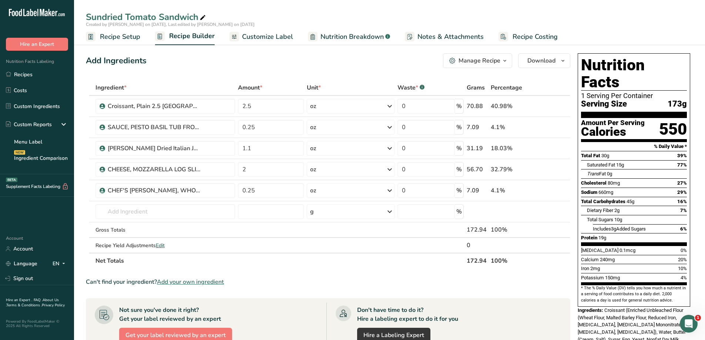
click at [481, 17] on div "Sundried Tomato Sandwich" at bounding box center [389, 16] width 631 height 13
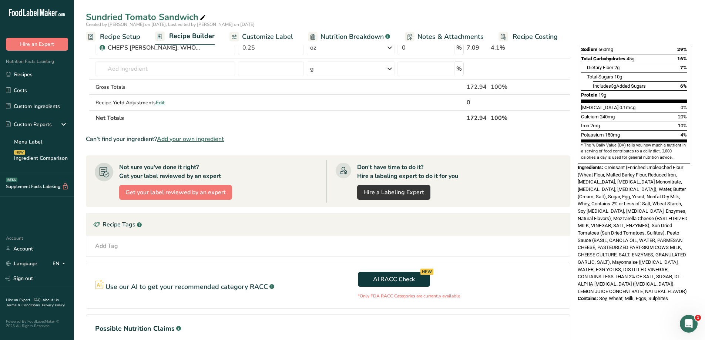
scroll to position [185, 0]
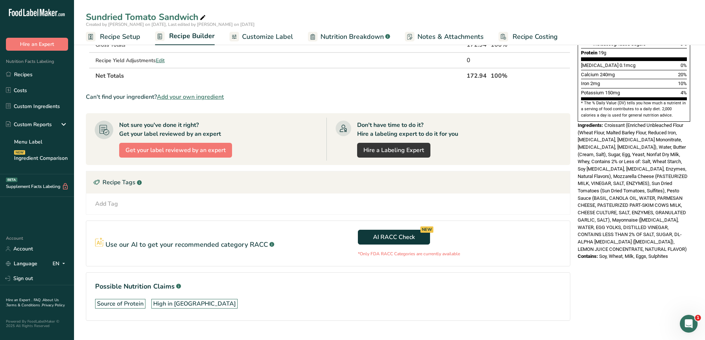
click at [673, 253] on div "Contains: Soy, Wheat, Milk, Eggs, Sulphites" at bounding box center [634, 256] width 113 height 7
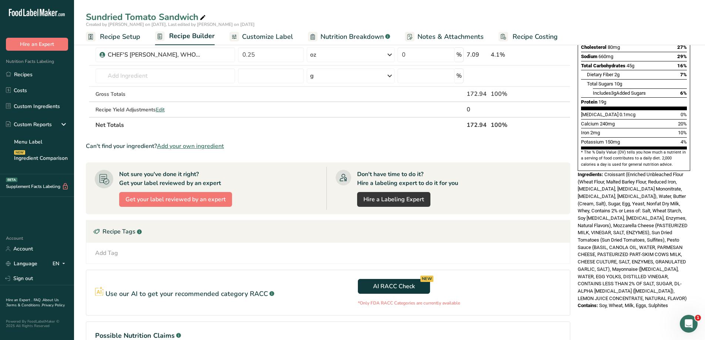
scroll to position [148, 0]
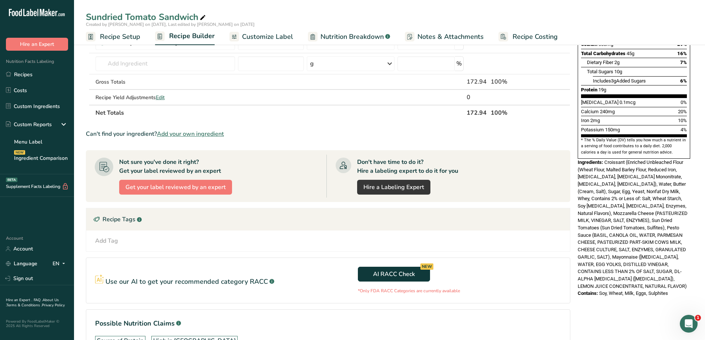
drag, startPoint x: 675, startPoint y: 273, endPoint x: 605, endPoint y: 147, distance: 144.0
click at [605, 147] on div "Nutrition Facts 1 Serving Per Container Serving Size 173g Amount Per Serving Ca…" at bounding box center [634, 101] width 118 height 398
copy div "Croissant (Enriched Unbleached Flour (Wheat Flour, Malted Barley Flour, Reduced…"
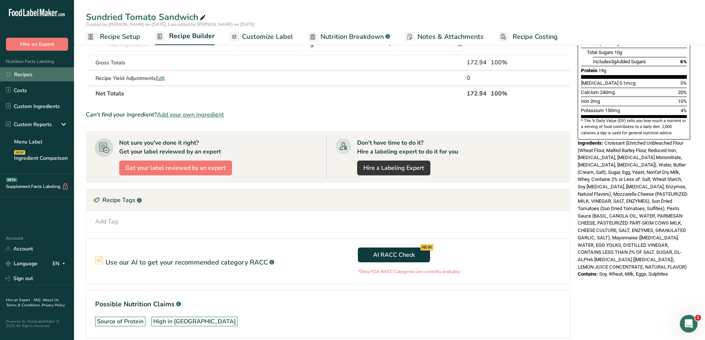
scroll to position [185, 0]
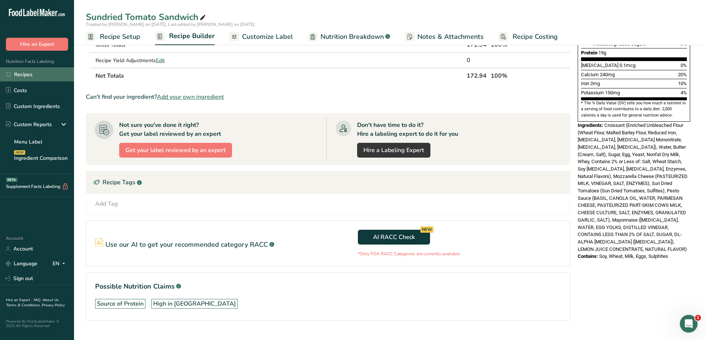
click at [37, 73] on link "Recipes" at bounding box center [37, 74] width 74 height 14
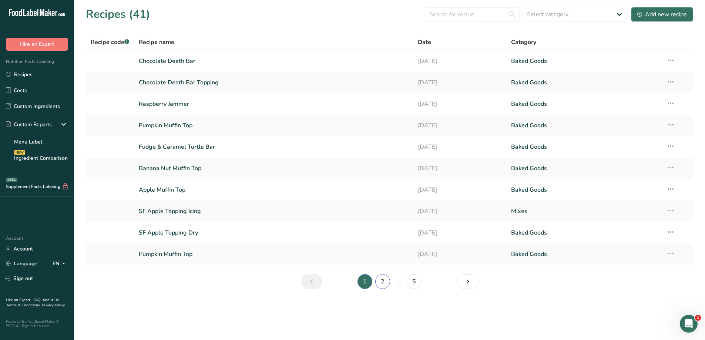
click at [382, 279] on link "2" at bounding box center [382, 281] width 15 height 15
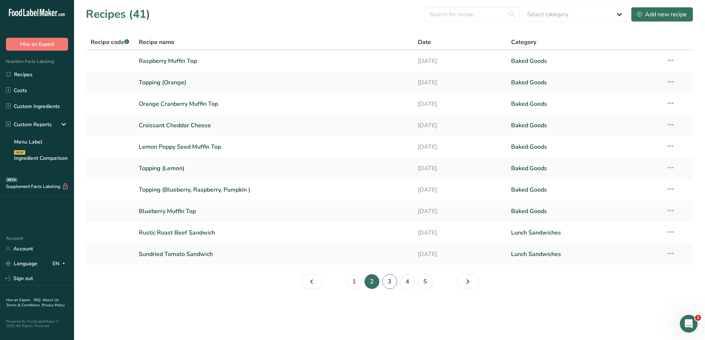
click at [390, 283] on link "3" at bounding box center [390, 281] width 15 height 15
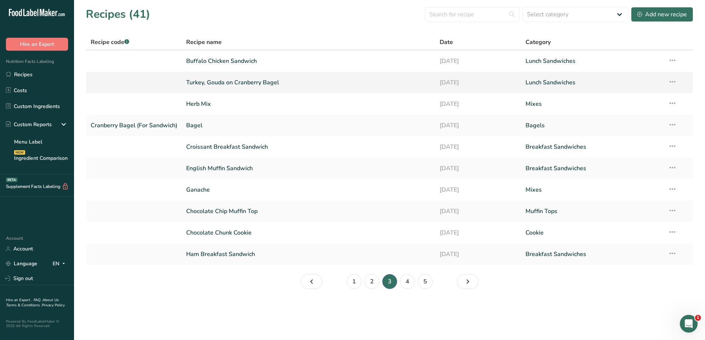
click at [291, 85] on link "Turkey, Gouda on Cranberry Bagel" at bounding box center [308, 83] width 245 height 16
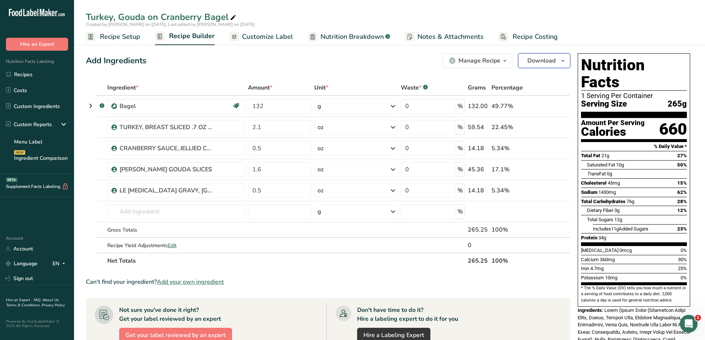
click at [530, 63] on span "Download" at bounding box center [542, 60] width 28 height 9
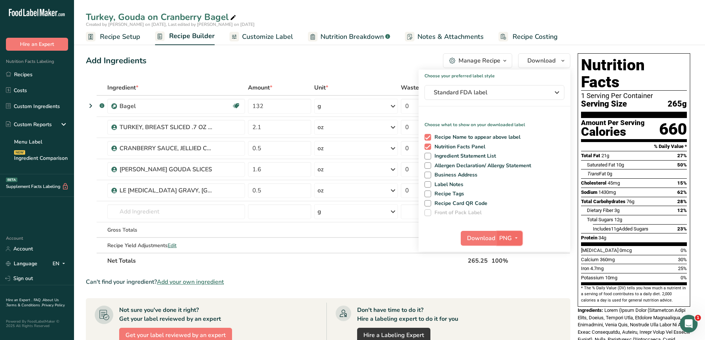
click at [502, 236] on span "PNG" at bounding box center [506, 238] width 13 height 9
click at [513, 286] on link "PDF" at bounding box center [511, 290] width 24 height 12
click at [478, 241] on span "Download" at bounding box center [482, 238] width 28 height 9
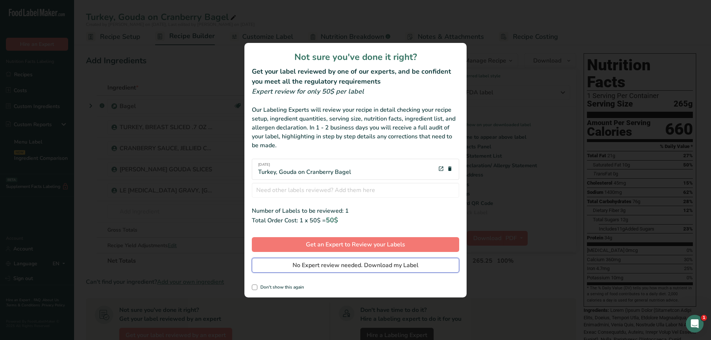
click at [379, 267] on span "No Expert review needed. Download my Label" at bounding box center [356, 265] width 126 height 9
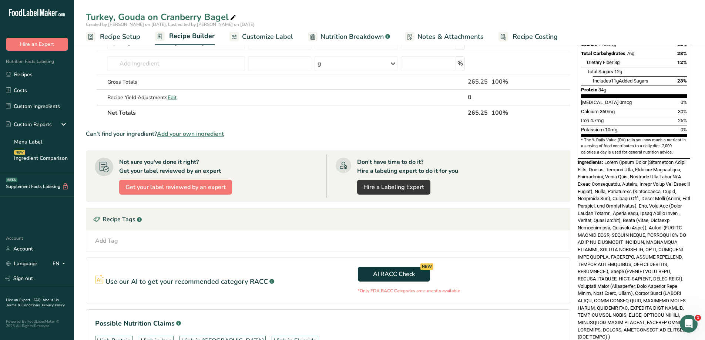
scroll to position [201, 0]
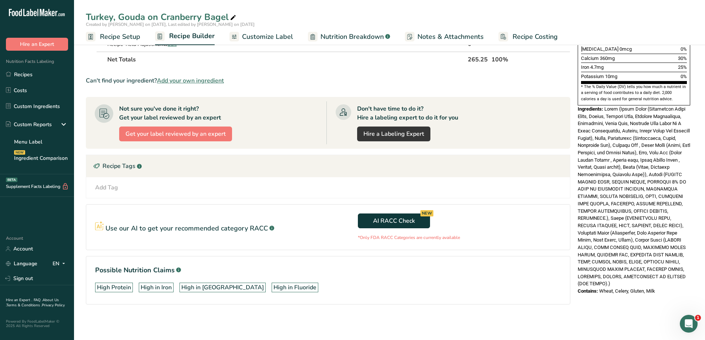
drag, startPoint x: 666, startPoint y: 278, endPoint x: 603, endPoint y: 104, distance: 184.9
click at [606, 94] on div "Nutrition Facts 1 Serving Per Container Serving Size 265g Amount Per Serving Ca…" at bounding box center [634, 73] width 118 height 449
copy div "Bagel (Wheat Flour (Unbleached Wheat Flour, [MEDICAL_DATA], Reduced Iron, [MEDI…"
